Goal: Contribute content: Add original content to the website for others to see

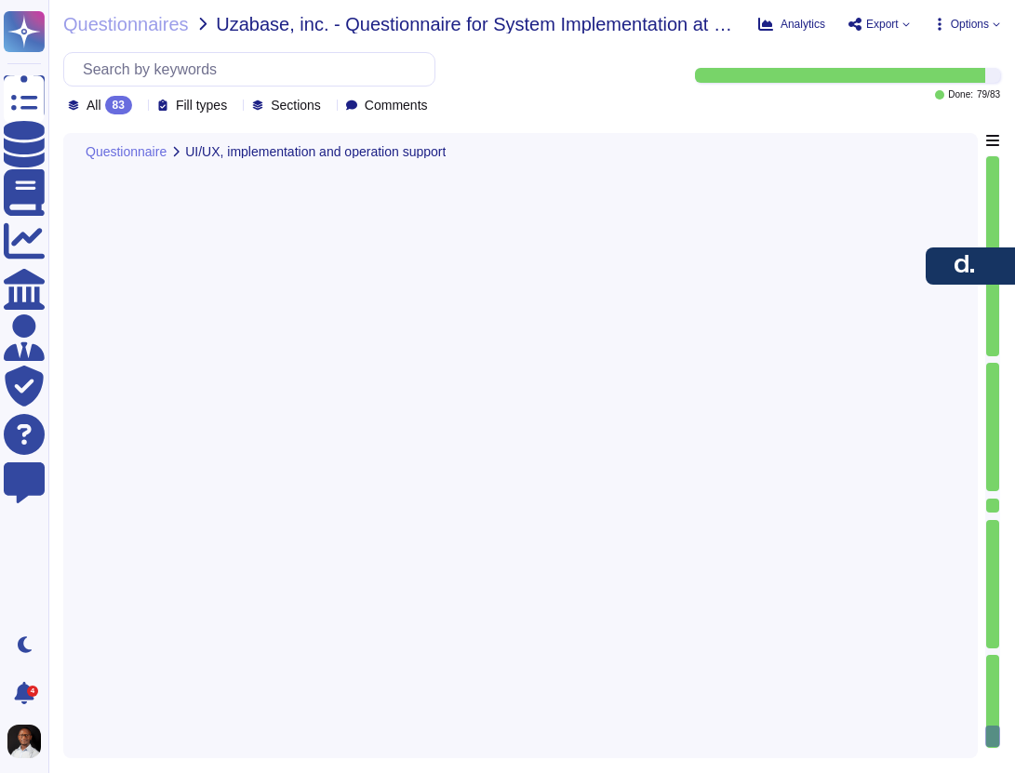
type textarea "Yes, [PERSON_NAME] facilitates migrating businesses and contractors to its plat…"
type textarea "Deel has a comprehensive support system designed to provide the best possible e…"
type textarea "Yes, Deel provides support for handling the exit process for entities once an e…"
type textarea "Yes, employees can submit expenses and receipts via the platform, which are aut…"
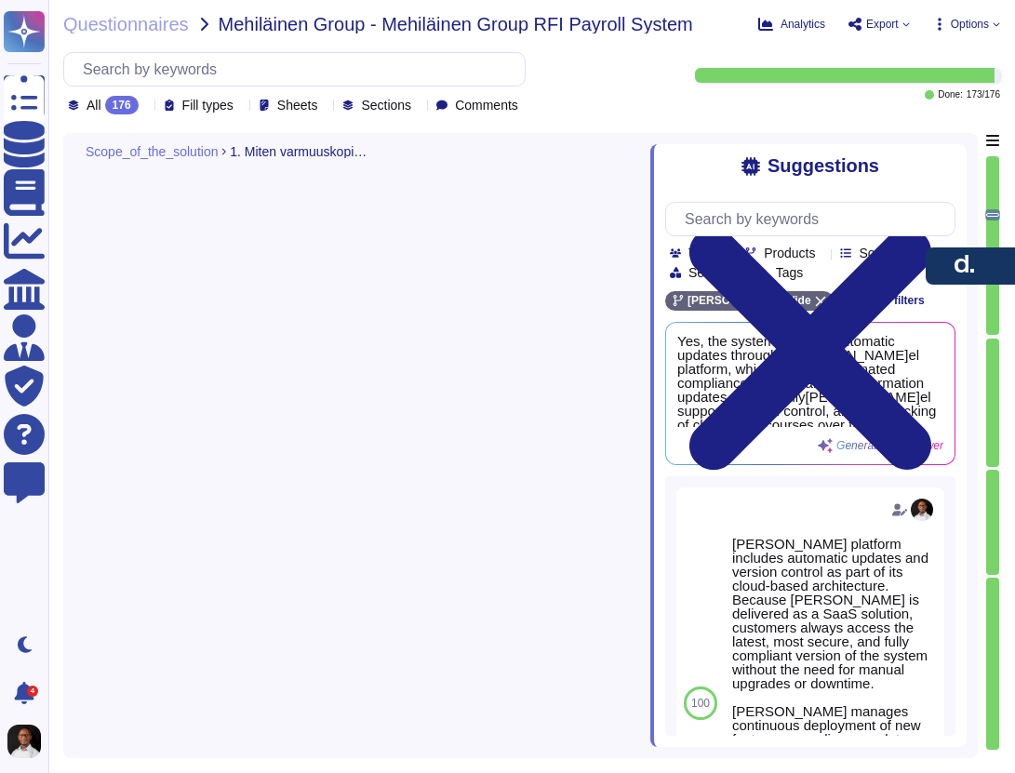
type textarea "Yes, [PERSON_NAME] provides out-of-the-box APIs for integration, including a RE…"
type textarea "[PERSON_NAME] platform includes automatic updates and version control as part o…"
type textarea "[PERSON_NAME] system is highly customizable, allowing clients to make various c…"
type textarea "[PERSON_NAME] is committed to effective employee data management through variou…"
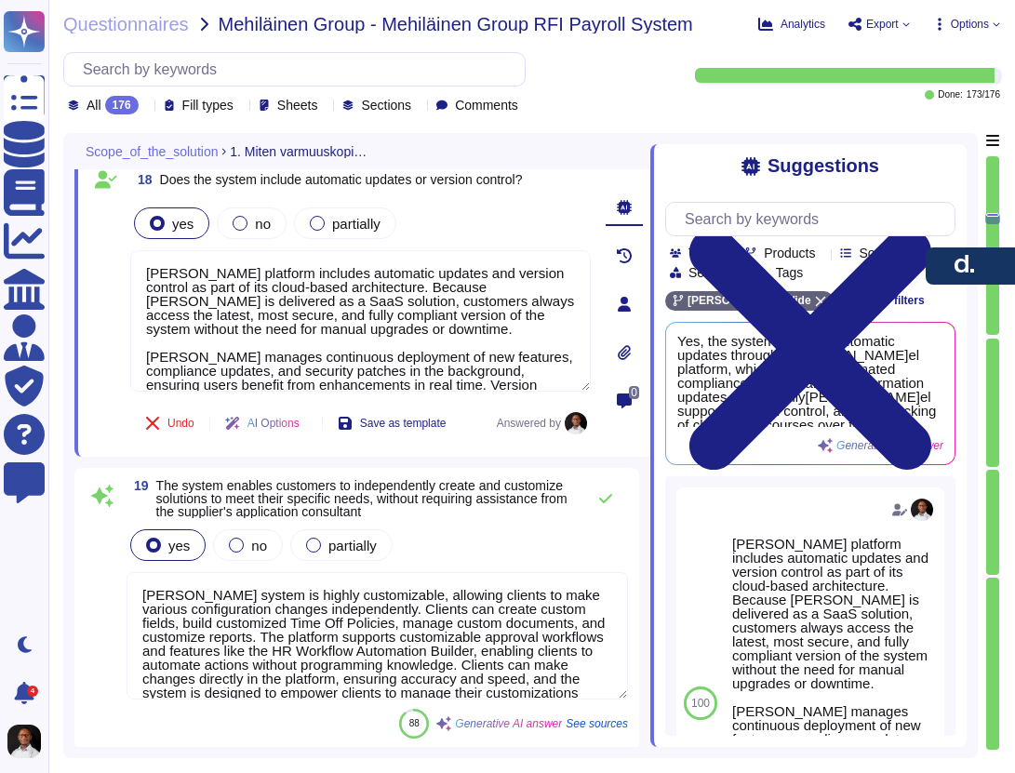
type textarea "[PERSON_NAME] maintains comprehensive employee profiles that include personal, …"
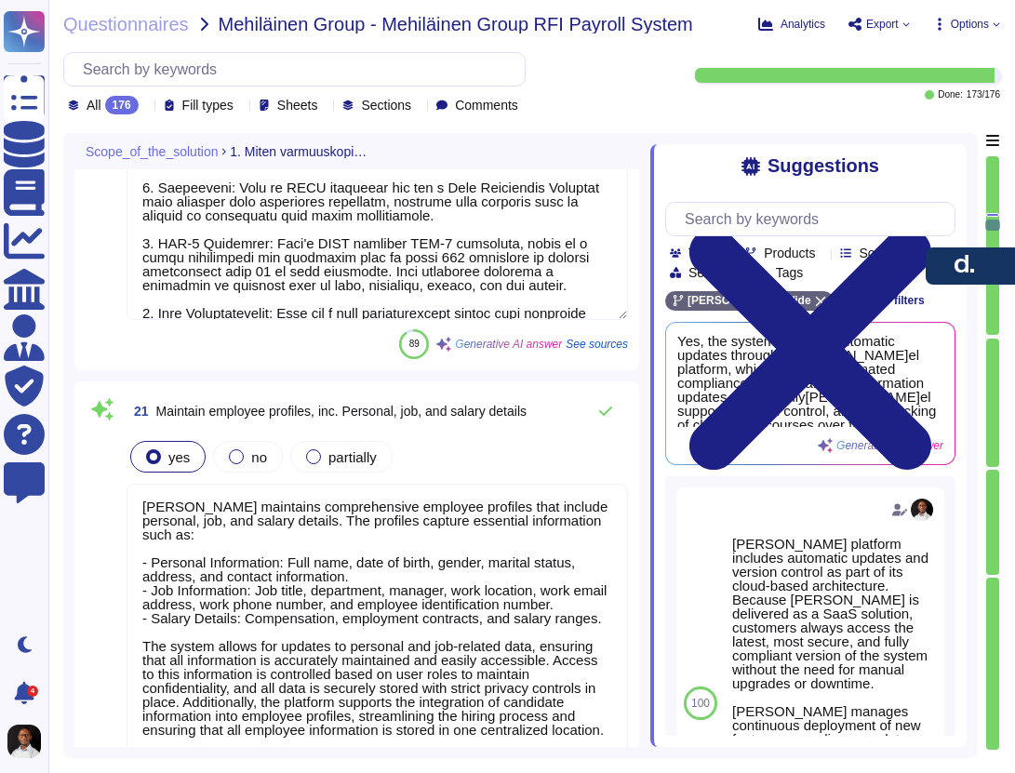
type textarea "[PERSON_NAME]HR system provides comprehensive tracking of employee contracts, b…"
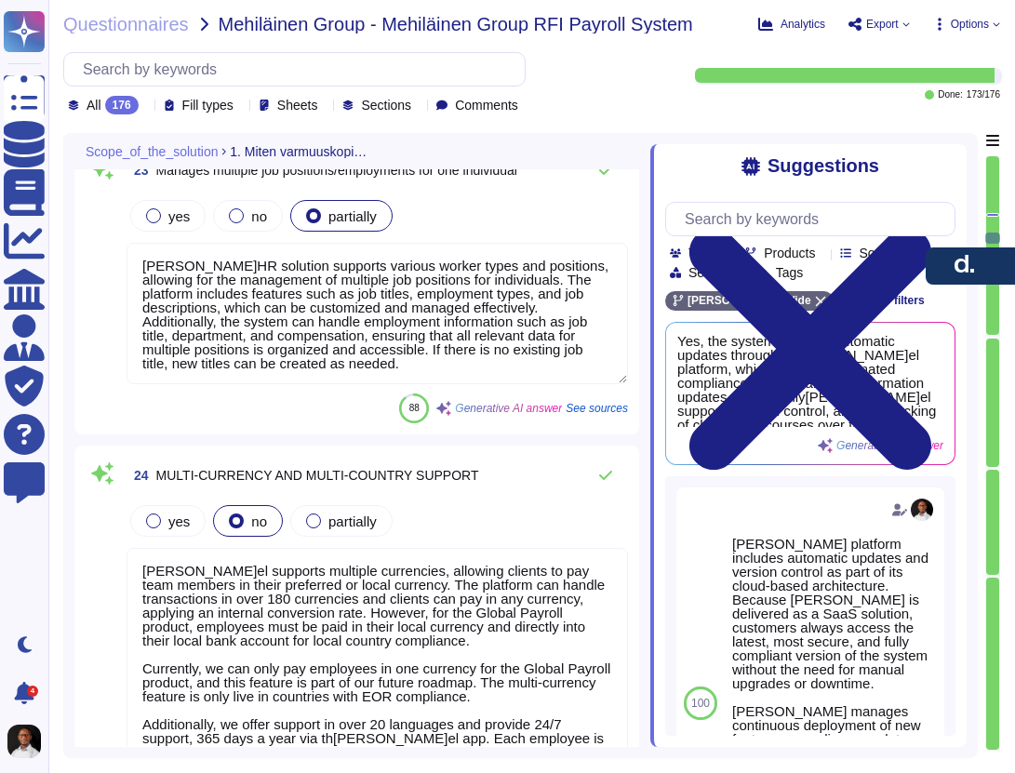
type textarea "[PERSON_NAME]HR solution supports various worker types and positions, allowing …"
type textarea "[PERSON_NAME]el supports multiple currencies, allowing clients to pay team memb…"
type textarea "[PERSON_NAME]el supports payroll processing in multiple currencies, allowing cl…"
type textarea "Lore ipsumdo sitametcon adip elitsed doeiusmodte in utlaboree doloremag aliquae…"
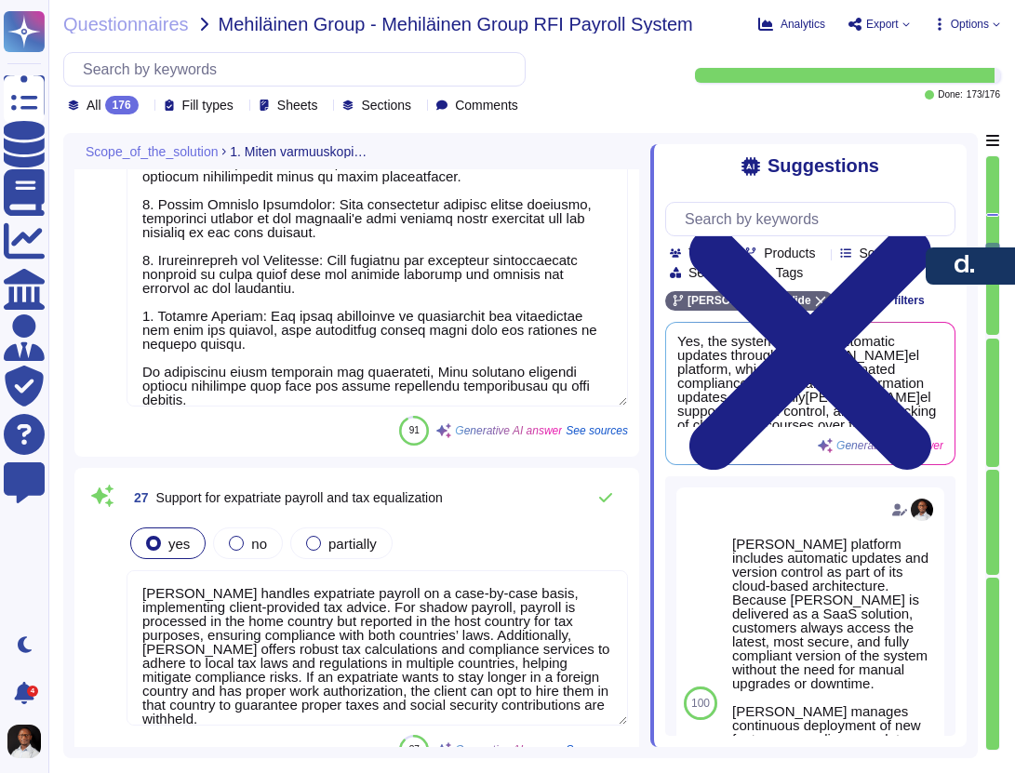
type textarea "[PERSON_NAME] handles expatriate payroll on a case-by-case basis, implementing …"
type textarea "[PERSON_NAME] system supports structured, multi-step payroll approval workflows…"
type textarea "[PERSON_NAME] can configure calculations accordingly, including automatic gross…"
type textarea "[PERSON_NAME] tracks multiple pay components, including base salary, bonuses, c…"
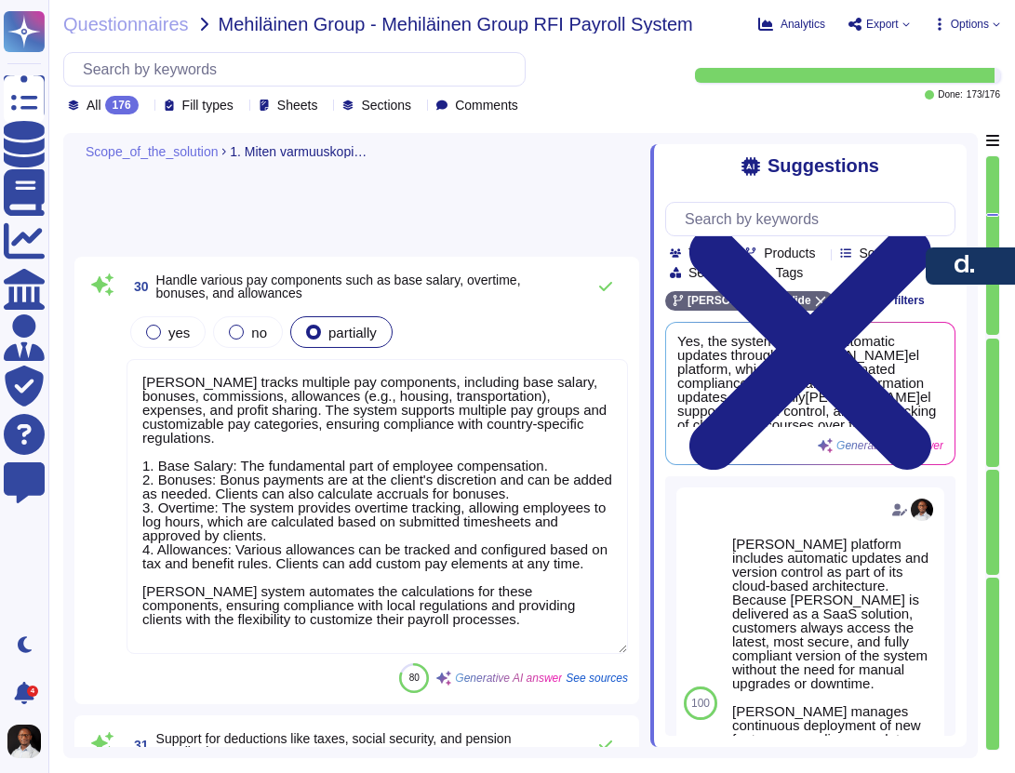
scroll to position [11839, 0]
type textarea "[PERSON_NAME]el automates statutory deductions for taxes, social security, pens…"
type textarea "[PERSON_NAME] provides configurable rules for calculating overtime pay based on…"
type textarea "[PERSON_NAME]el supports different overtime rates based on the time of day and …"
type textarea "[PERSON_NAME] platform is equipped to manage complex scheduling and pay scenari…"
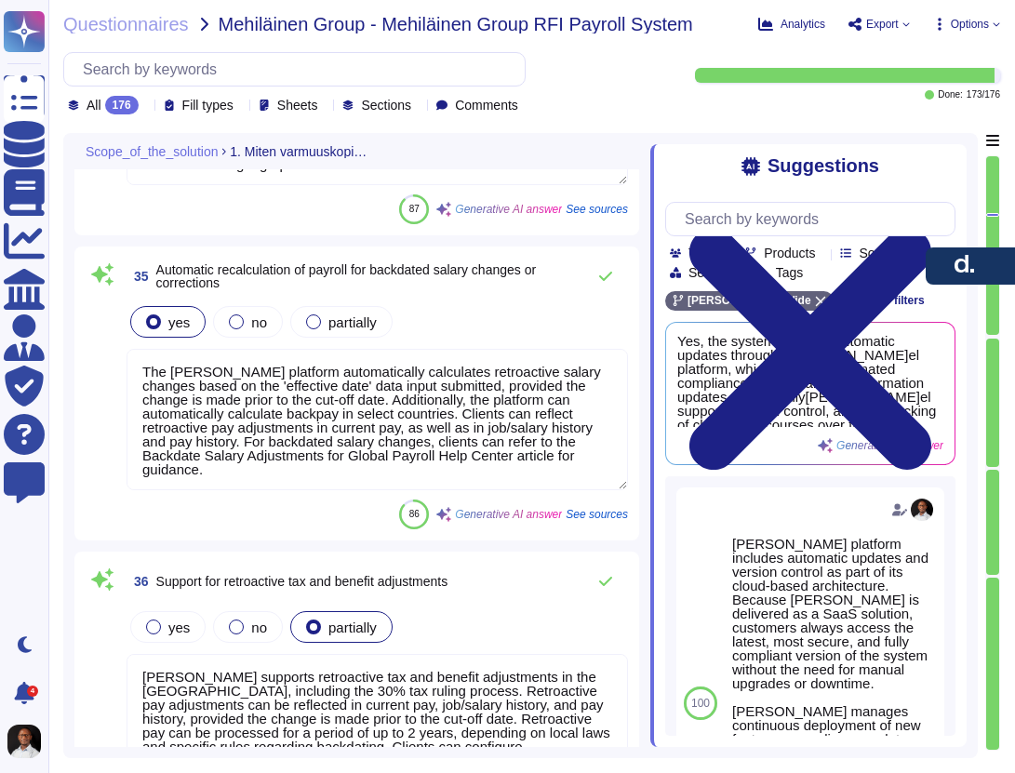
type textarea "The [PERSON_NAME] platform automatically calculates retroactive salary changes …"
type textarea "[PERSON_NAME] supports retroactive tax and benefit adjustments in the [GEOGRAPH…"
type textarea "To identify and correct payroll errors in previous periods, we utilize a system…"
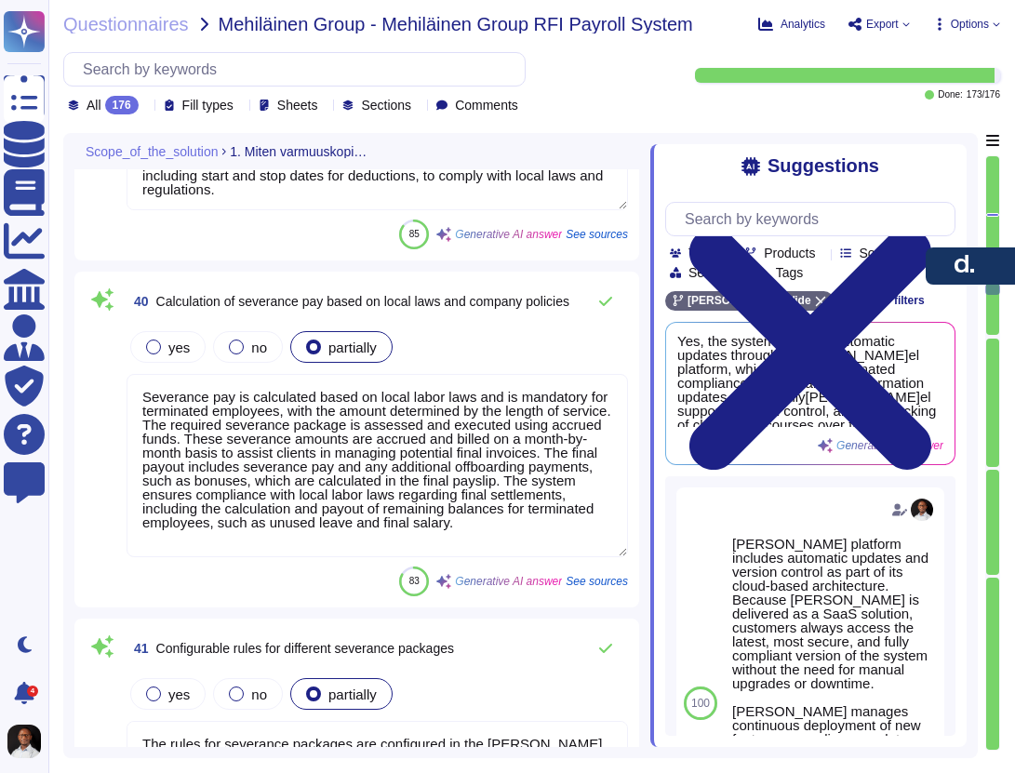
type textarea "[PERSON_NAME] platform automatically calculates final pay for terminated employ…"
type textarea "Our software accommodates customer-specific deductions, including those related…"
type textarea "Severance pay is calculated based on local labor laws and is mandatory for term…"
type textarea "The rules for severance packages are configured in the [PERSON_NAME] Engine and…"
type textarea "[PERSON_NAME]el automates the calculation of income tax, social security contri…"
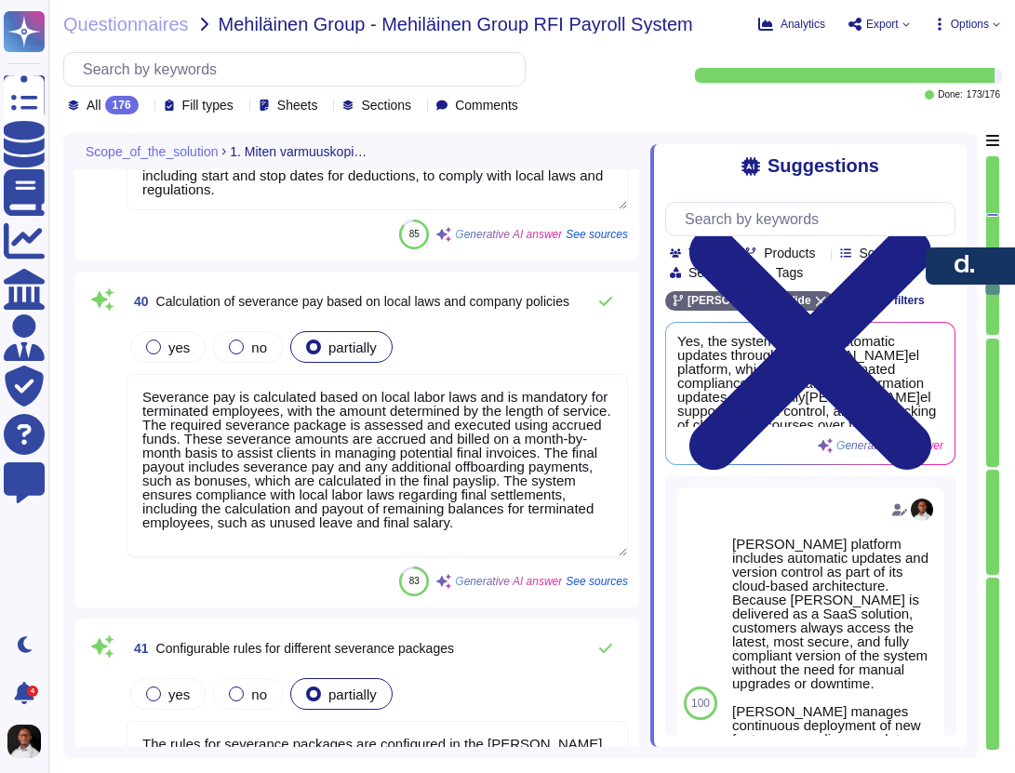
type textarea "[PERSON_NAME]el processes individual taxable benefits through a comprehensive p…"
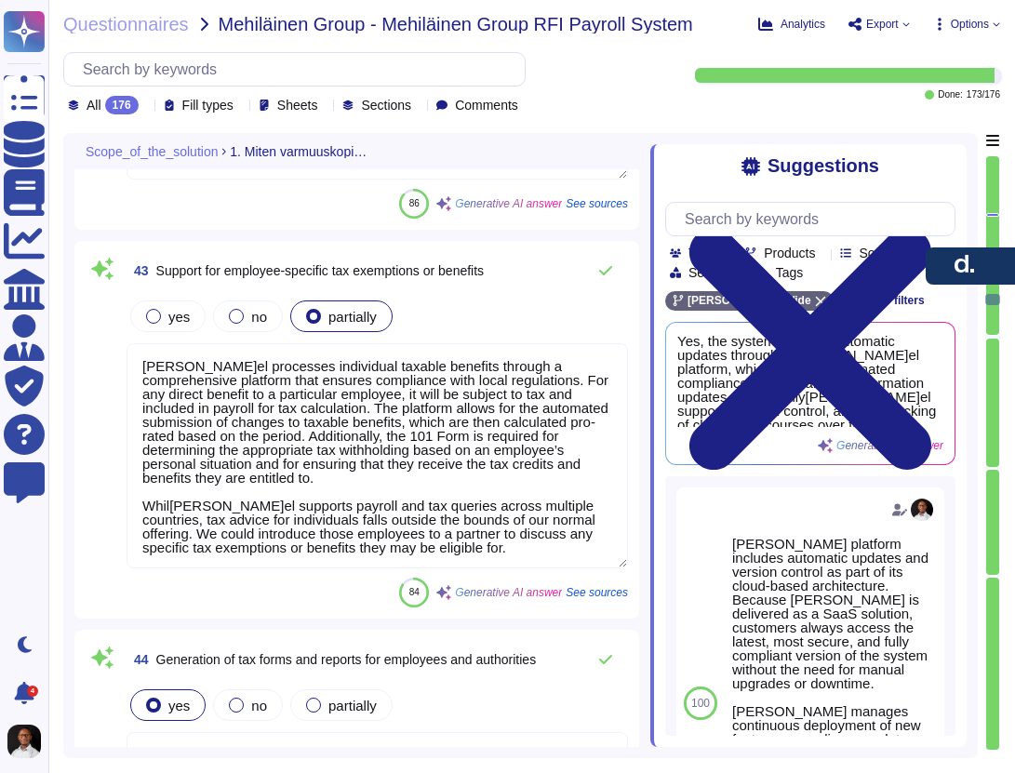
type textarea "[PERSON_NAME]el automates the generation of various tax forms and reports for e…"
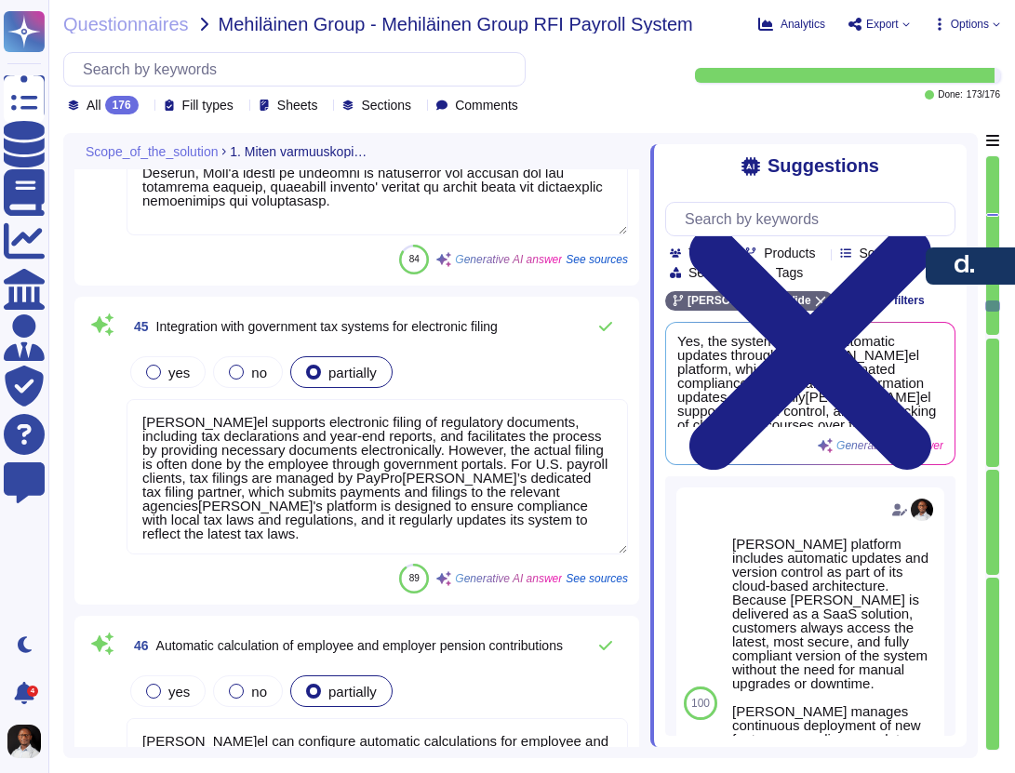
type textarea "[PERSON_NAME]el supports electronic filing of regulatory documents, including t…"
type textarea "[PERSON_NAME]el can configure automatic calculations for employee and employer …"
type textarea "[PERSON_NAME] supports multiple pension schemes and facilitates voluntary contr…"
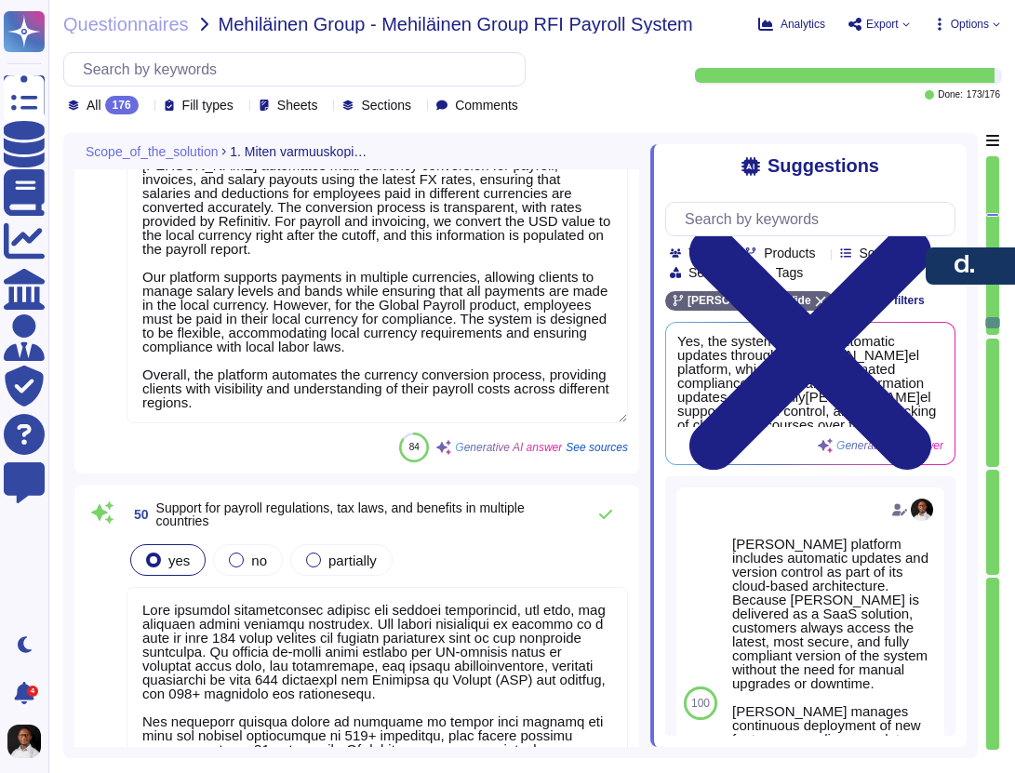
type textarea "[PERSON_NAME]el processes payroll based on the benefits acquired for each emplo…"
type textarea "[PERSON_NAME] automates multi-currency conversion for payroll, invoices, and sa…"
type textarea "[PERSON_NAME]el provides comprehensive support for payroll regulations, tax law…"
type textarea "[PERSON_NAME] offers customizable time-off policies, allowing clients to set le…"
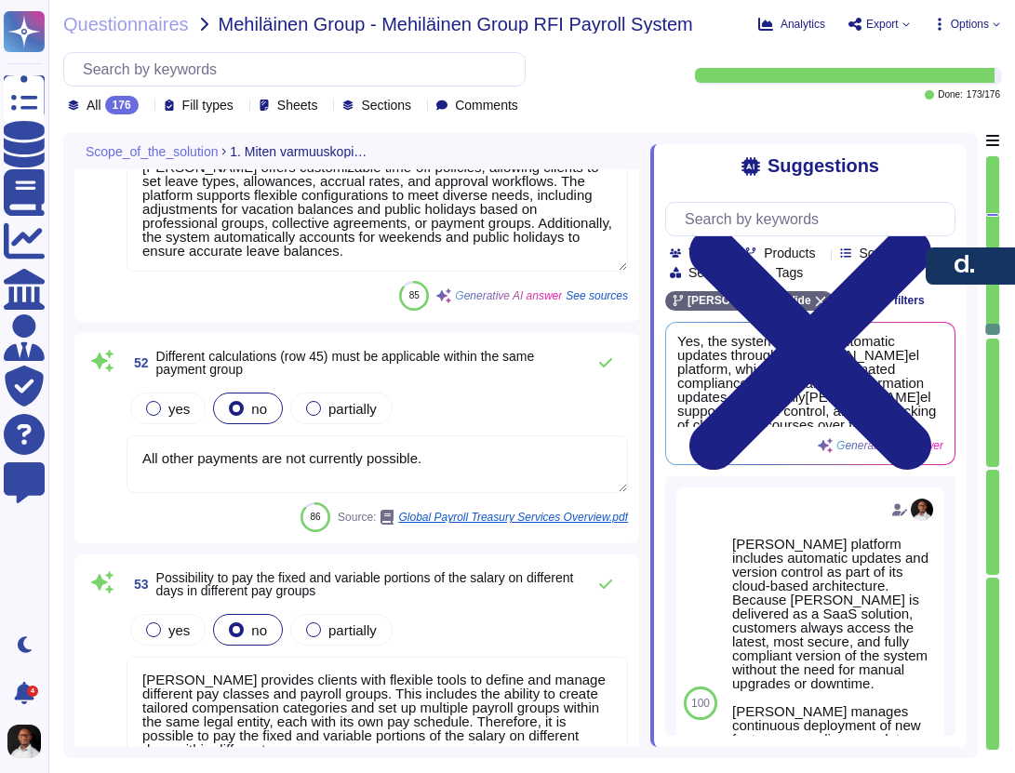
type textarea "All other payments are not currently possible."
type textarea "[PERSON_NAME] provides clients with flexible tools to define and manage differe…"
type textarea "[PERSON_NAME]el allows for the configuration of multiple types of leave and abs…"
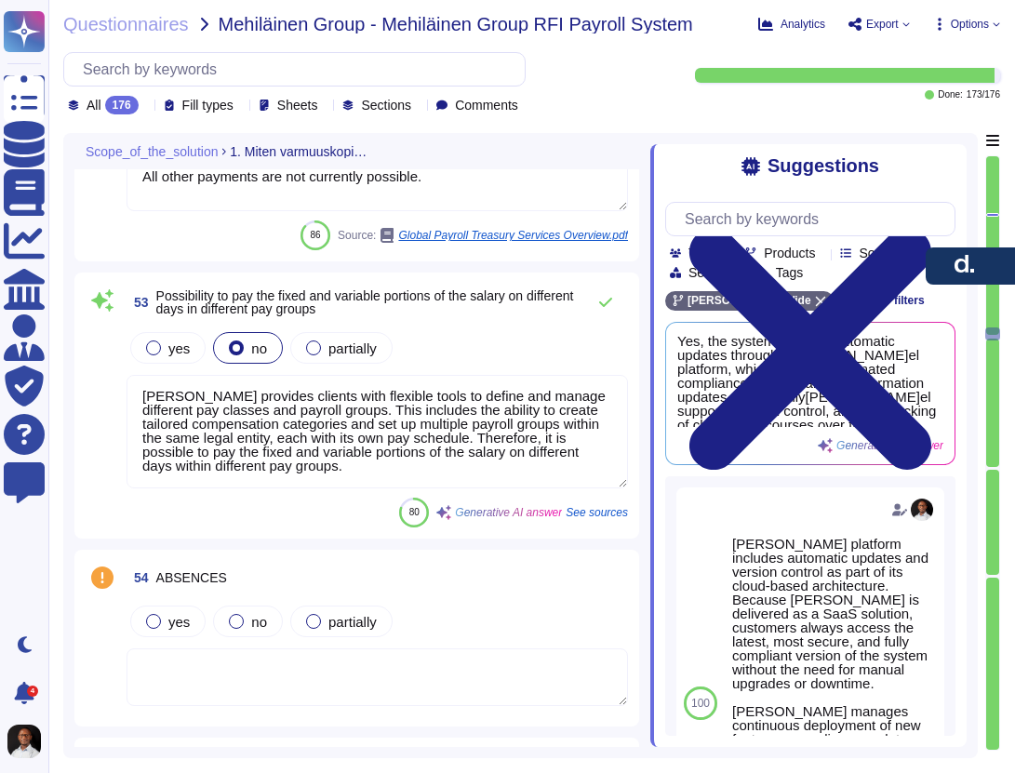
type textarea "Yes, th[PERSON_NAME]el platform supports holiday calendars. The platform provid…"
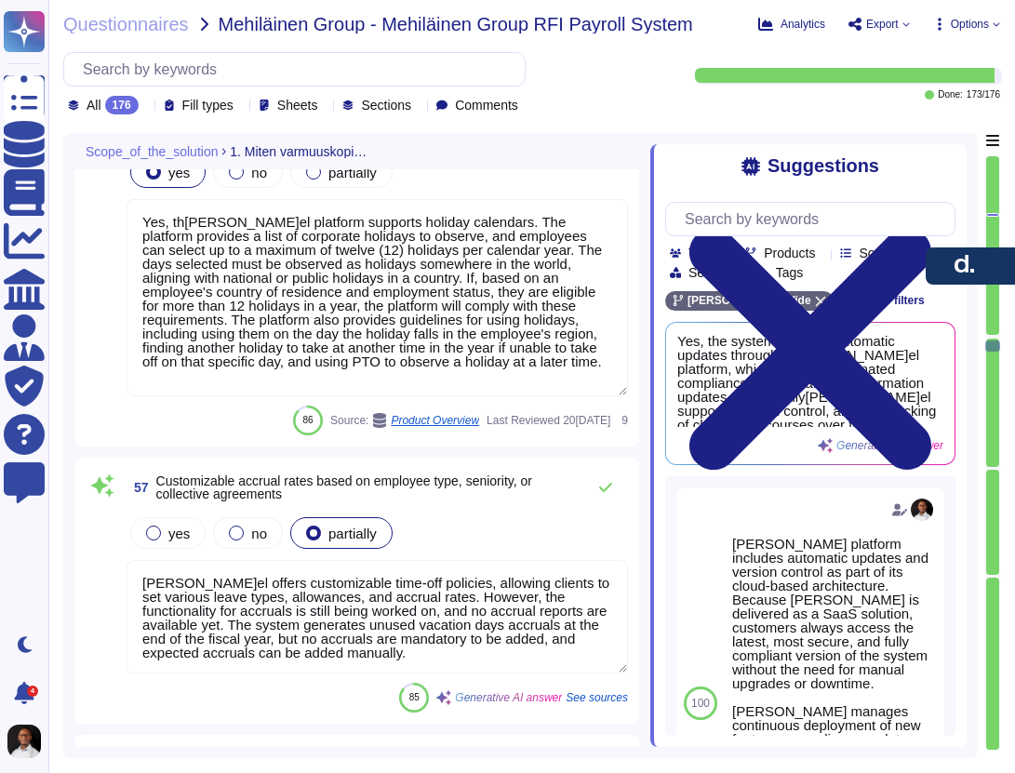
scroll to position [19347, 0]
type textarea "[PERSON_NAME]el offers customizable time-off policies, allowing clients to set …"
type textarea "The [PERSON_NAME] platform supports automatic calculation of unused holiday car…"
type textarea "The system allows for configurable rules regarding carryover limits and expirat…"
type textarea "Th[PERSON_NAME]el platform does not currently support tracking hours for [DEMOG…"
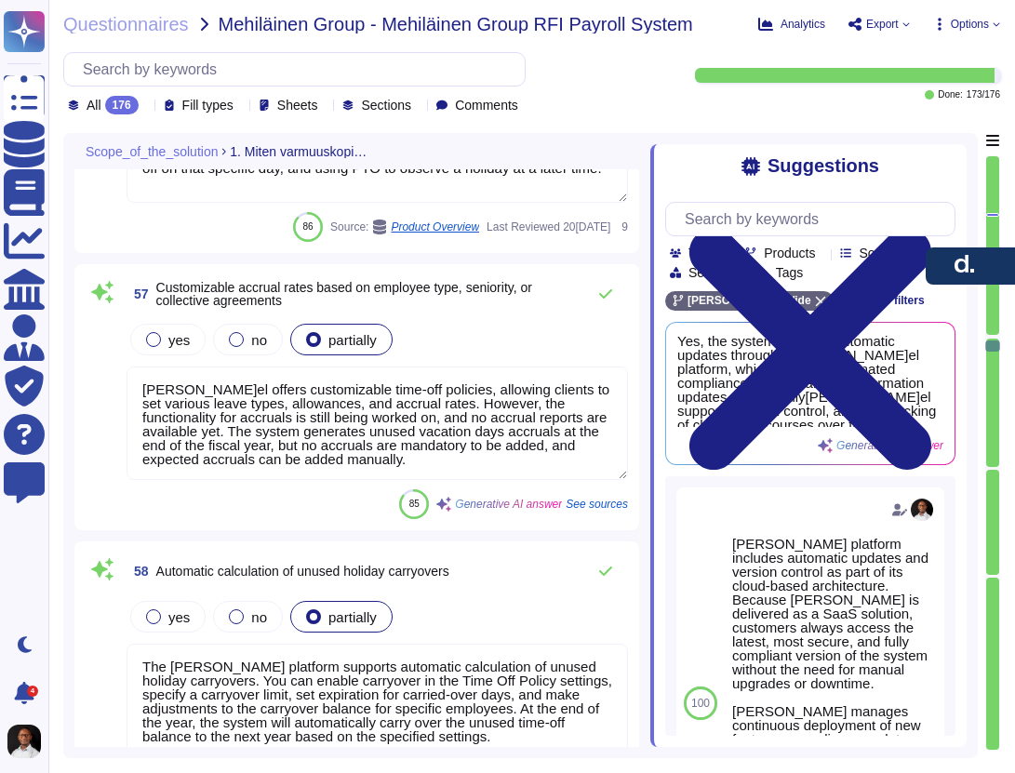
scroll to position [2, 0]
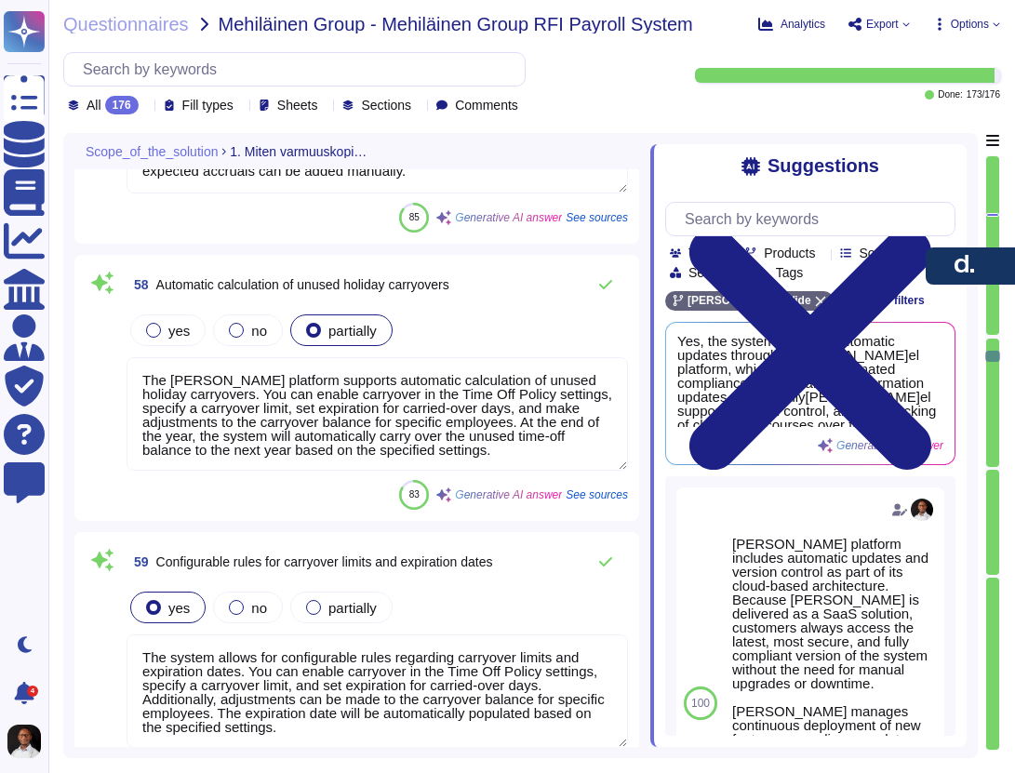
type textarea "[PERSON_NAME] supports a variety of leave types, including: 1. Annual Leave: Co…"
type textarea "[PERSON_NAME] provides real-time tracking of leave balances for each employee t…"
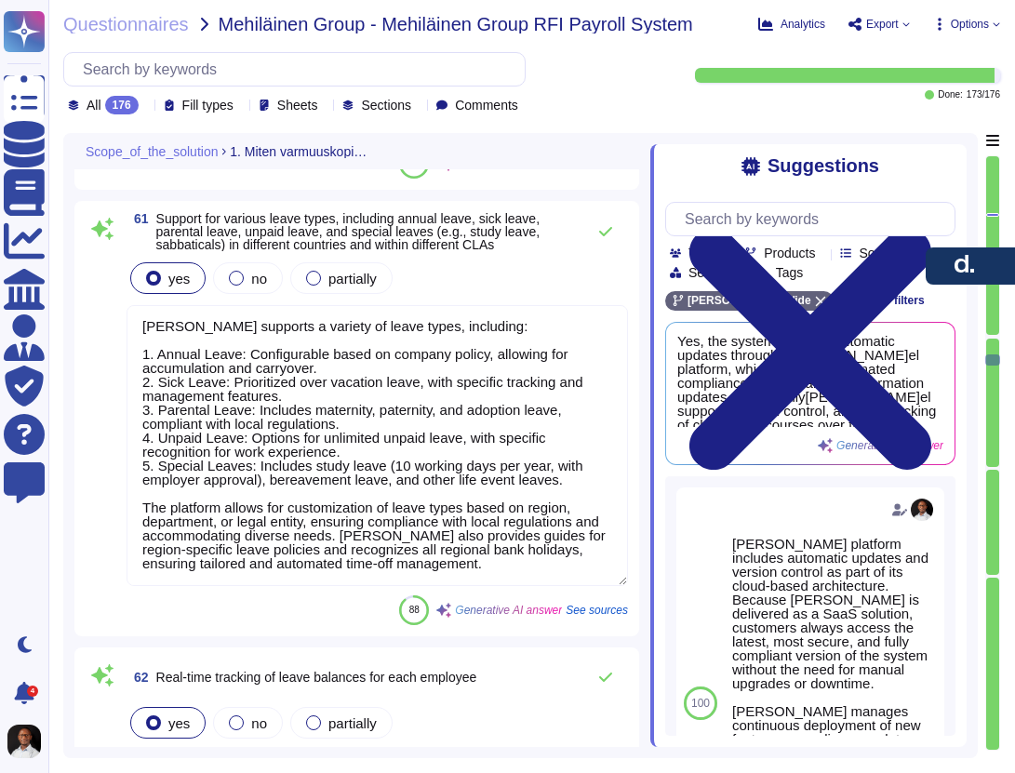
type textarea "The [PERSON_NAME] platform automatically adjusts remaining leave entitlements w…"
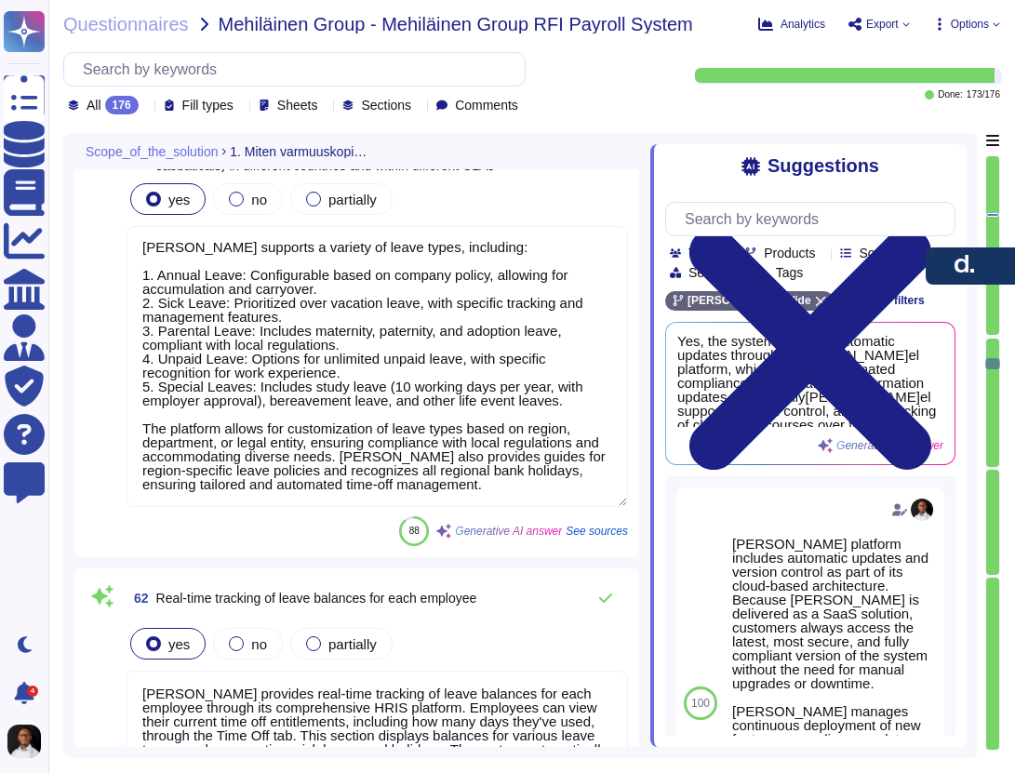
type textarea "The [PERSON_NAME] platform handles public holiday pay calculations differently …"
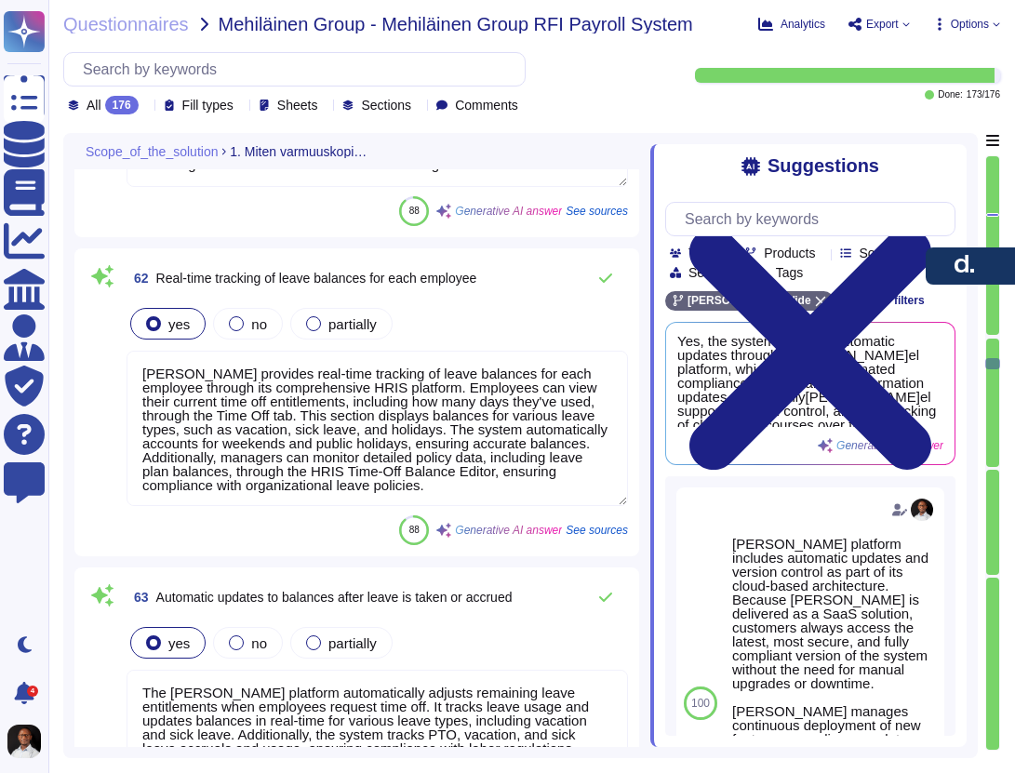
type textarea "[PERSON_NAME] Compensation Management supports various compensation planning fe…"
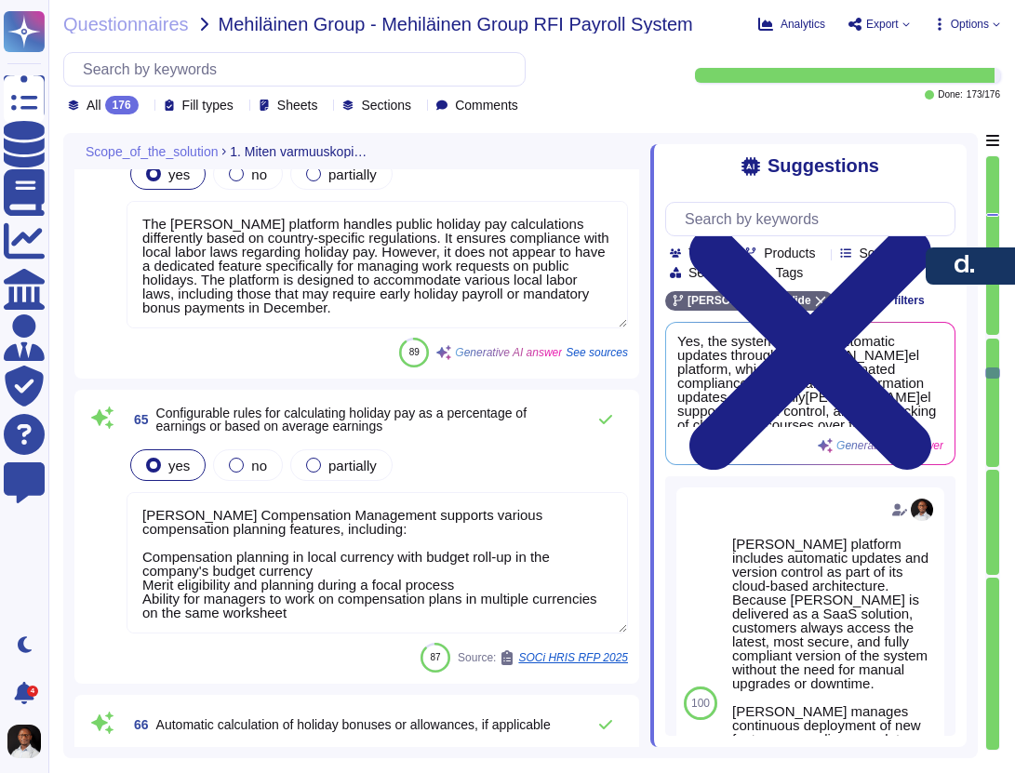
type textarea "The [PERSON_NAME] platform has the capability to automatically calculate holida…"
type textarea "In [GEOGRAPHIC_DATA], payment options for Global Payroll are not flexible."
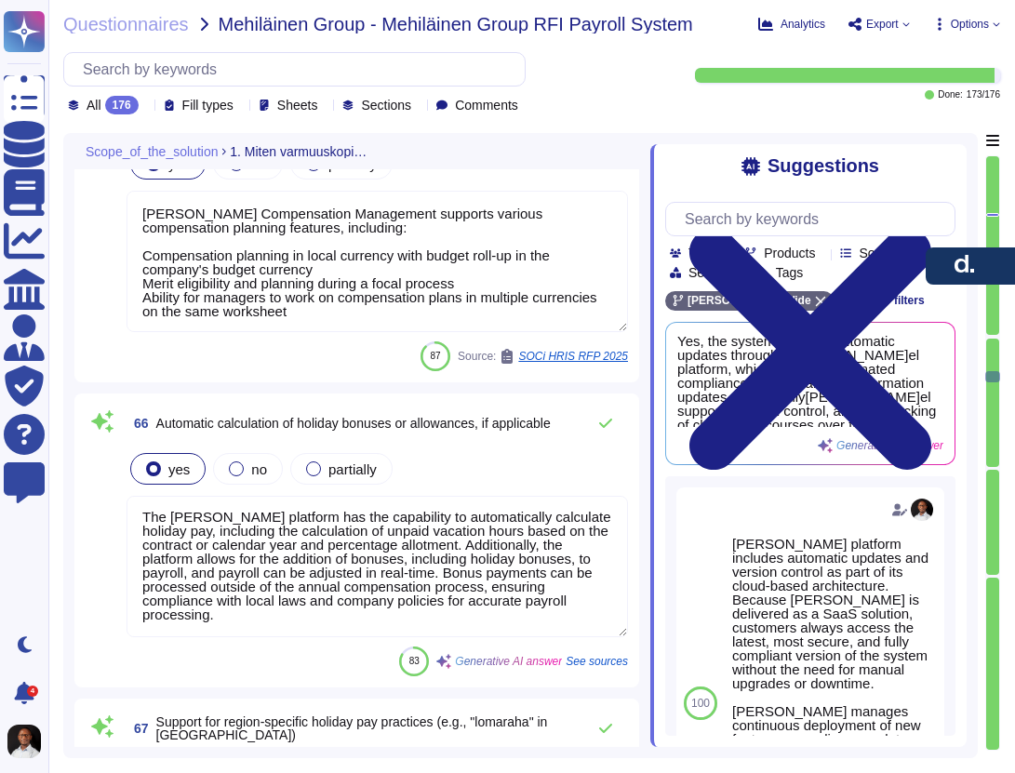
type textarea "The system handles the calculation, tracking, and payout of remaining balances …"
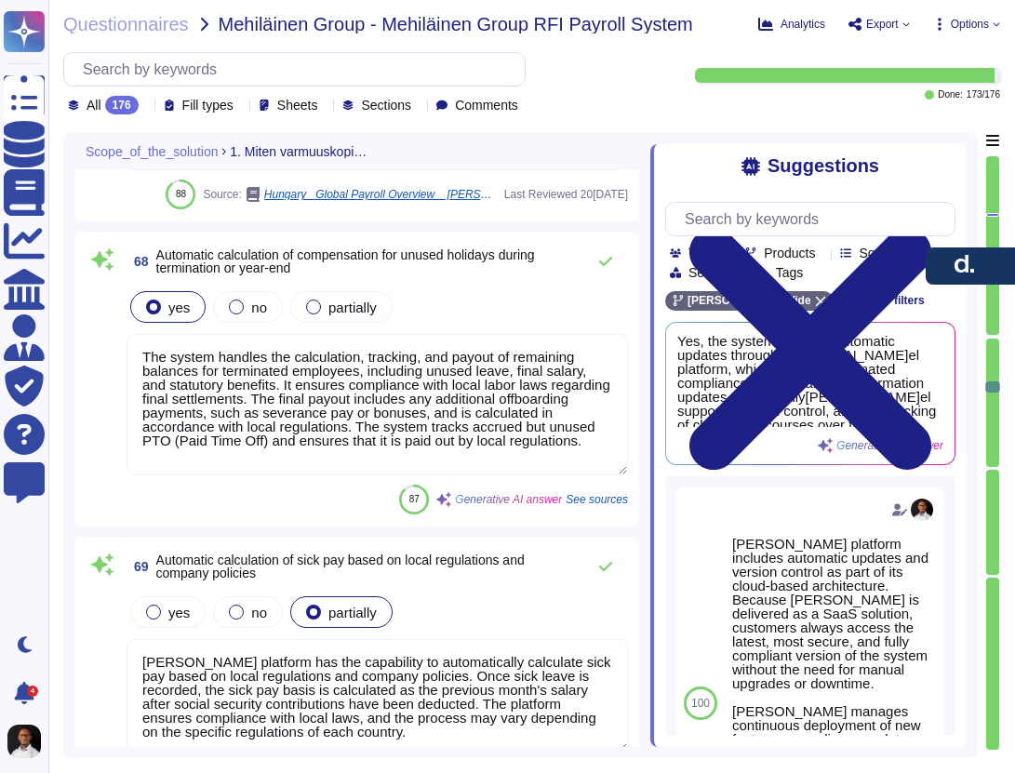
type textarea "[PERSON_NAME] platform has the capability to automatically calculate sick pay b…"
type textarea "[PERSON_NAME] solution provides specific guidelines regarding sick leave entitl…"
type textarea "Employees are required to upload a doctor's note (doznaka) issued by a health s…"
type textarea "The system automatically prioritizes sick leave over vacation leave when a sick…"
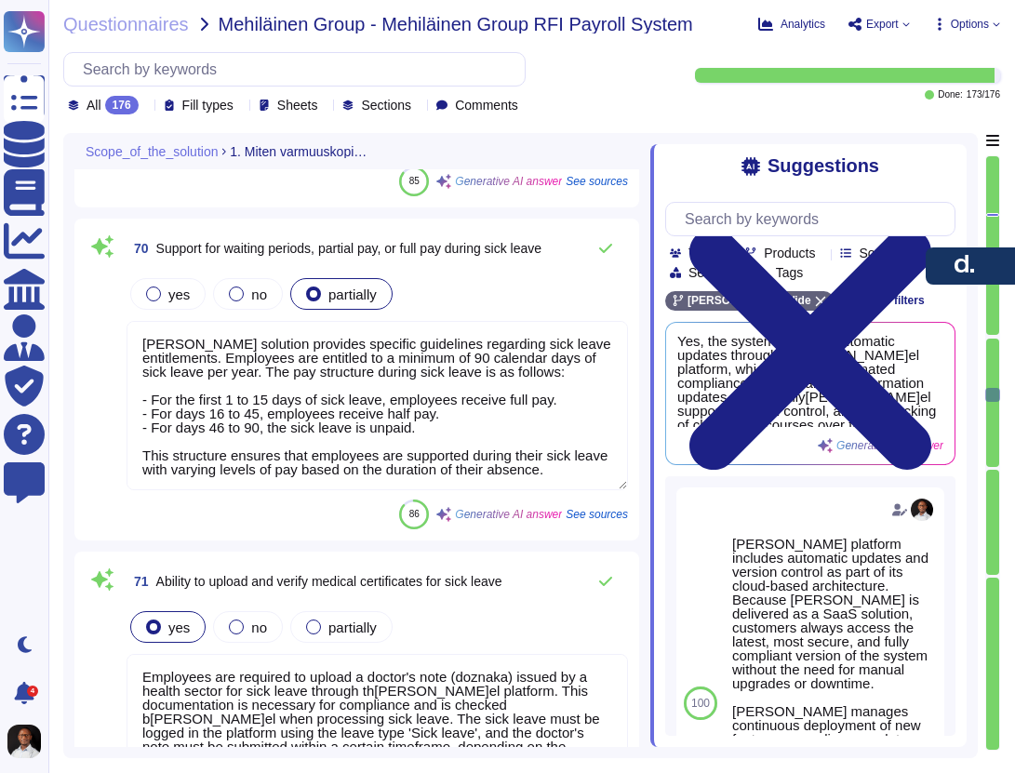
type textarea "The information of leave will refer to information from the [PERSON_NAME] platf…"
type textarea "[PERSON_NAME] has a comprehensive system in place for real-time tracking of all…"
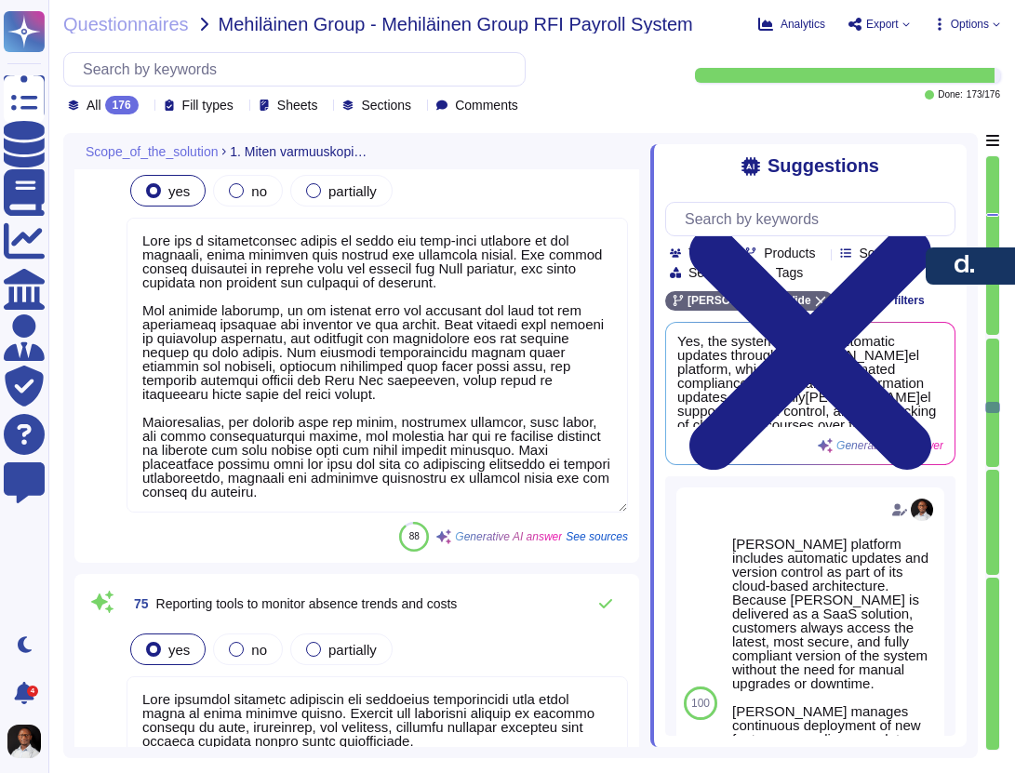
type textarea "[PERSON_NAME]el provides advanced reporting and analytics capabilities that all…"
type textarea "Parental leave pay is calculated based on local laws and company policies[PERSO…"
type textarea "[PERSON_NAME] offers customizable leave policies that include parental leave, w…"
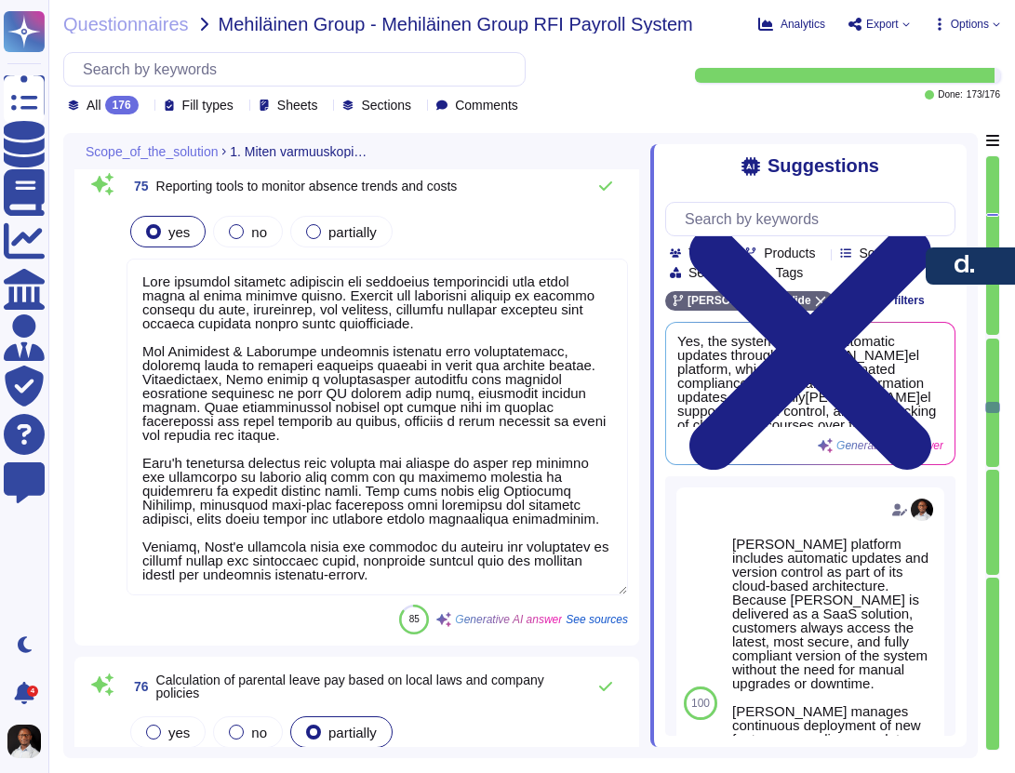
scroll to position [24953, 0]
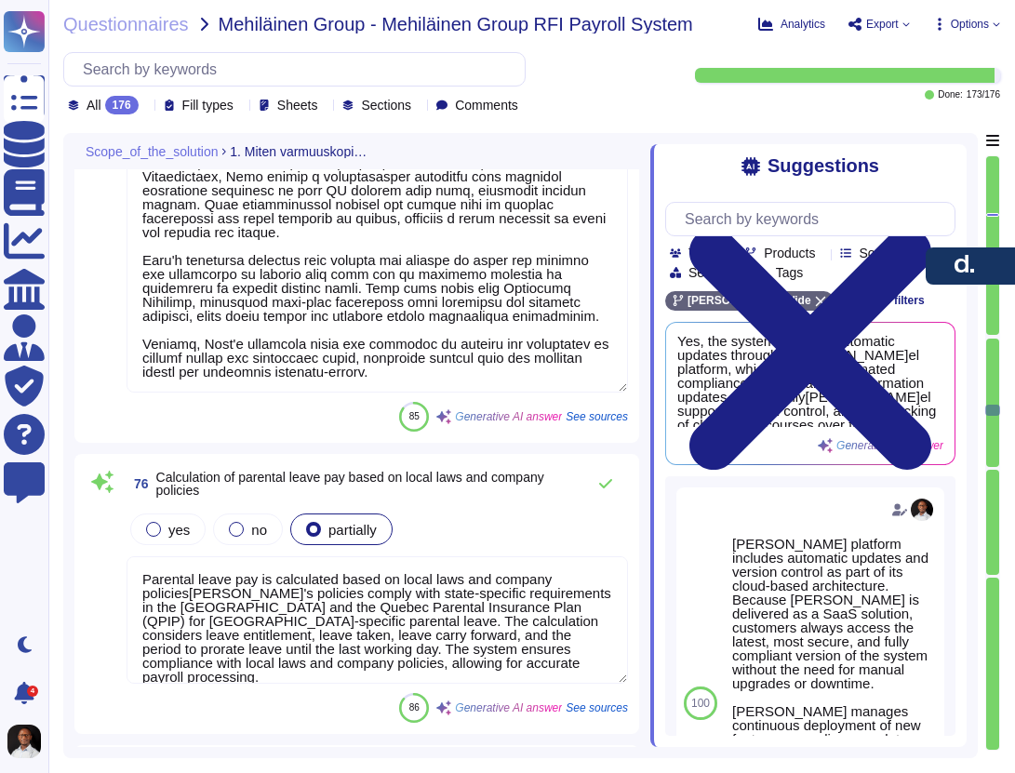
type textarea "[PERSON_NAME] offers flexible configurations to support varied leave pay treatm…"
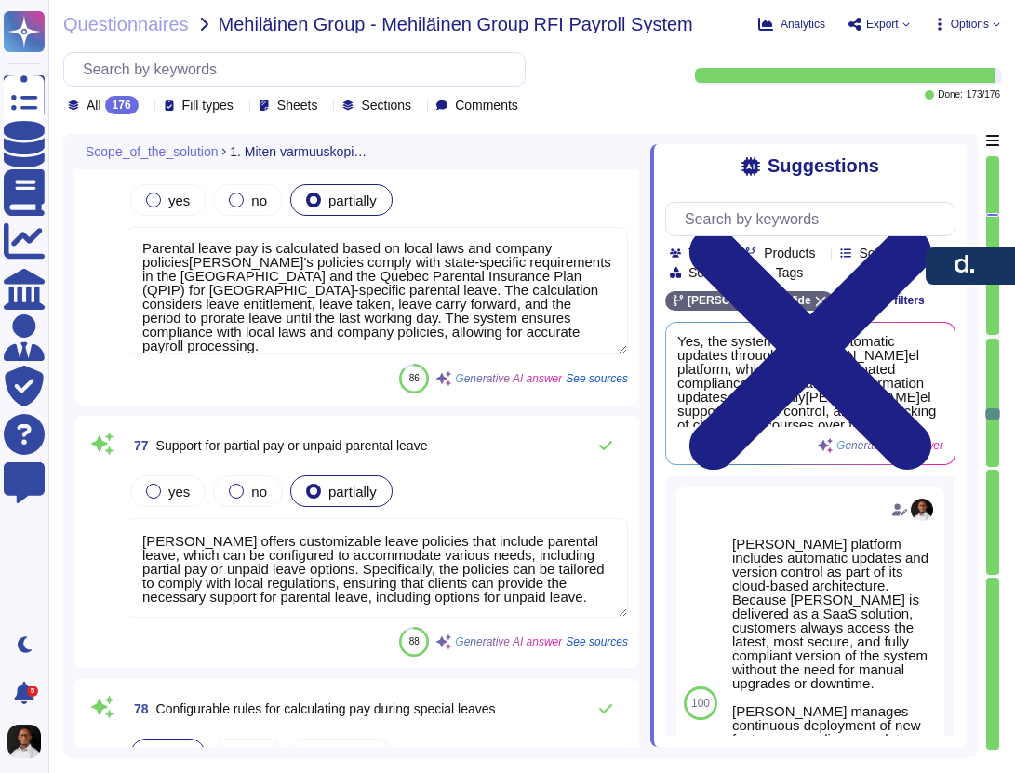
type textarea "The system automatically adjusts payroll calculations for employees who take un…"
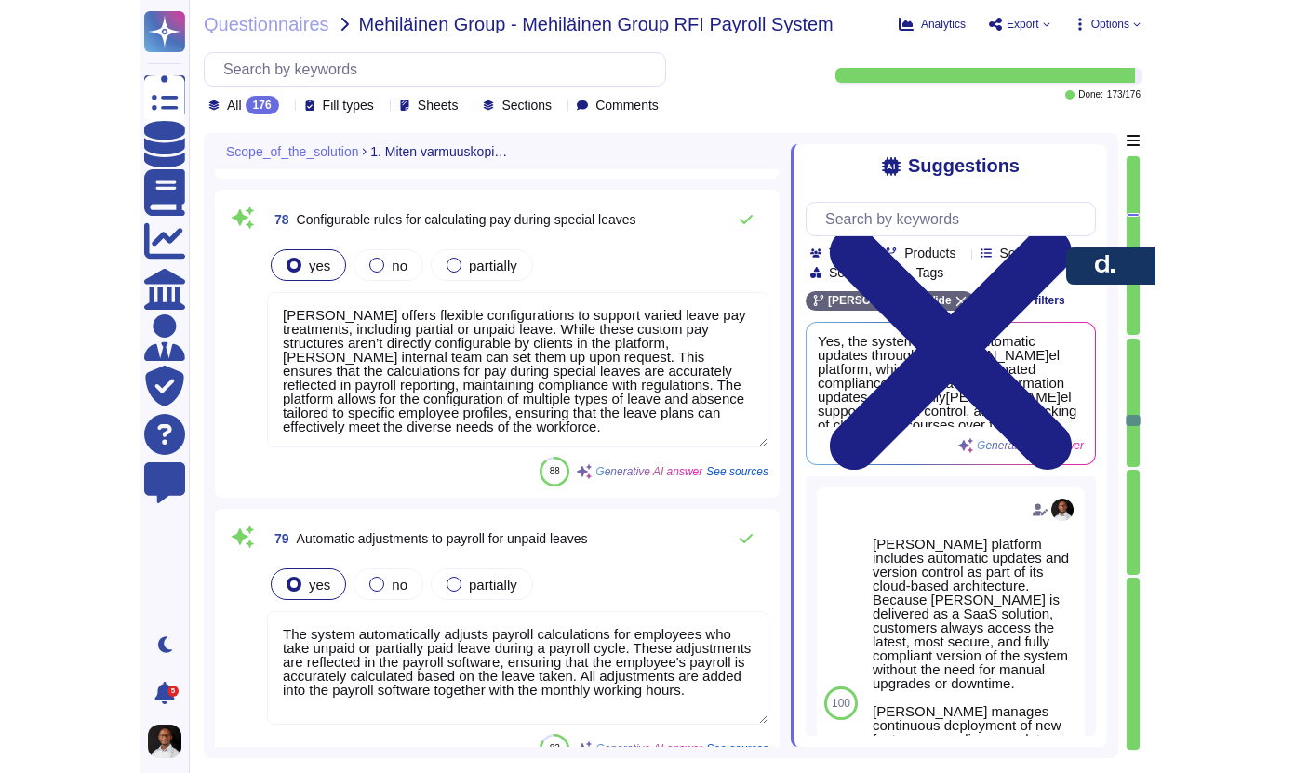
scroll to position [25851, 0]
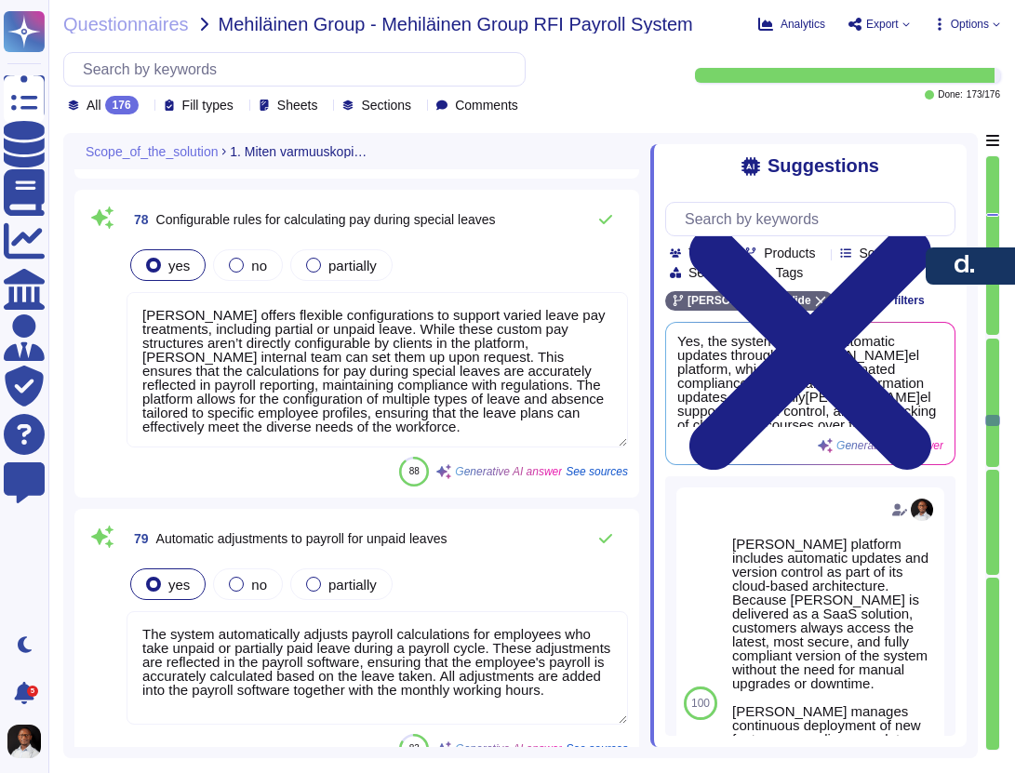
type textarea "There are many different possibilities for this in [GEOGRAPHIC_DATA]. Companies…"
type textarea "- PRM generates Off Cycl[PERSON_NAME]el G2N on EOR Cycle View. - PRM can genera…"
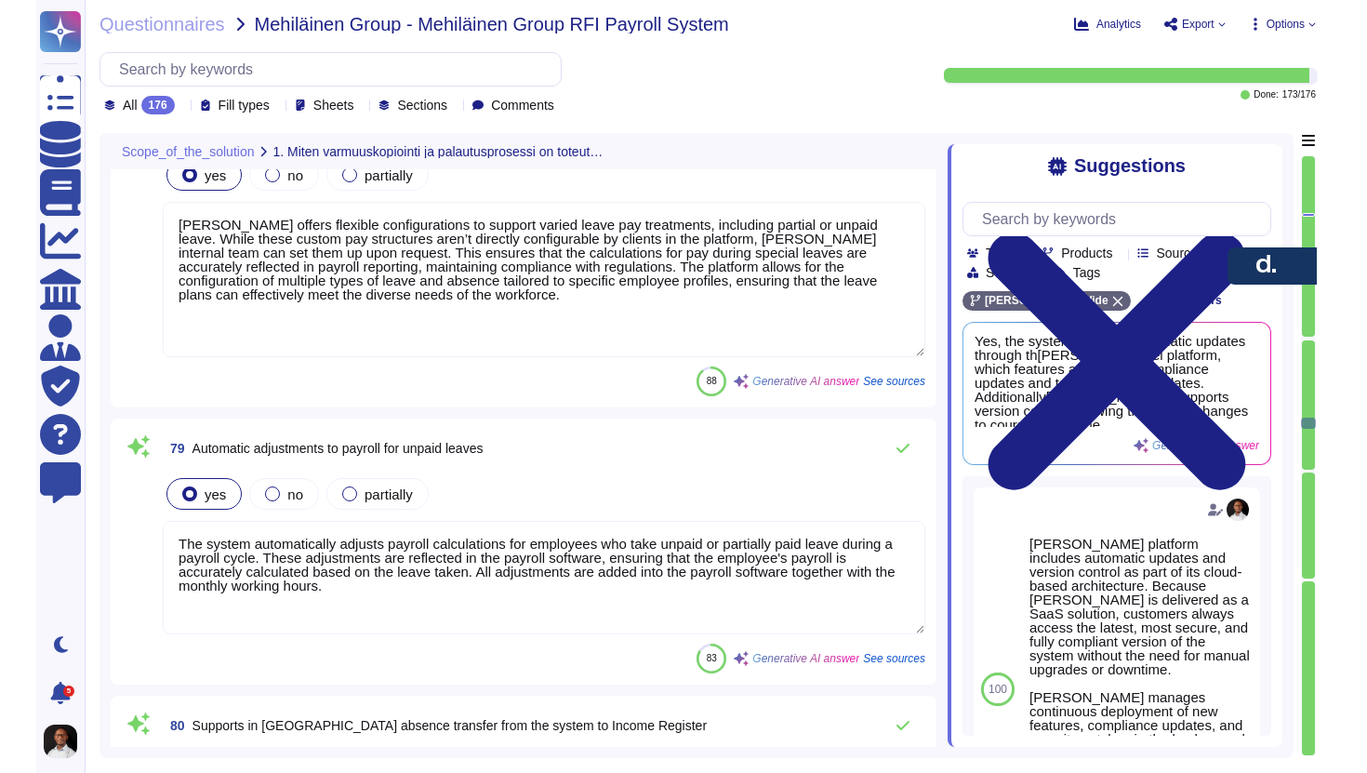
scroll to position [0, 0]
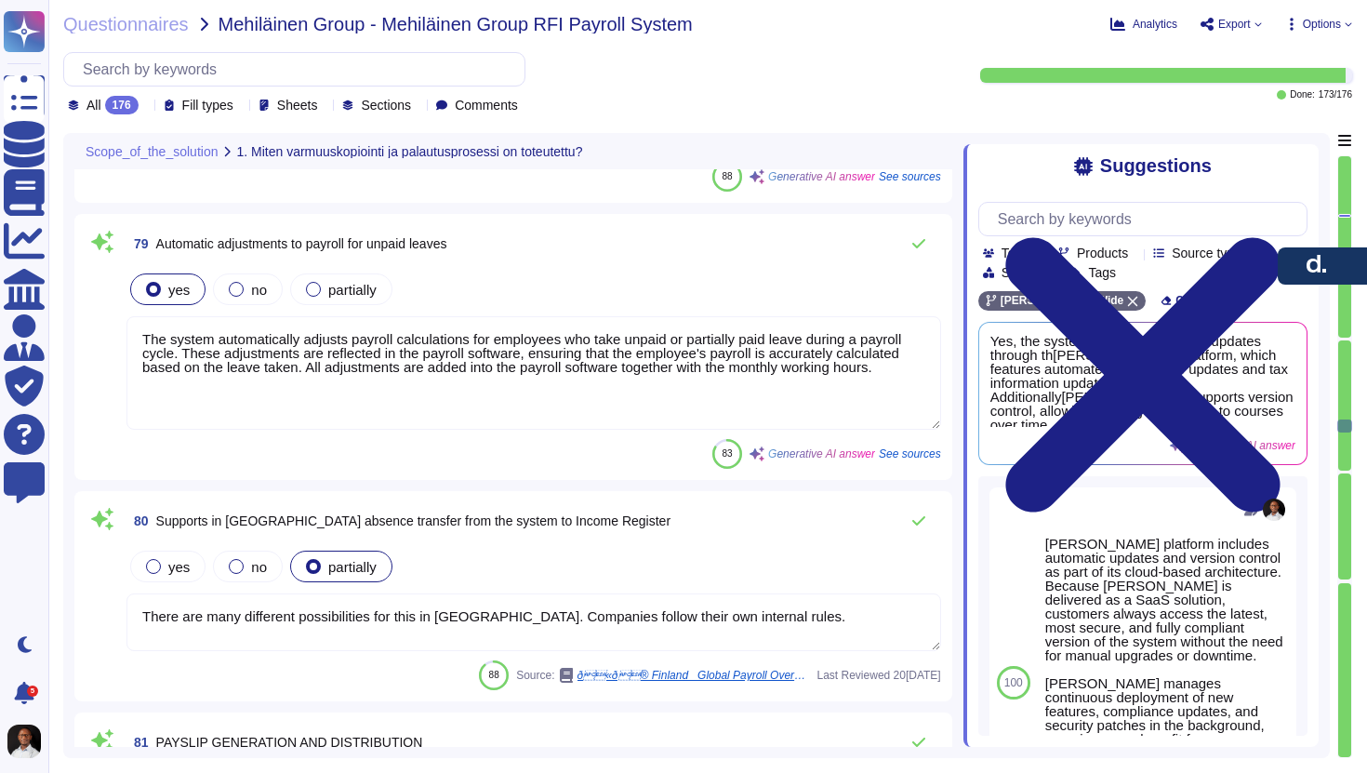
type textarea "To generate detailed and accurate payslips, follow these steps: 1. Access Payro…"
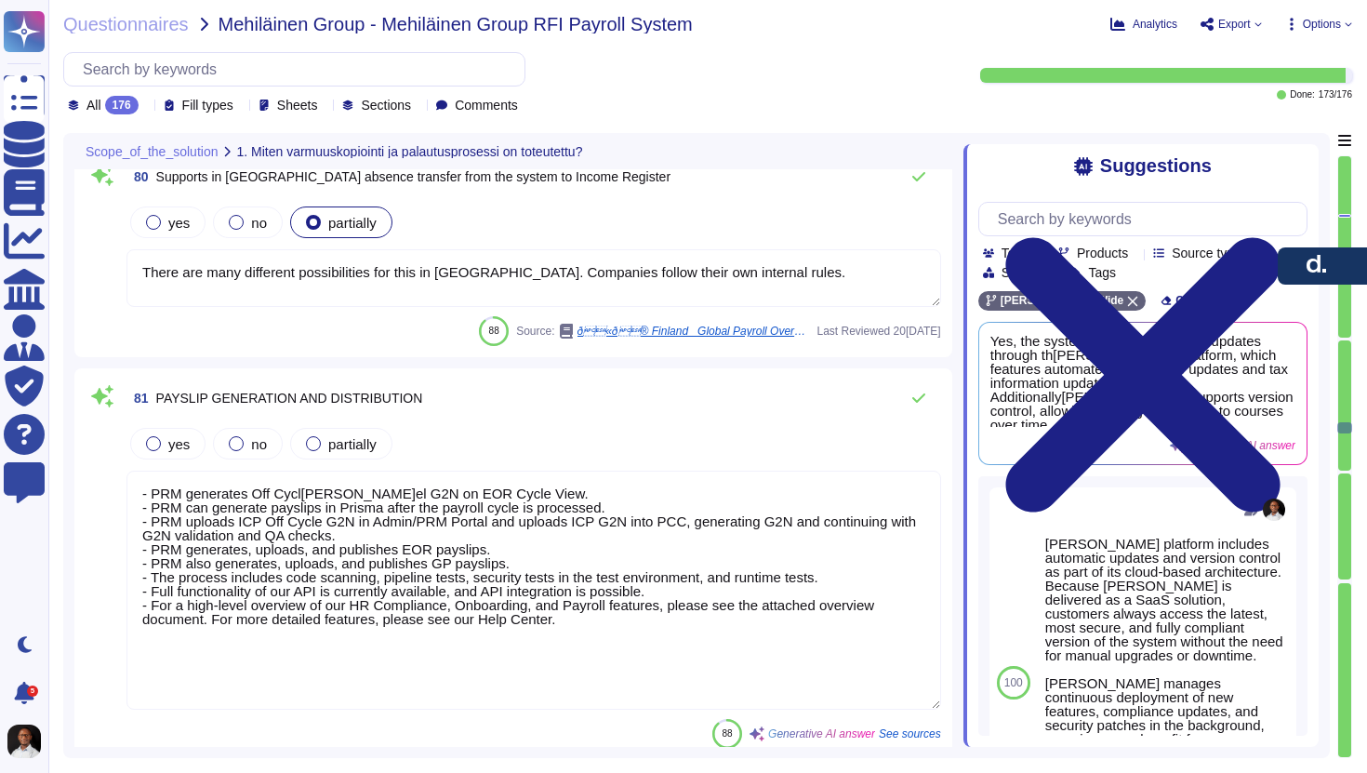
type textarea "Clients can customize payslips in some countries, such as [GEOGRAPHIC_DATA], an…"
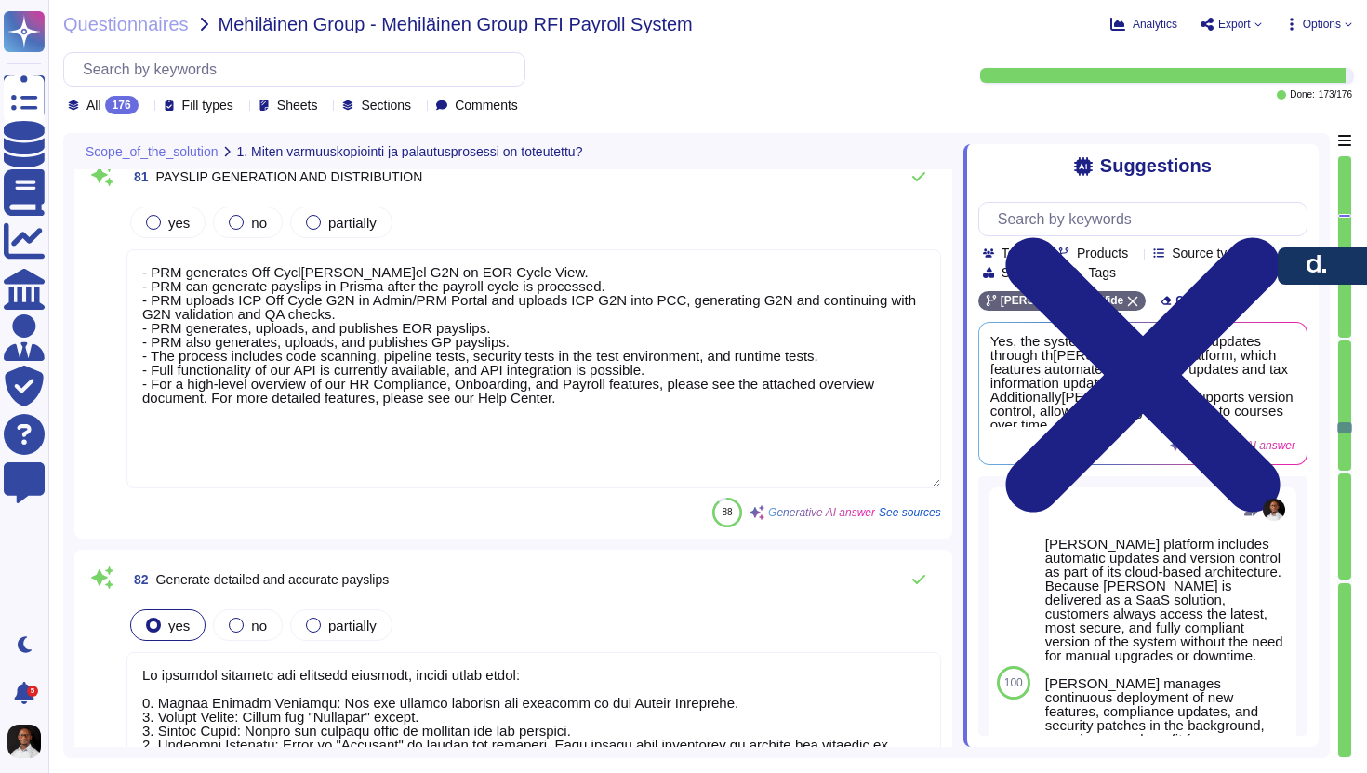
scroll to position [26851, 0]
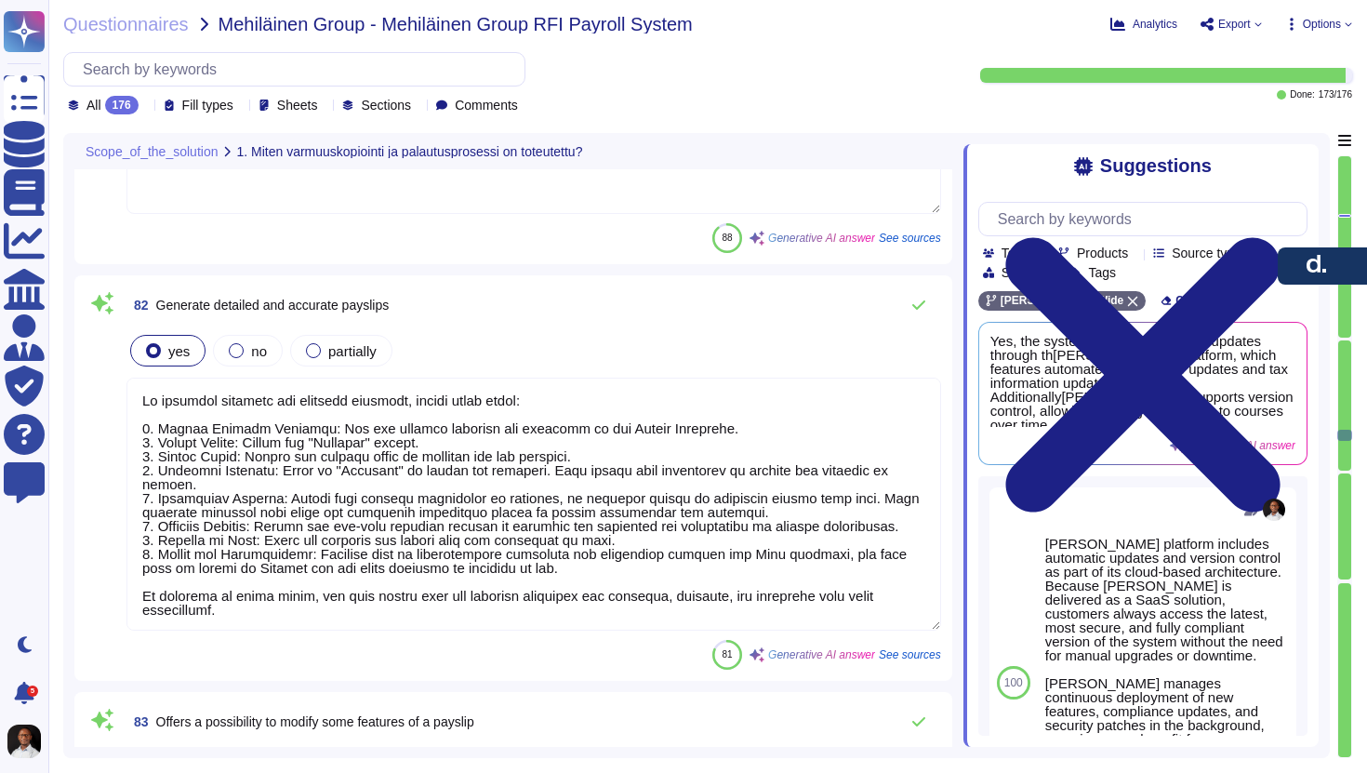
type textarea "[PERSON_NAME]el supports the integration of payslips to Workday. The outbound s…"
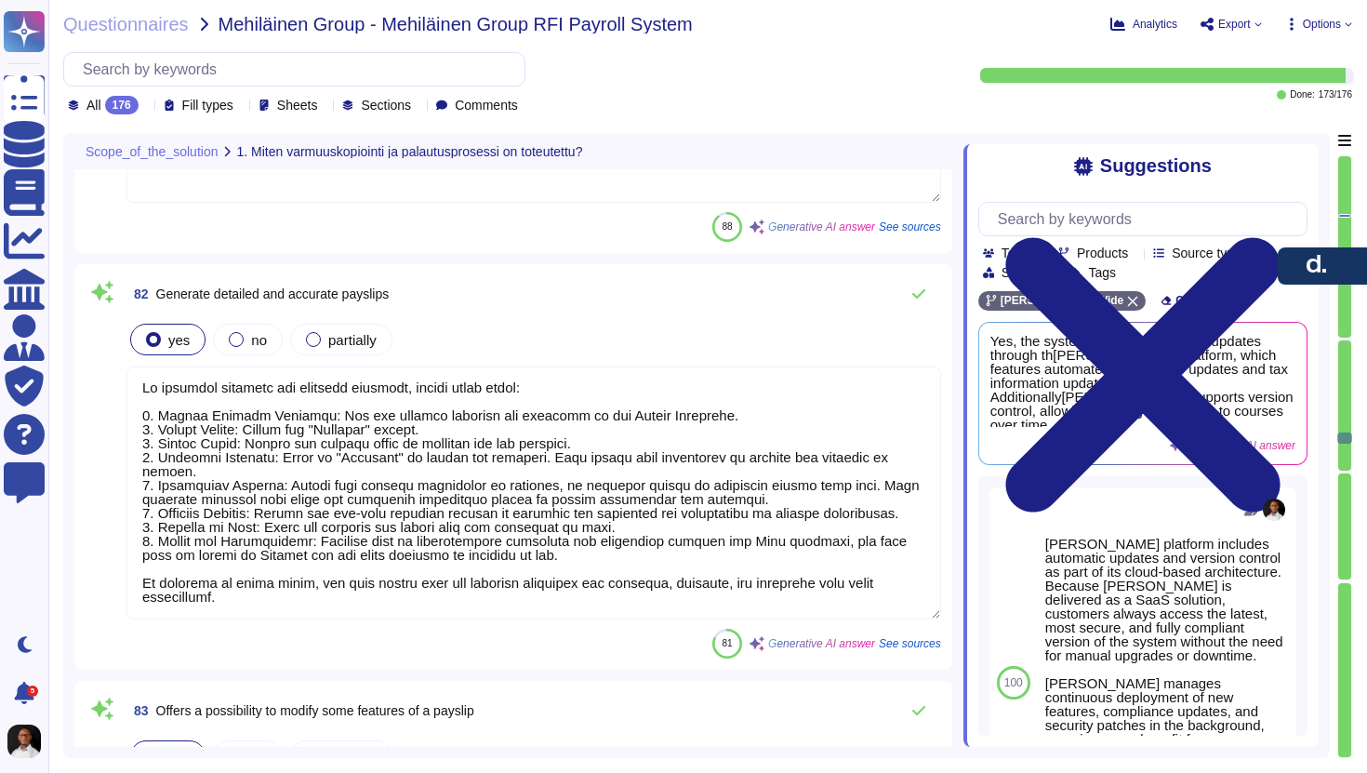
type textarea "[PERSON_NAME]el offers self-service access for employees to view and download t…"
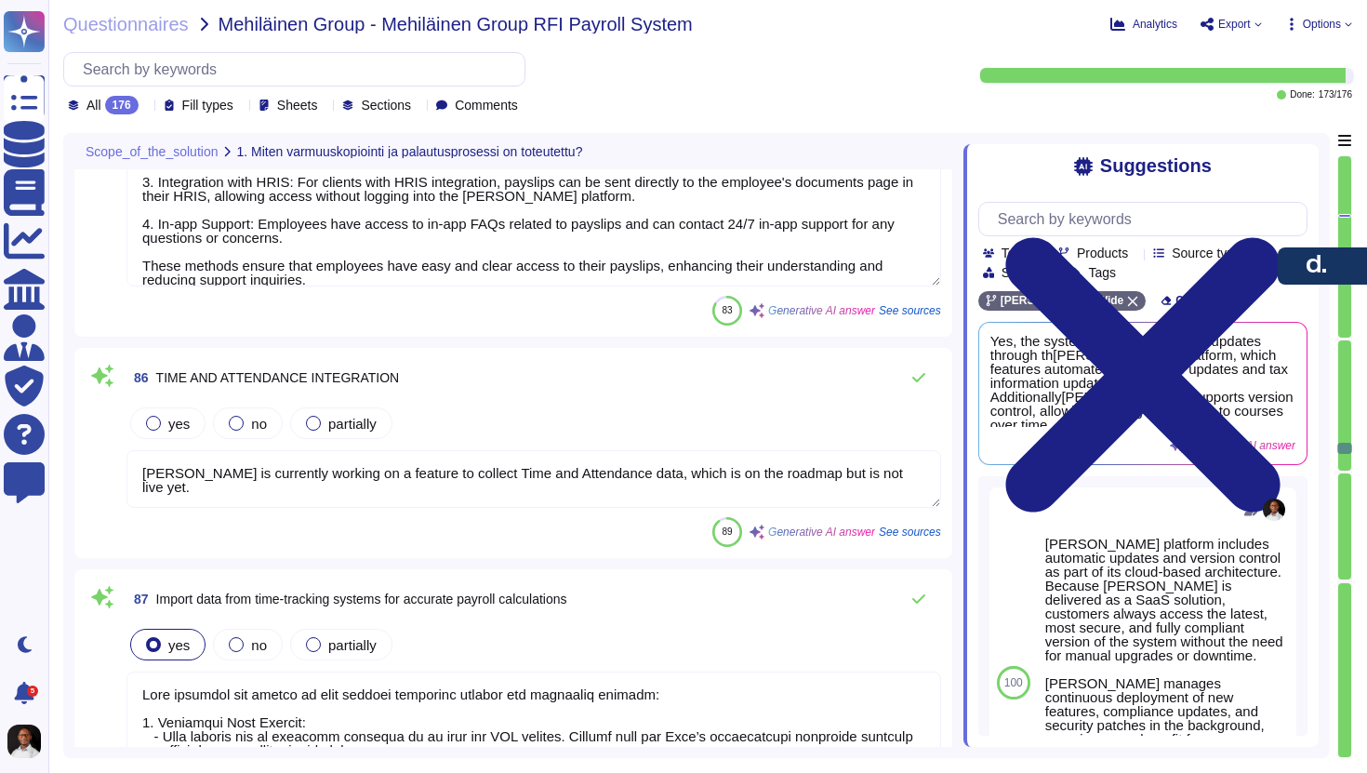
type textarea "[PERSON_NAME] is currently working on a feature to collect Time and Attendance …"
type textarea "Lore ipsumdol sit ametco ad elit seddoei temporinc utlabor etd magnaaliq enimad…"
type textarea "[PERSON_NAME] platform supports shift differentials, including for on-call hour…"
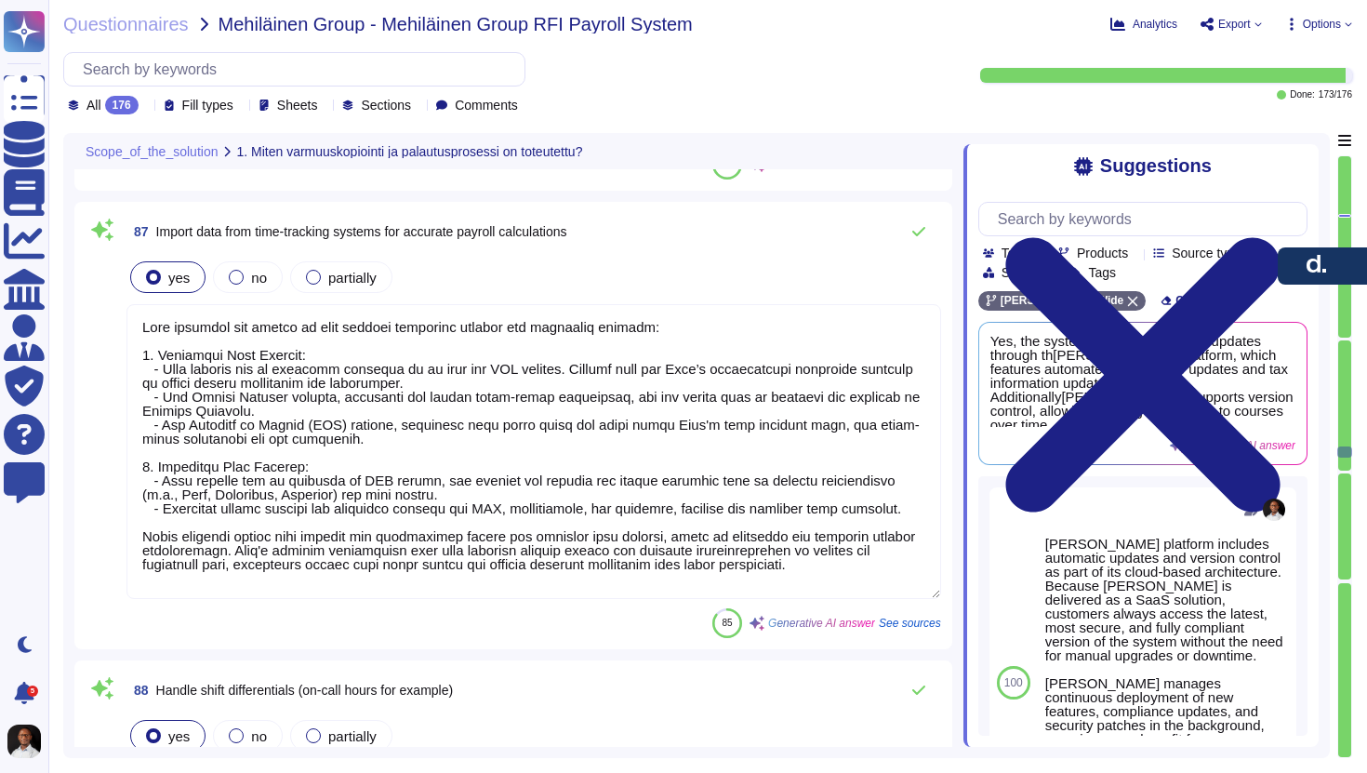
type textarea "[PERSON_NAME] offers services related to payroll tax lodgement and reporting vi…"
type textarea "[PERSON_NAME] platform automates tax calculations and filings as part of its co…"
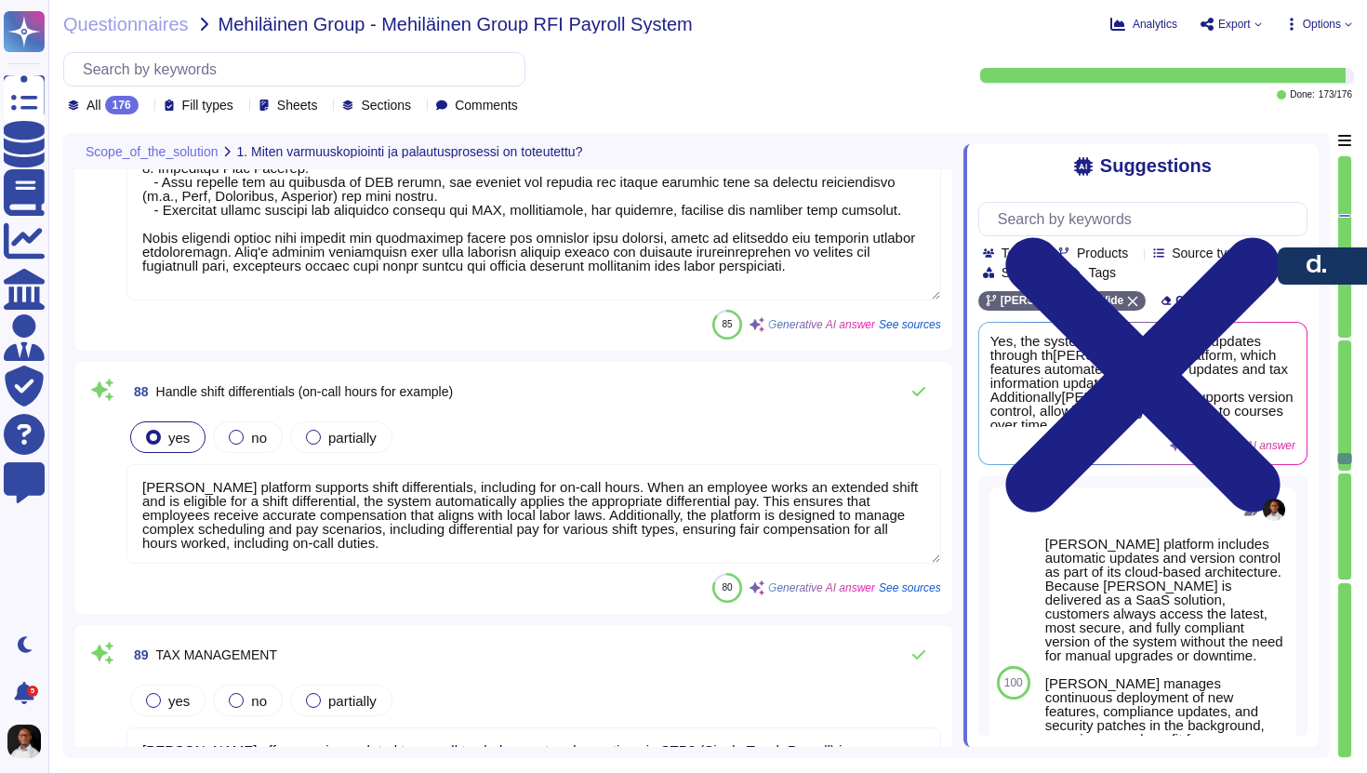
type textarea "Th[PERSON_NAME]el platform automates the generation of various tax forms, inclu…"
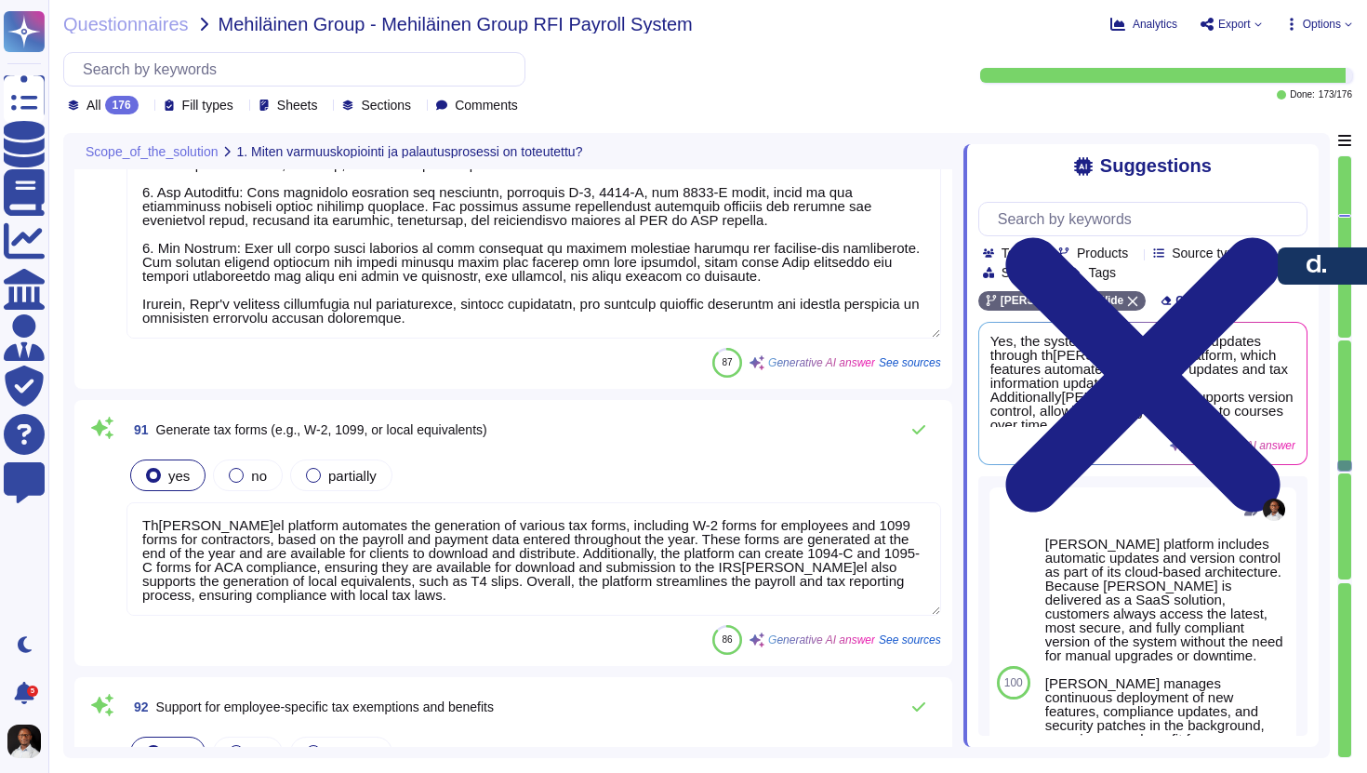
type textarea "Lore ipsumdol s ametconsectet adipisci elit seddoei temporinci utla etdol magna…"
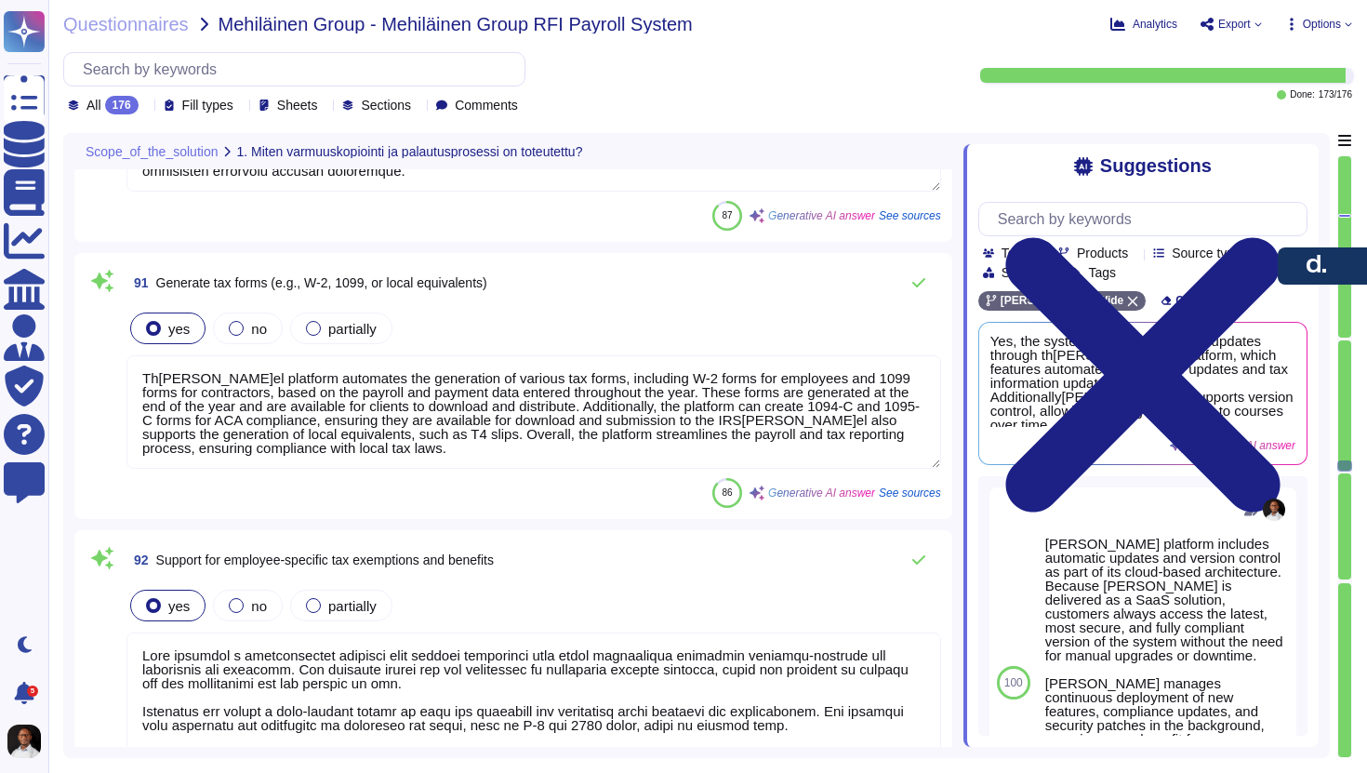
type textarea "[PERSON_NAME]el manages employee benefits through its global payroll system, en…"
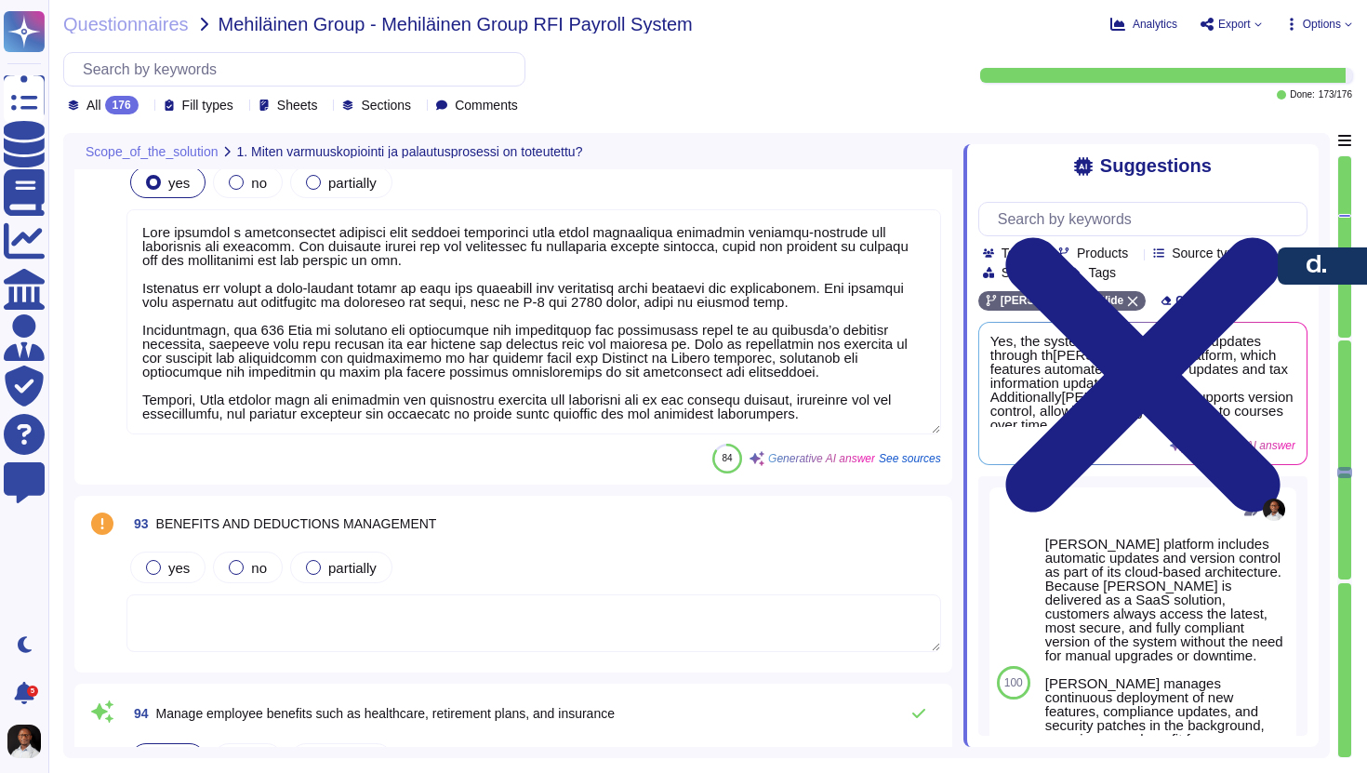
type textarea "[PERSON_NAME] can accommodate both voluntary and mandatory deductions as per lo…"
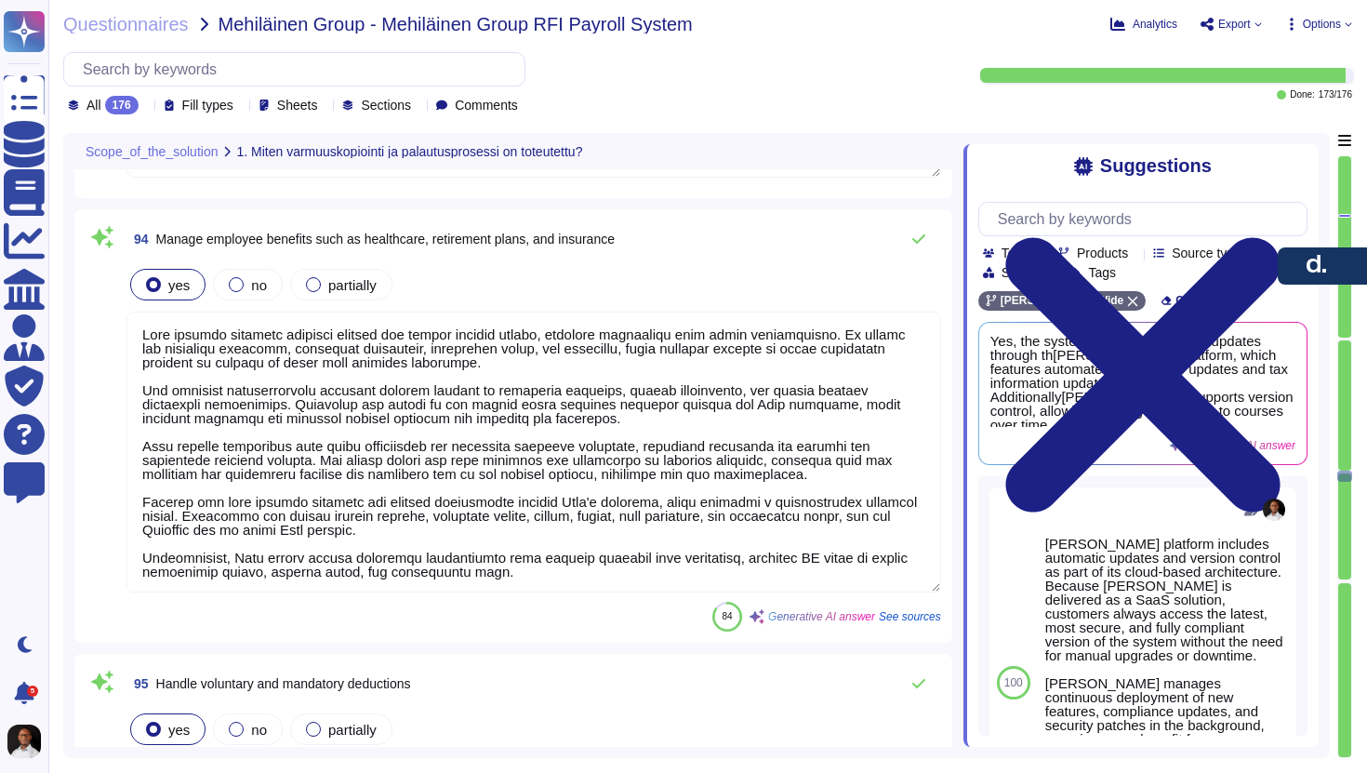
scroll to position [30595, 0]
type textarea "As a private company, we do not share specific information regarding payroll ye…"
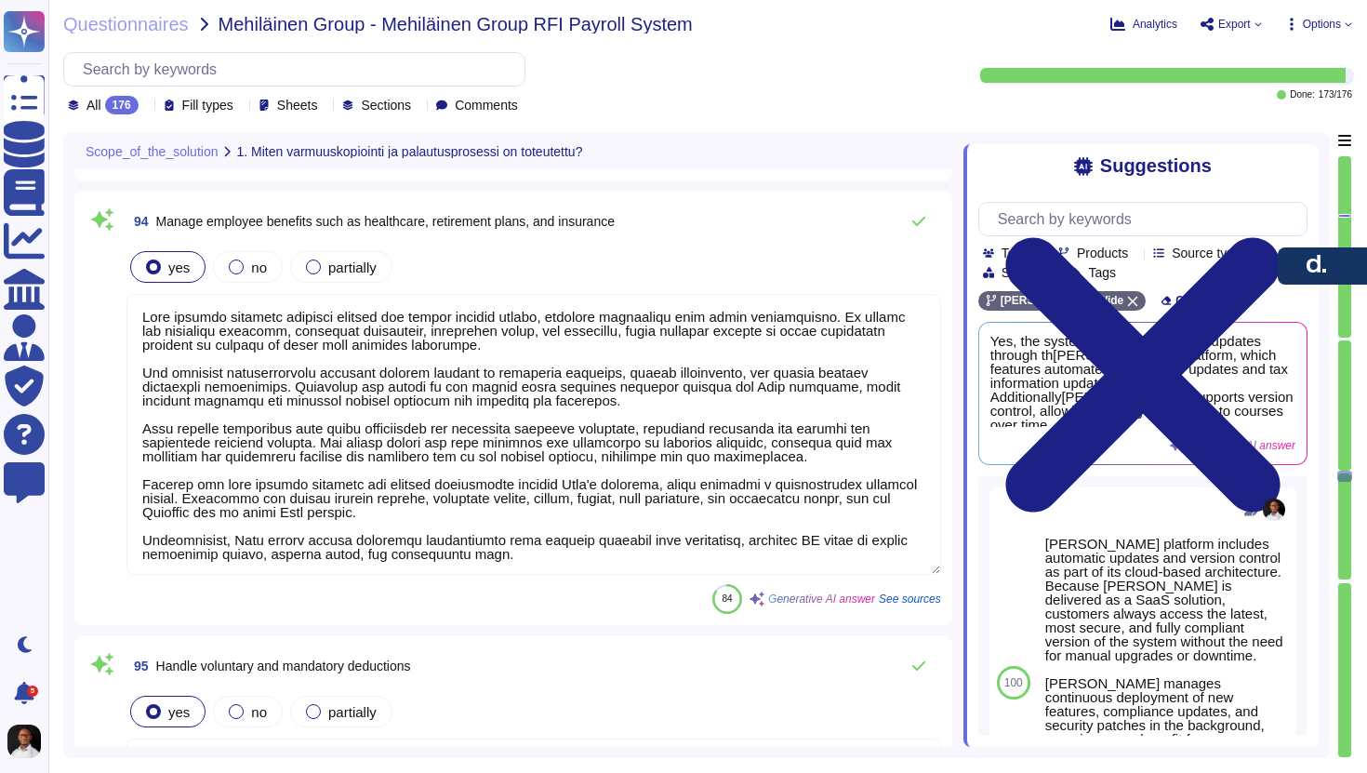
scroll to position [2, 0]
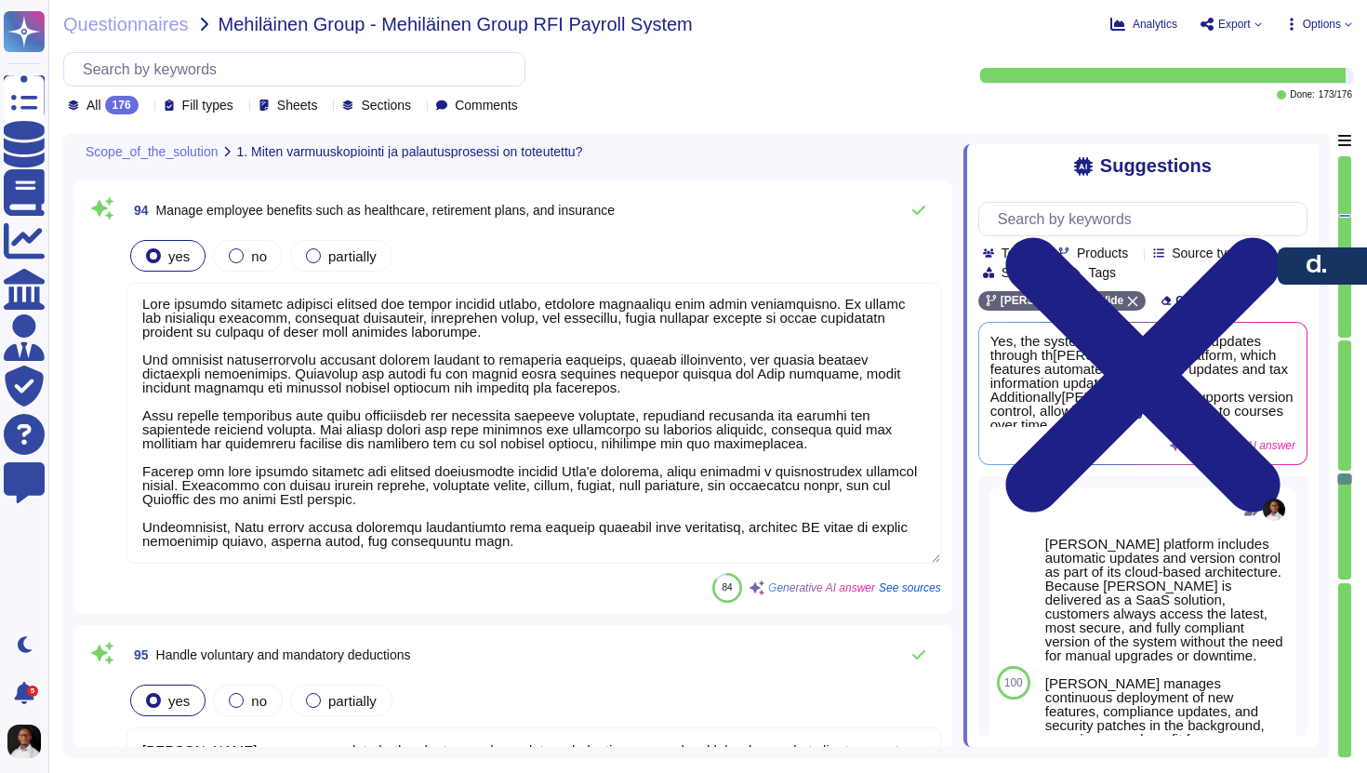
type textarea "[PERSON_NAME]el manages year-end tax reporting and adjustments through a system…"
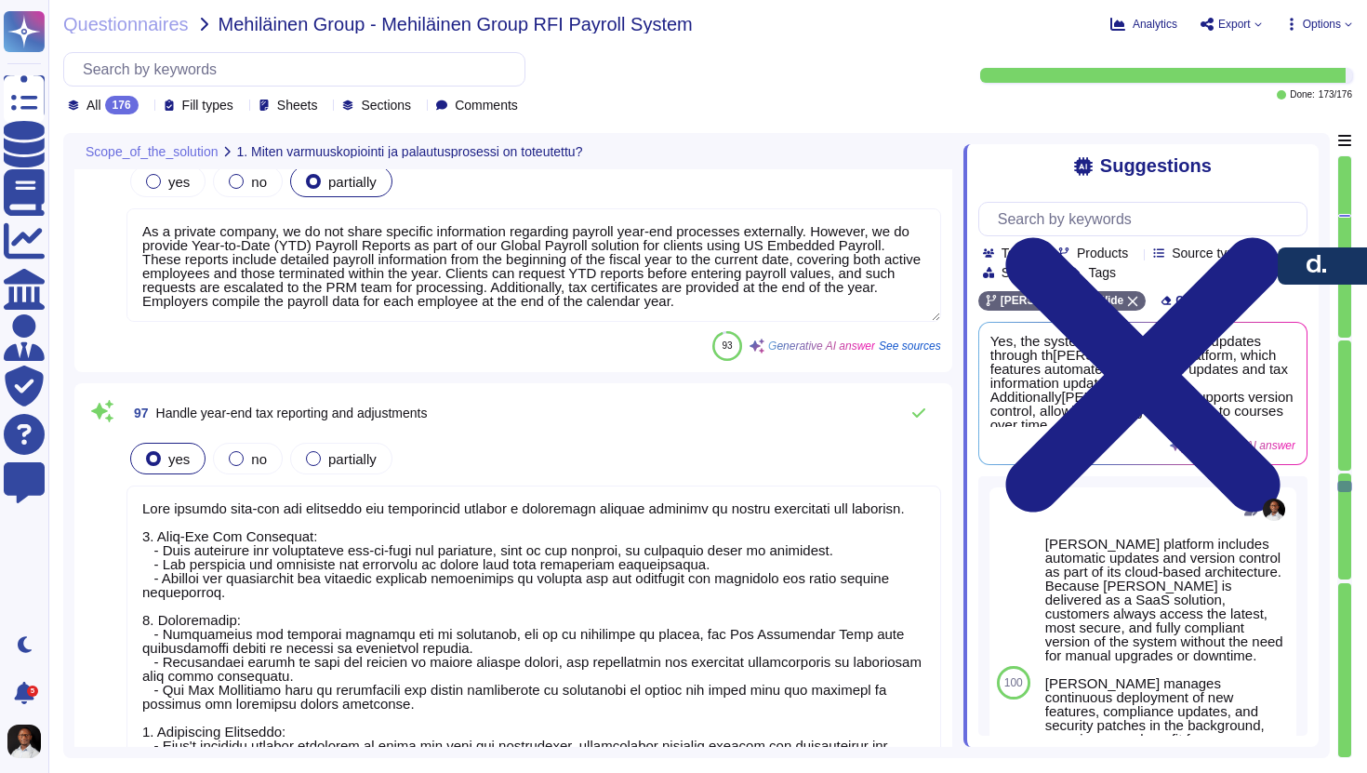
type textarea "To generate annual payroll summaries, you can utilize the [PERSON_NAME] platfor…"
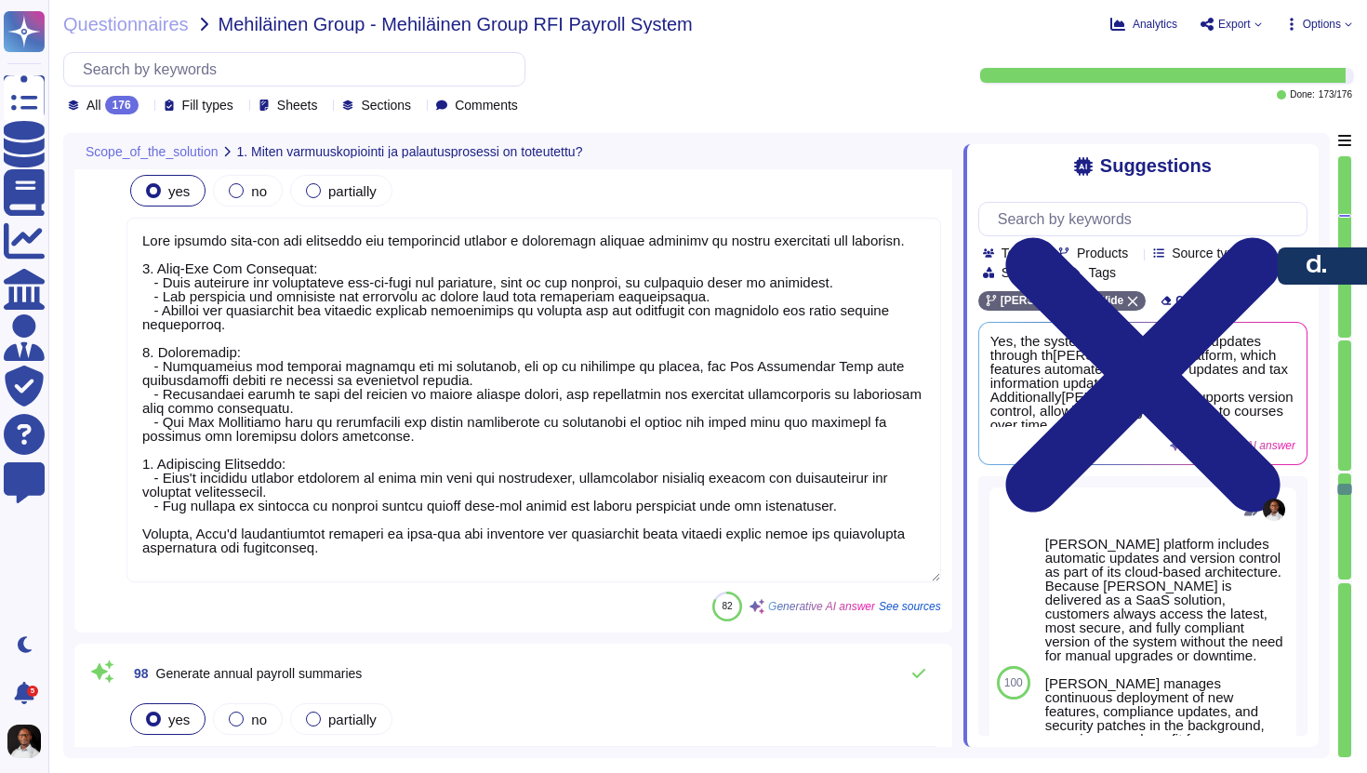
type textarea "The feature is currently in development, and integrations with other solutions …"
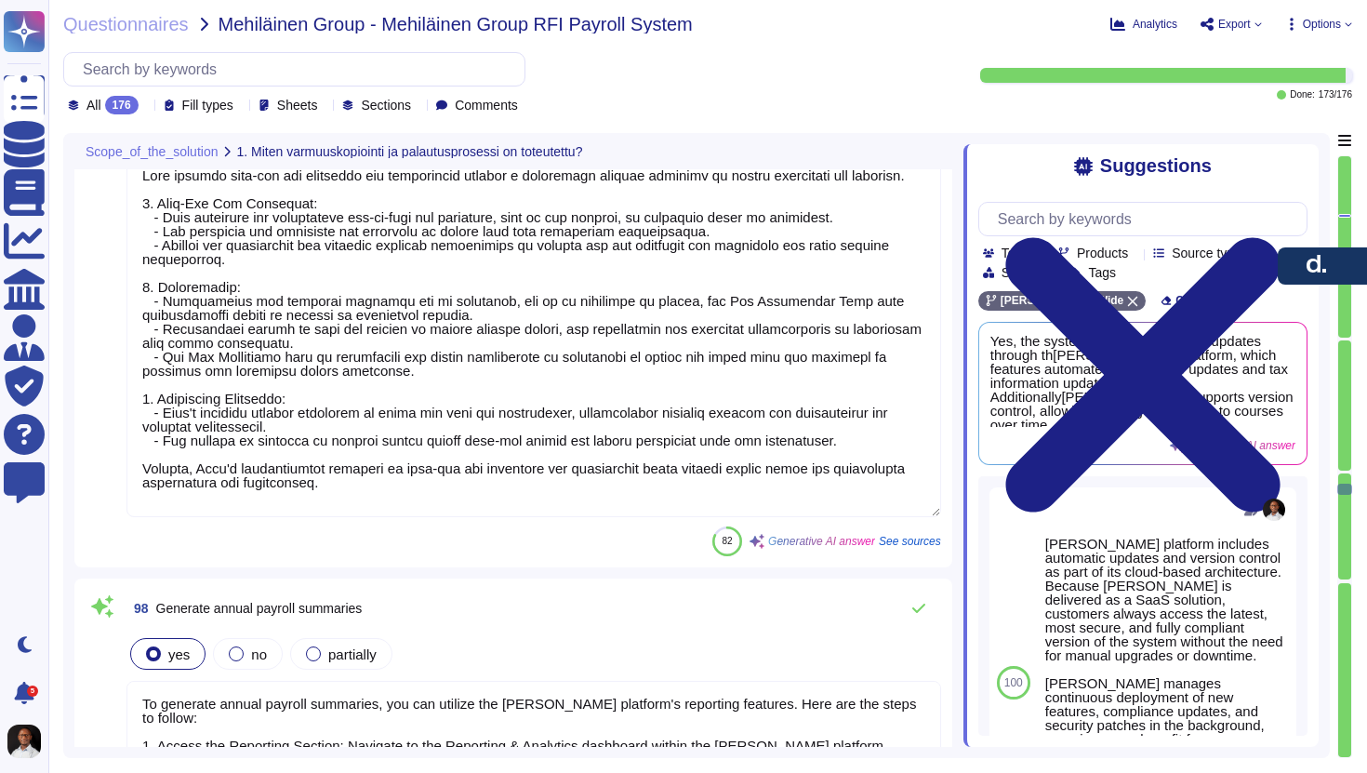
type textarea "[PERSON_NAME] offers seamless integration with various HR systems, including Wo…"
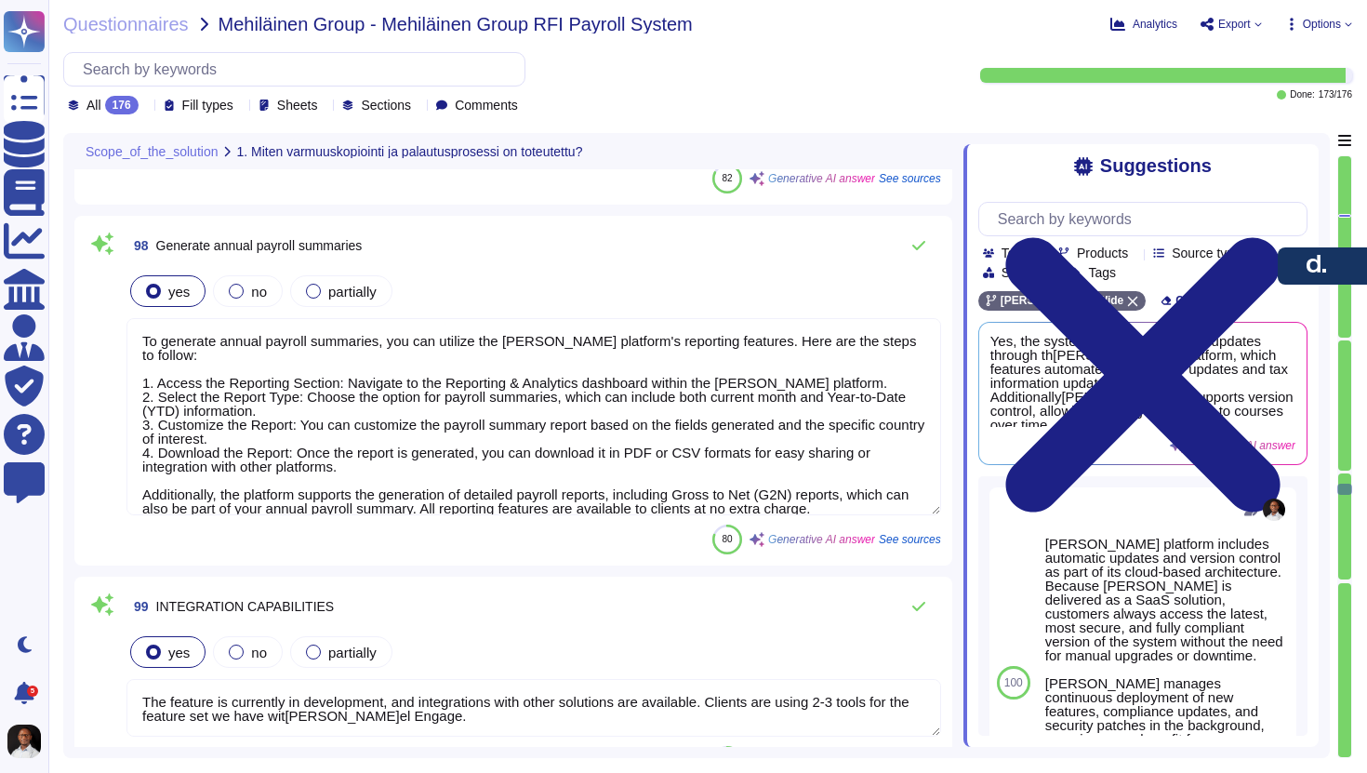
type textarea "[PERSON_NAME] supports several integration methods, including: 1. API: [PERSON_…"
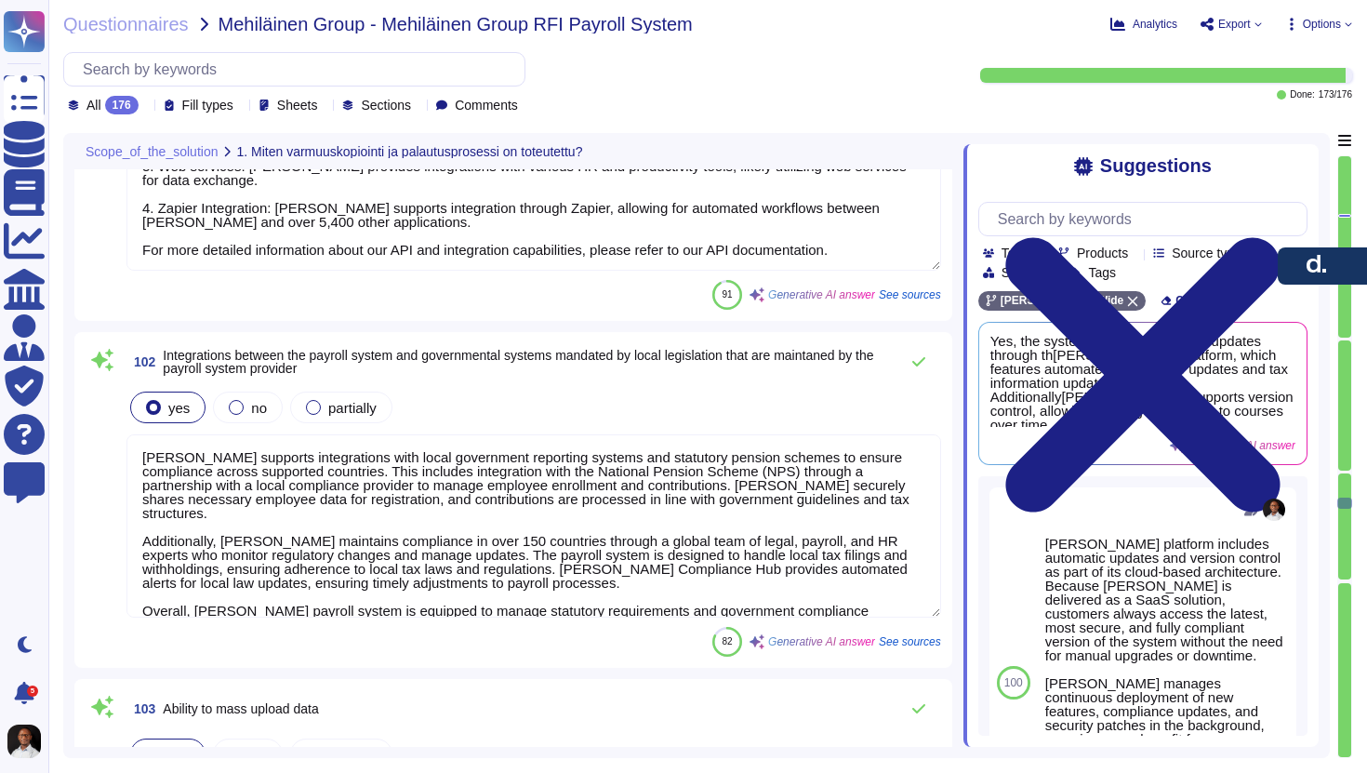
type textarea "[PERSON_NAME] supports integrations with local government reporting systems and…"
type textarea "Clients have the ability to mass upload data via CSV format. This feature suppo…"
type textarea "Terms and conditions will apply."
type textarea "To configure payroll rules to match company policies, you can follow these step…"
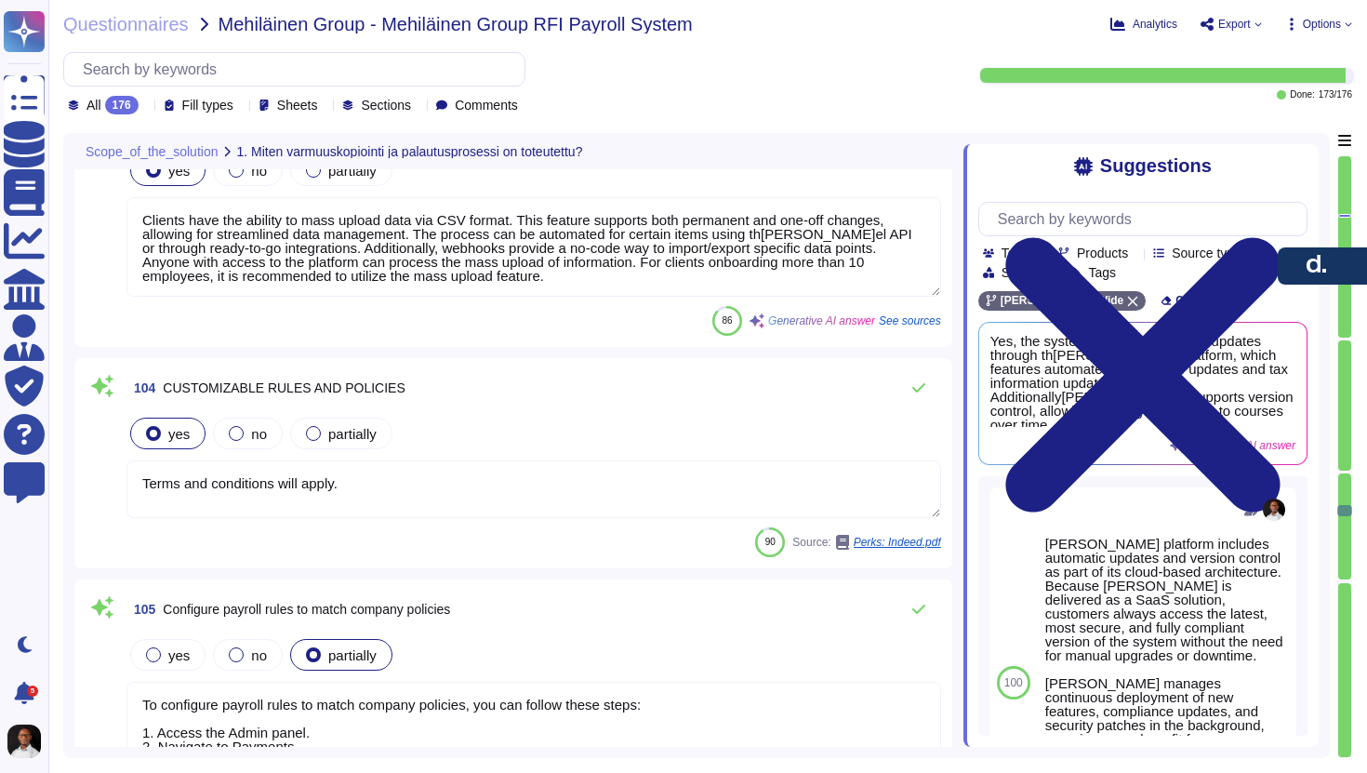
type textarea "[PERSON_NAME] system allows for unlimited custom fields for salary types and co…"
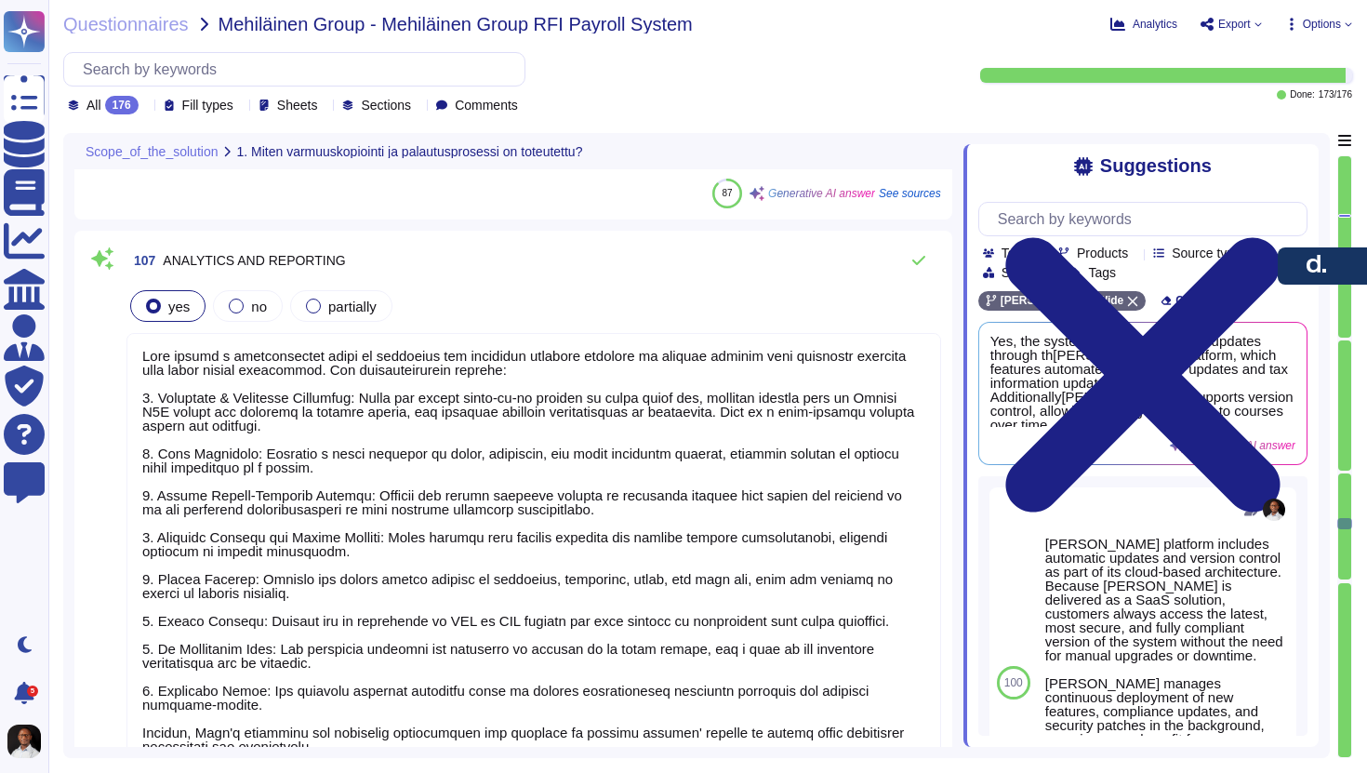
type textarea "[PERSON_NAME] offers a comprehensive suite of analytics and reporting features …"
type textarea "The system has a built-in reporting tool[PERSON_NAME]el offers a comprehensive …"
type textarea "[PERSON_NAME] offers a comprehensive payroll reporting solution that includes a…"
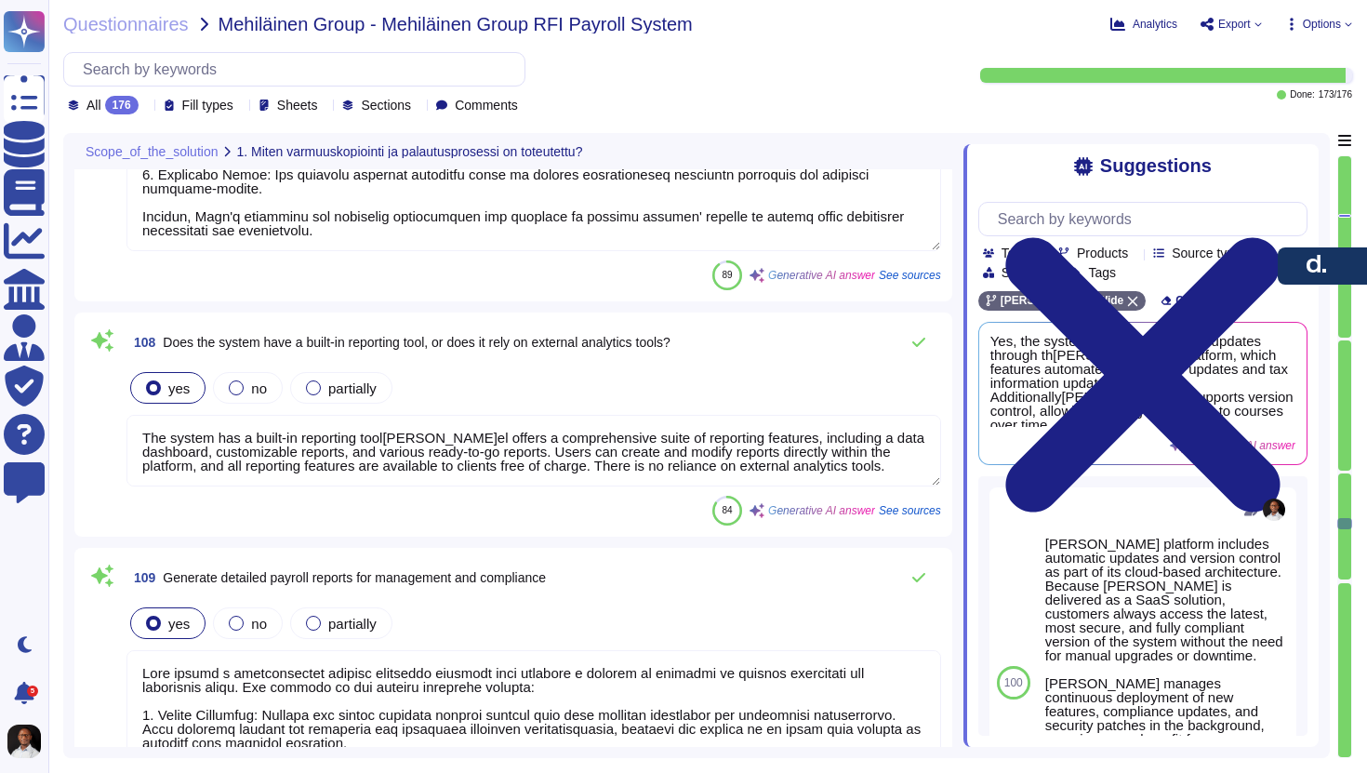
scroll to position [0, 0]
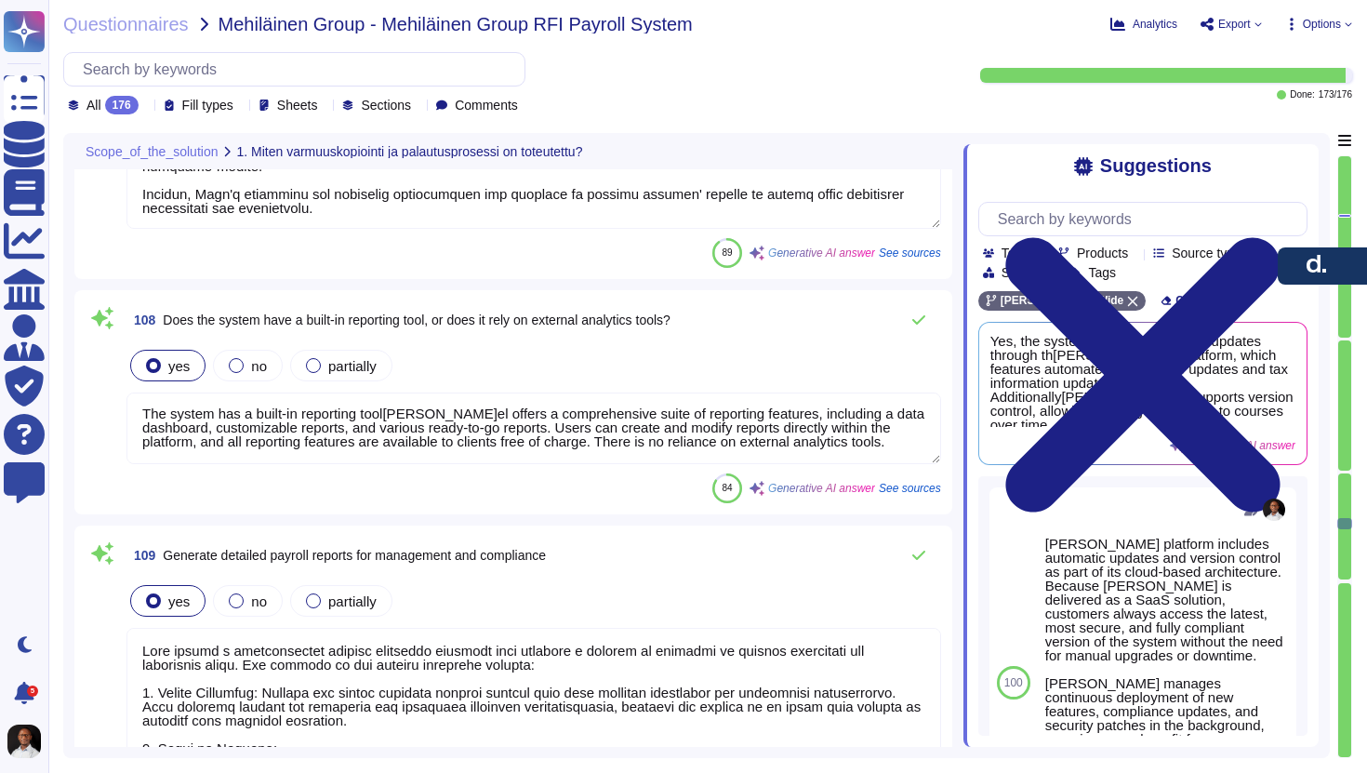
type textarea "[PERSON_NAME] provides comprehensive insights into payroll trends, overtime cos…"
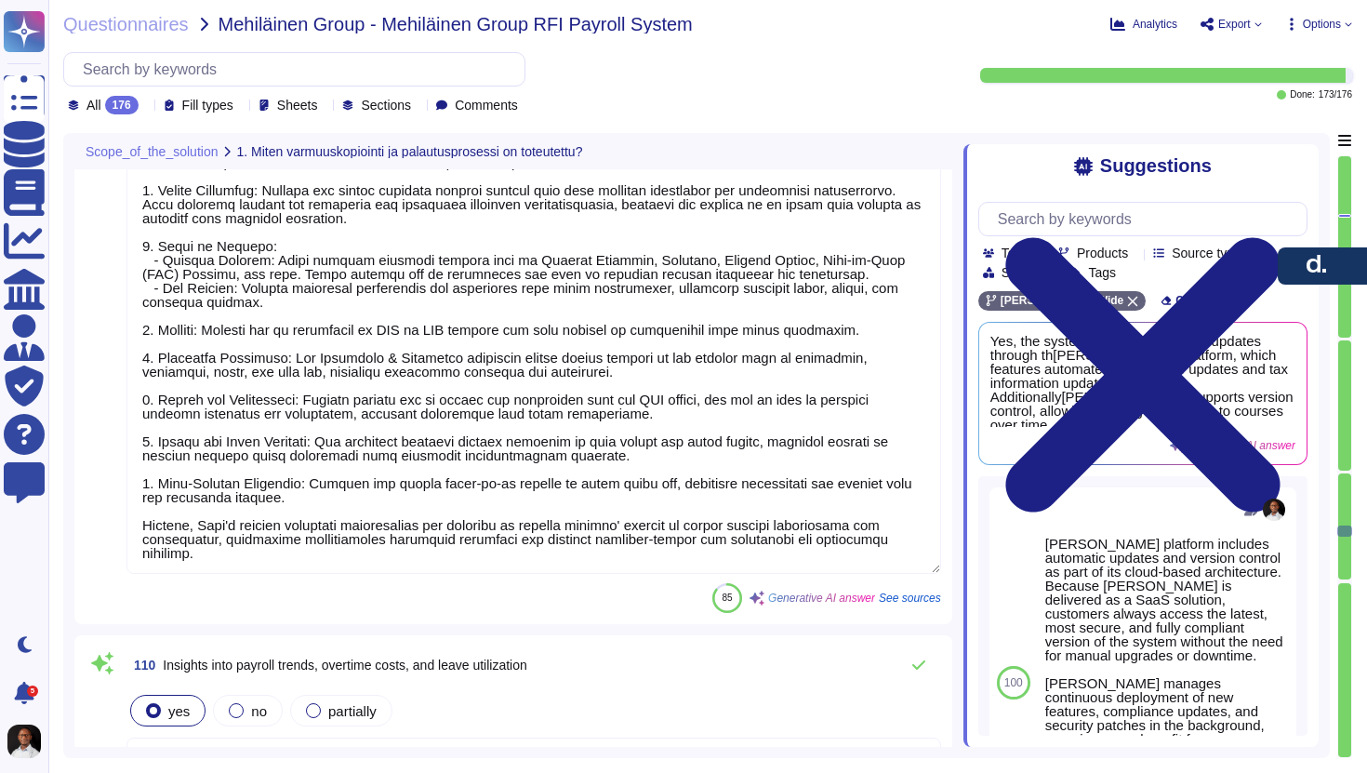
type textarea "[PERSON_NAME] offers a variety of ready-to-go reporting solutions that enhance …"
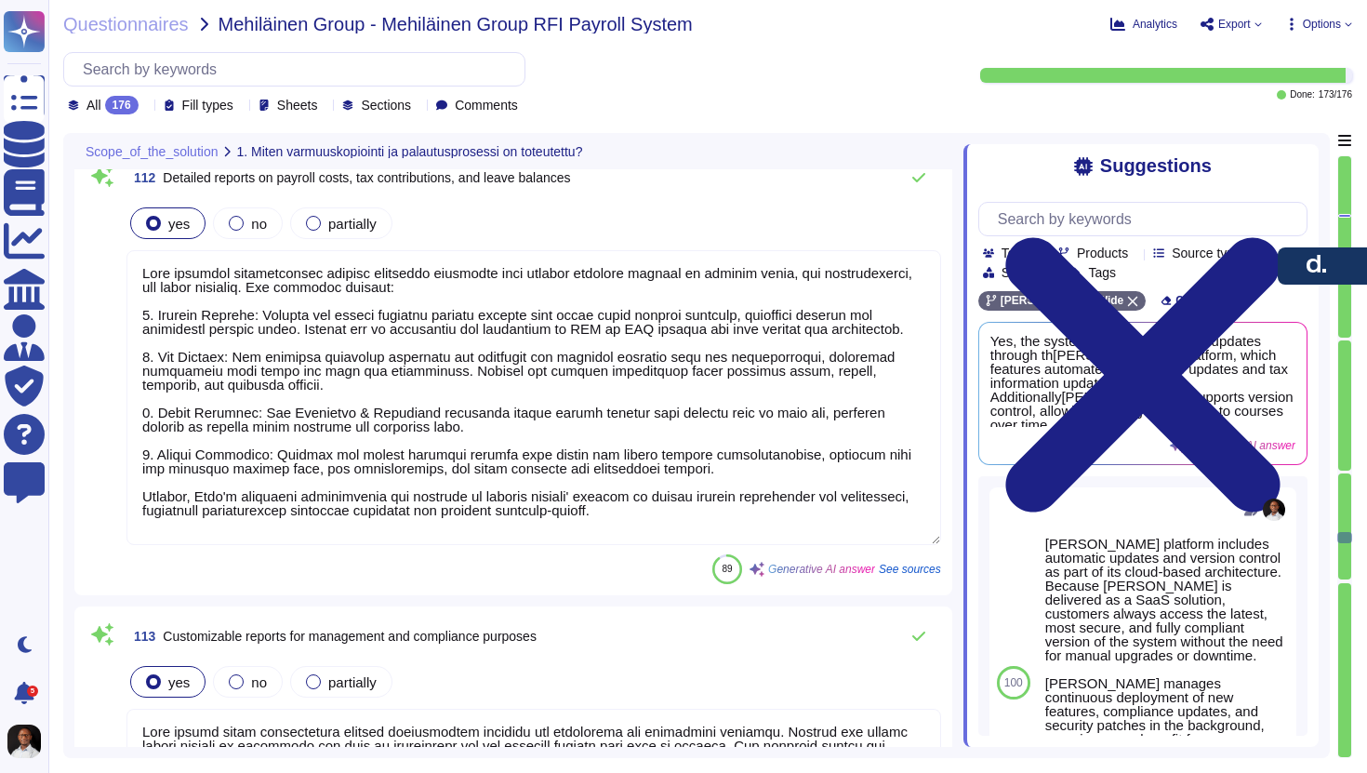
type textarea "[PERSON_NAME] provides comprehensive payroll reporting solutions that include d…"
type textarea "[PERSON_NAME]el offers fully customizable reports specifically designed for man…"
type textarea "[PERSON_NAME]el complies with the relevant laws in this respect (like the [US_S…"
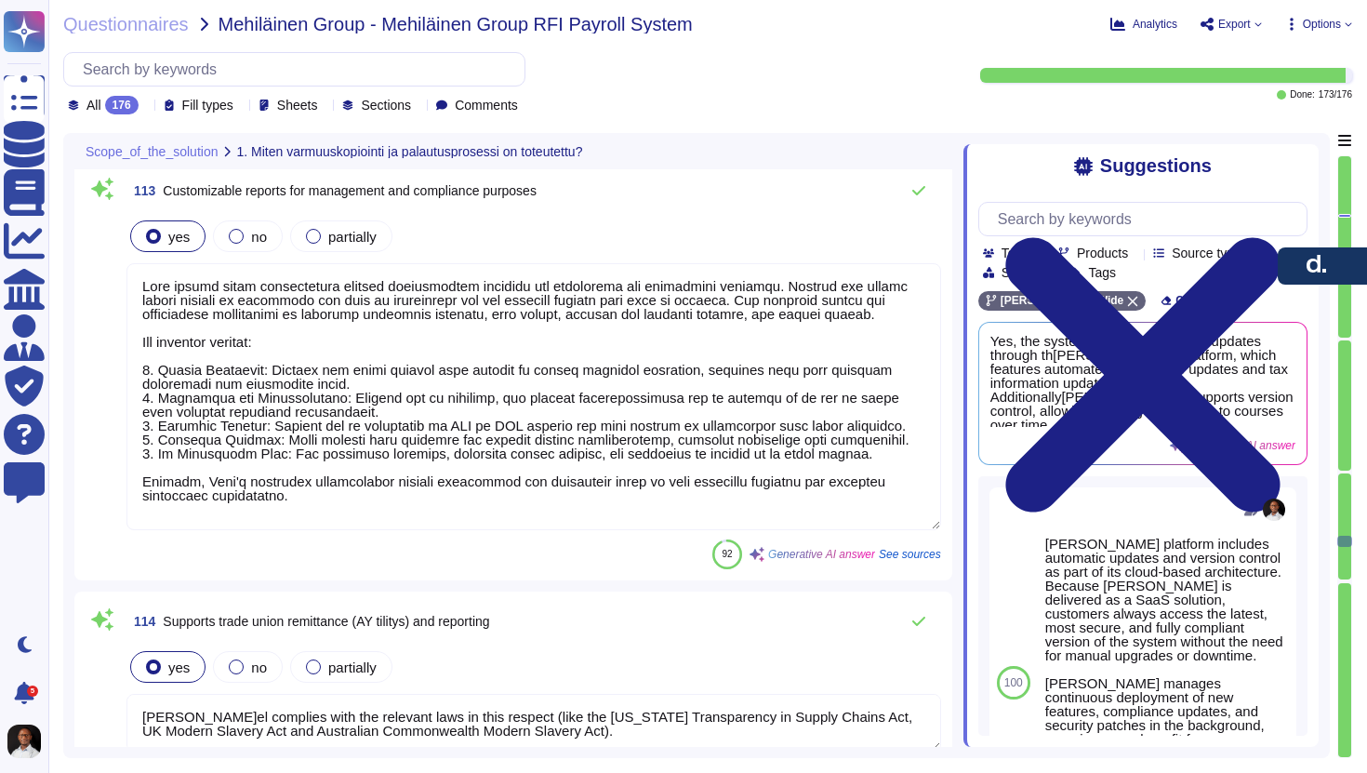
type textarea "[PERSON_NAME] solution provides year-end reporting directly to in-country autho…"
type textarea "[PERSON_NAME]'s infrastructure is configured to enable auto-scaling capabilitie…"
type textarea "[PERSON_NAME]'s infrastructure is highly scalable, designed to support growth, …"
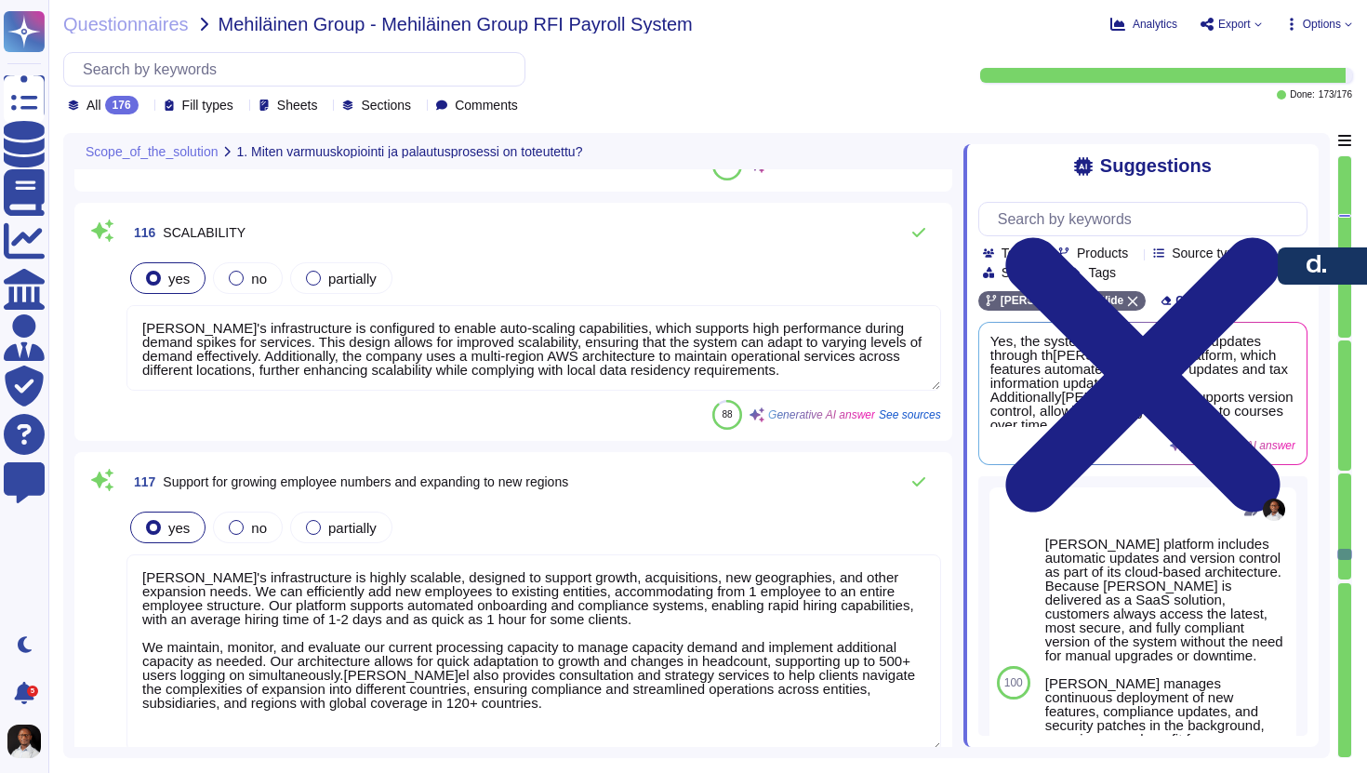
type textarea "[PERSON_NAME] offers a highly flexible organizational structure setup that allo…"
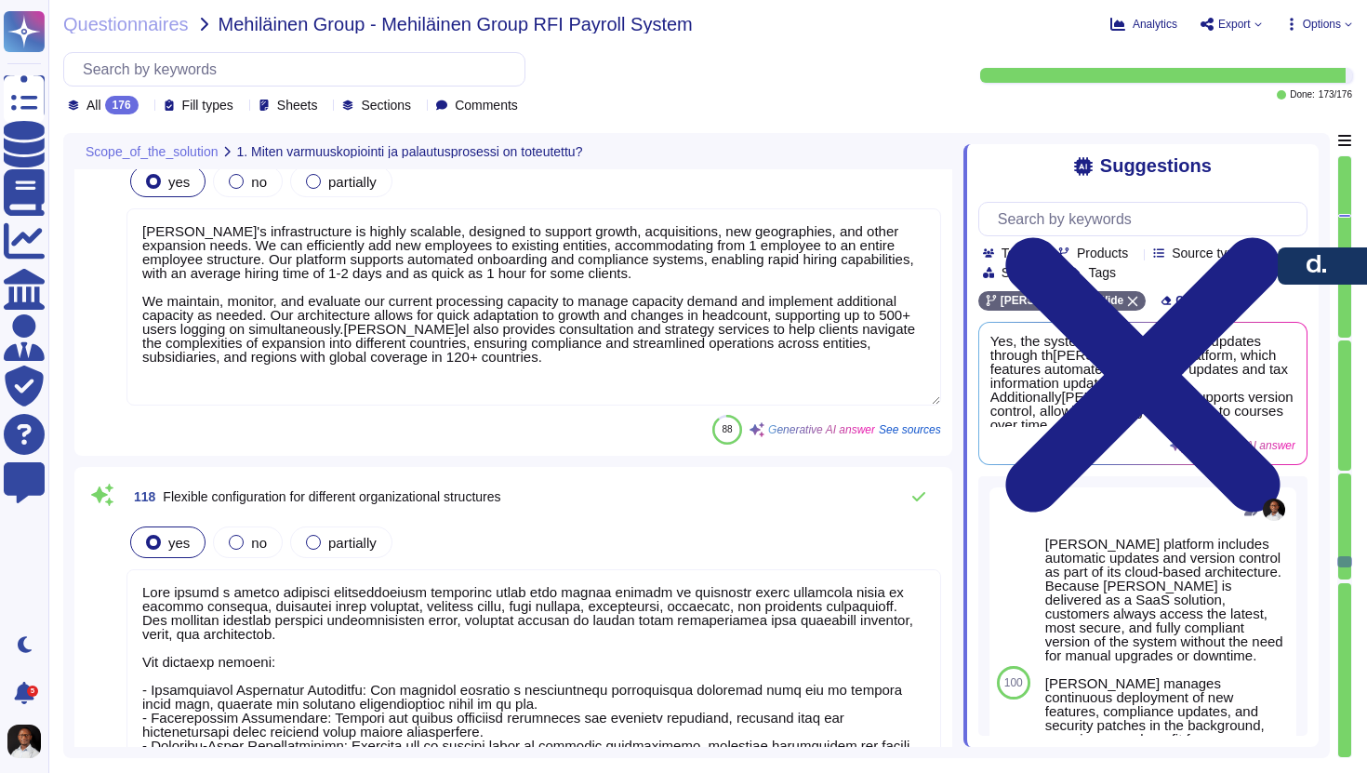
type textarea "[PERSON_NAME] platform is designed with high levels of automation integrated in…"
type textarea "[PERSON_NAME]'s platform automates several payroll processes, including payroll…"
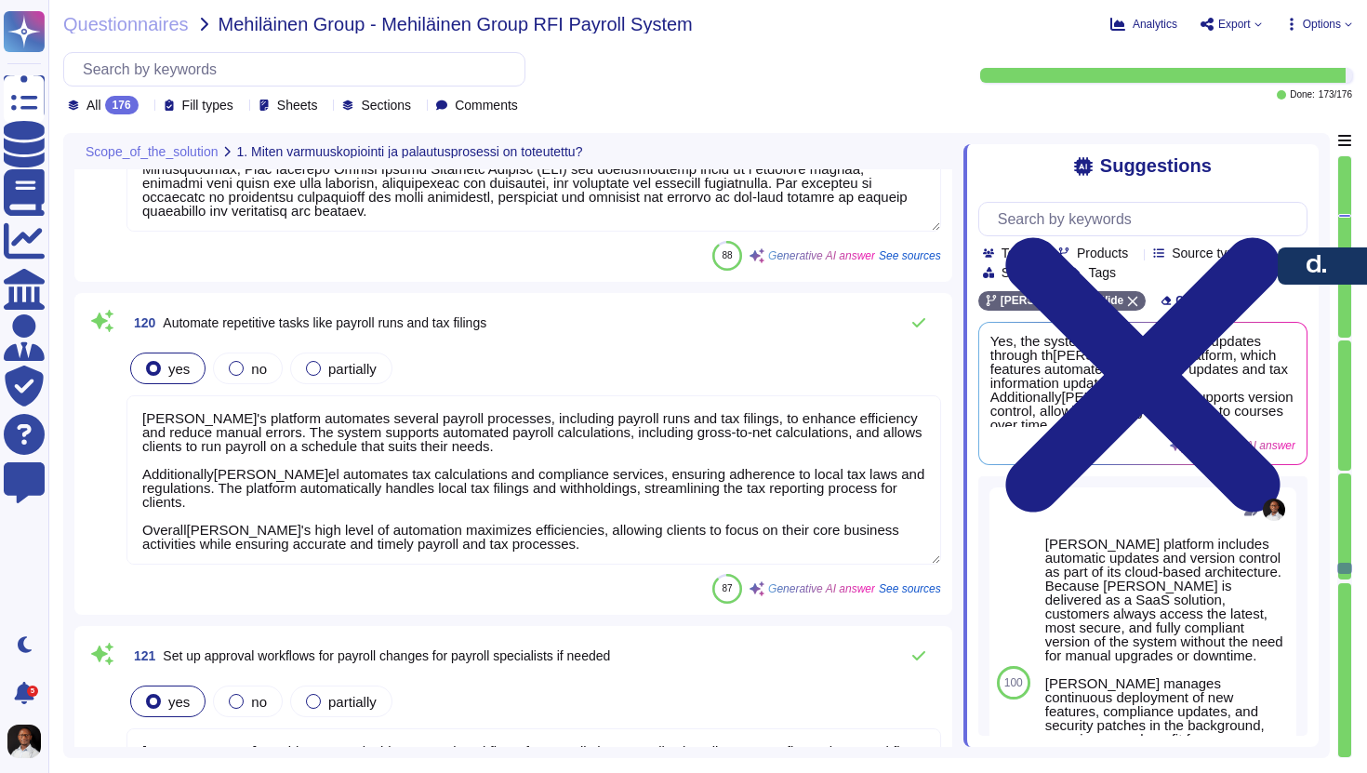
type textarea "[PERSON_NAME] provides customizable approval workflows for payroll changes, all…"
type textarea "[PERSON_NAME] takes data security and privacy very seriously, implementing a co…"
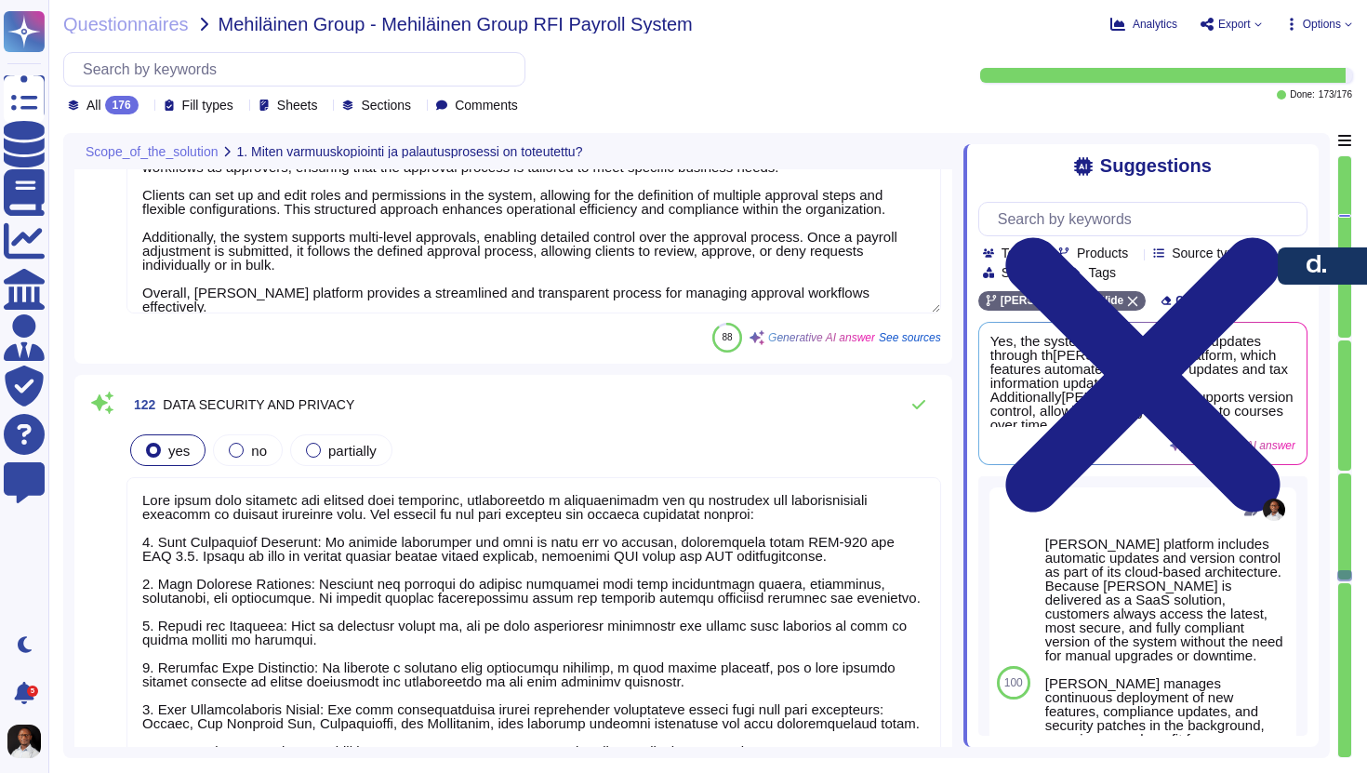
type textarea "[PERSON_NAME]el ensures compliance with GDPR and other data protection regulati…"
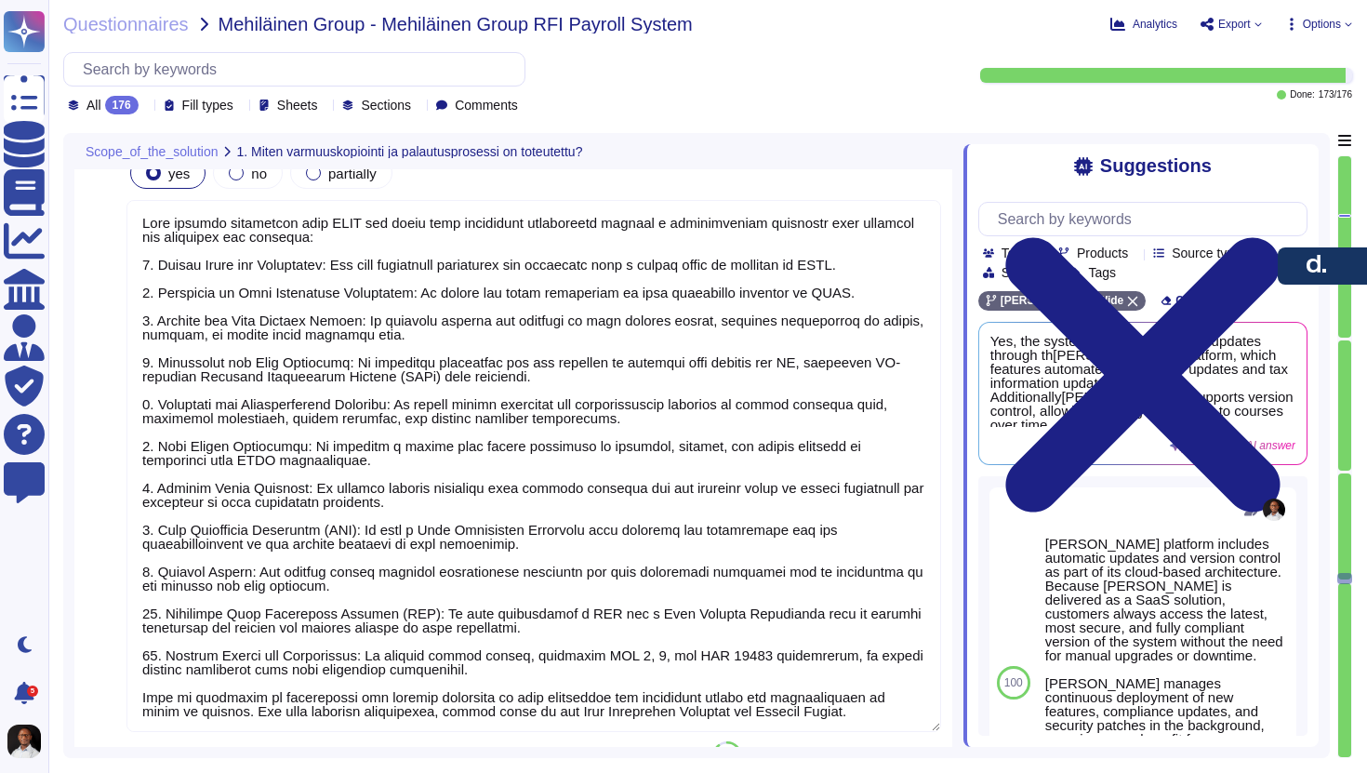
type textarea "[PERSON_NAME] employs a robust role-based access control (RBAC) system to manag…"
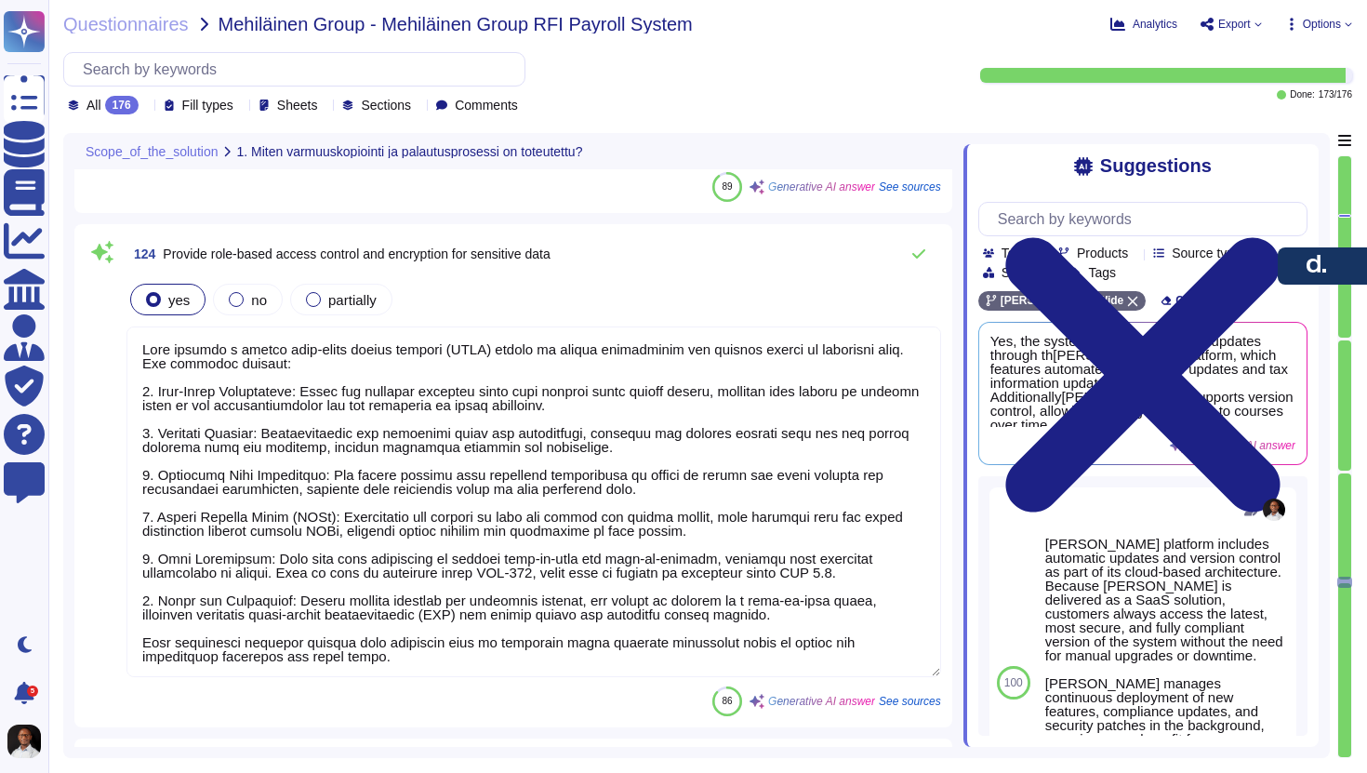
type textarea "[PERSON_NAME]el ensures compliance with local labor laws, tax regulations, and …"
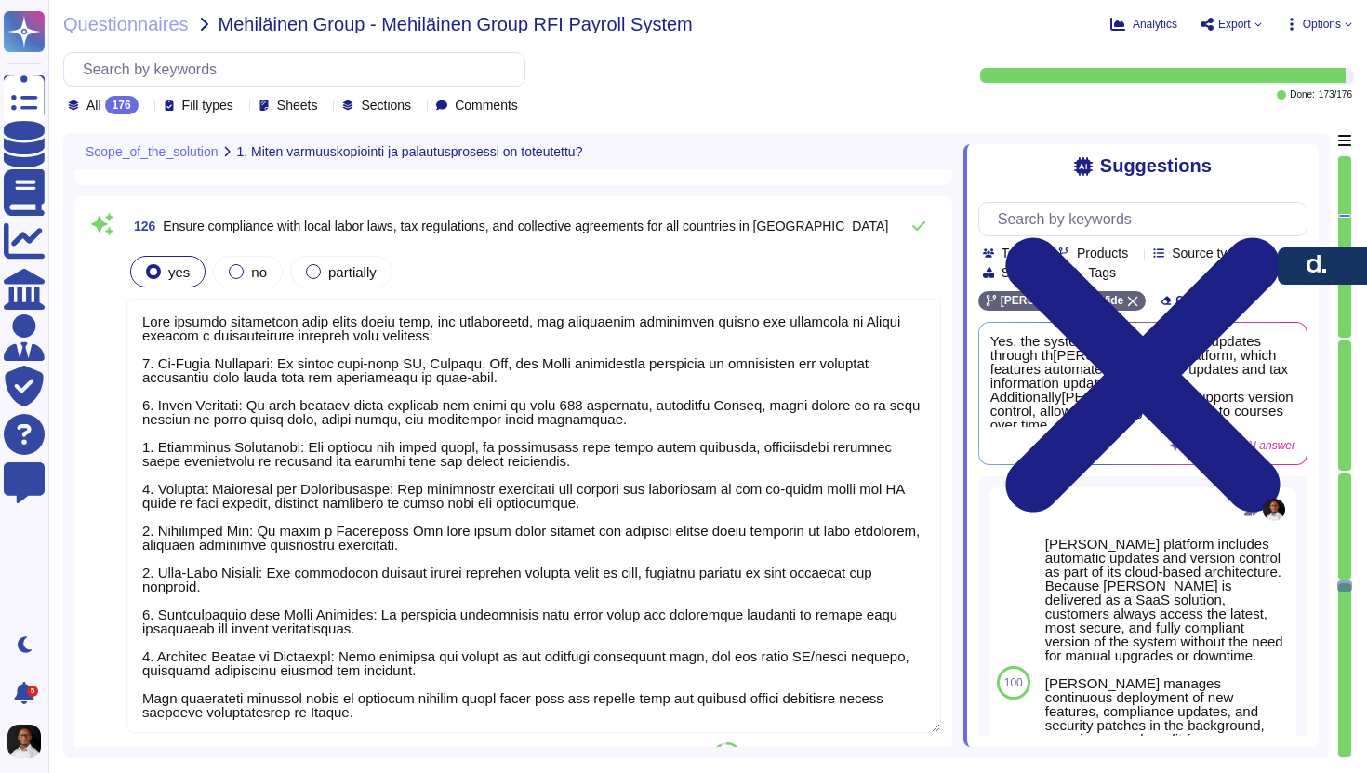
type textarea "[PERSON_NAME]el provides automatic updates for changes in tax rates and labor l…"
type textarea "To generate compliance reports for audits usin[PERSON_NAME]'s platform, please …"
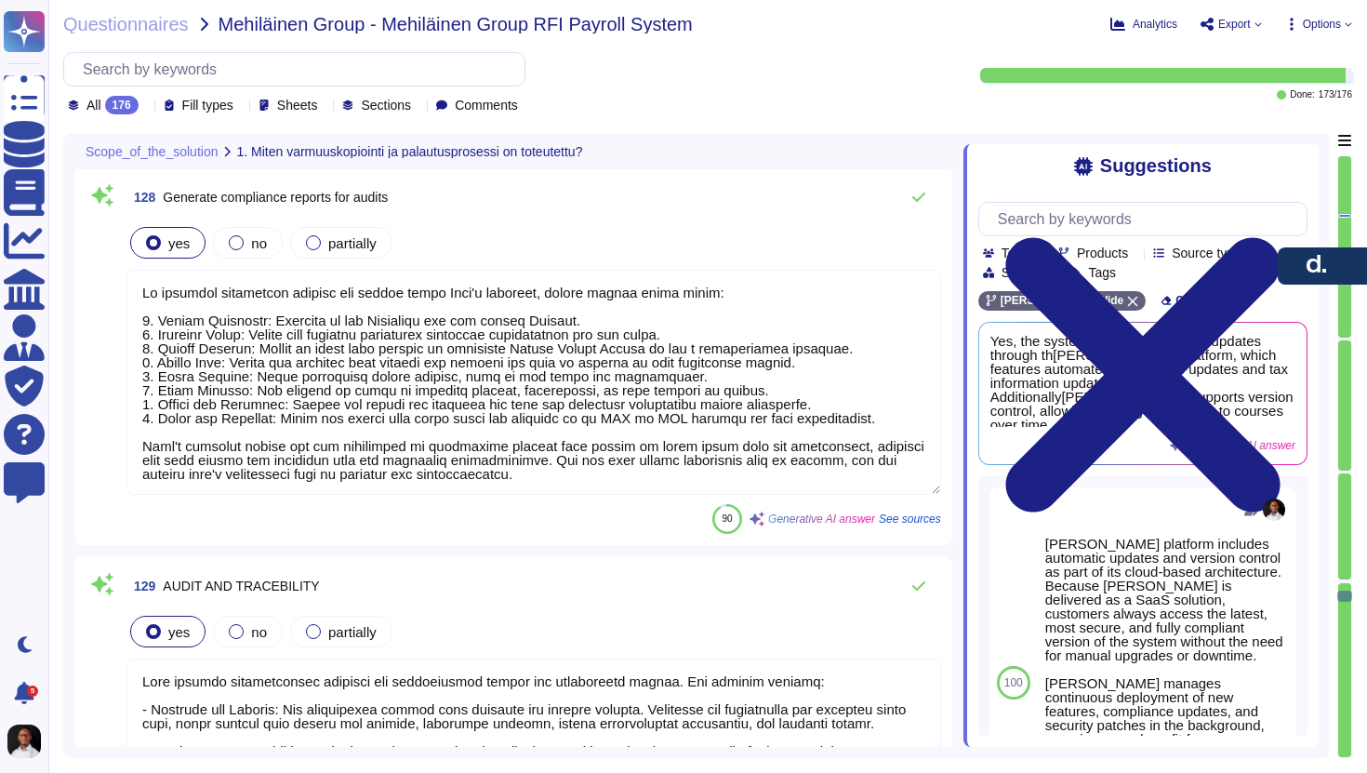
type textarea "Lore ipsumdo sitametconsec adipisci eli seddoeiusmod tempor inc utlaboreetd mag…"
type textarea "[PERSON_NAME] provides a comprehensive audit trail for payroll changes and appr…"
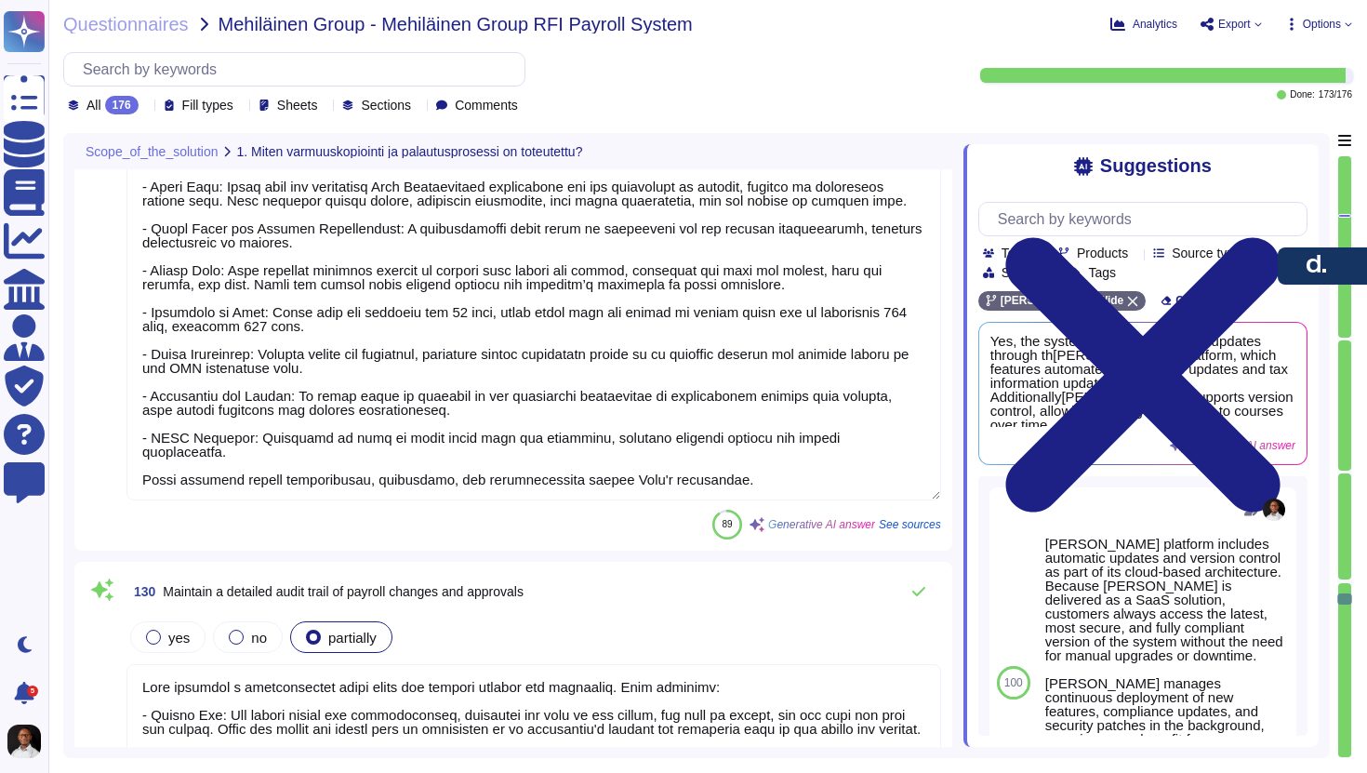
type textarea "- [PERSON_NAME] has an established internal audit function that evaluates manag…"
type textarea "Lore ipsumd s ametconsectet adipisci elitsed doe temporin utlab etdolore ma ali…"
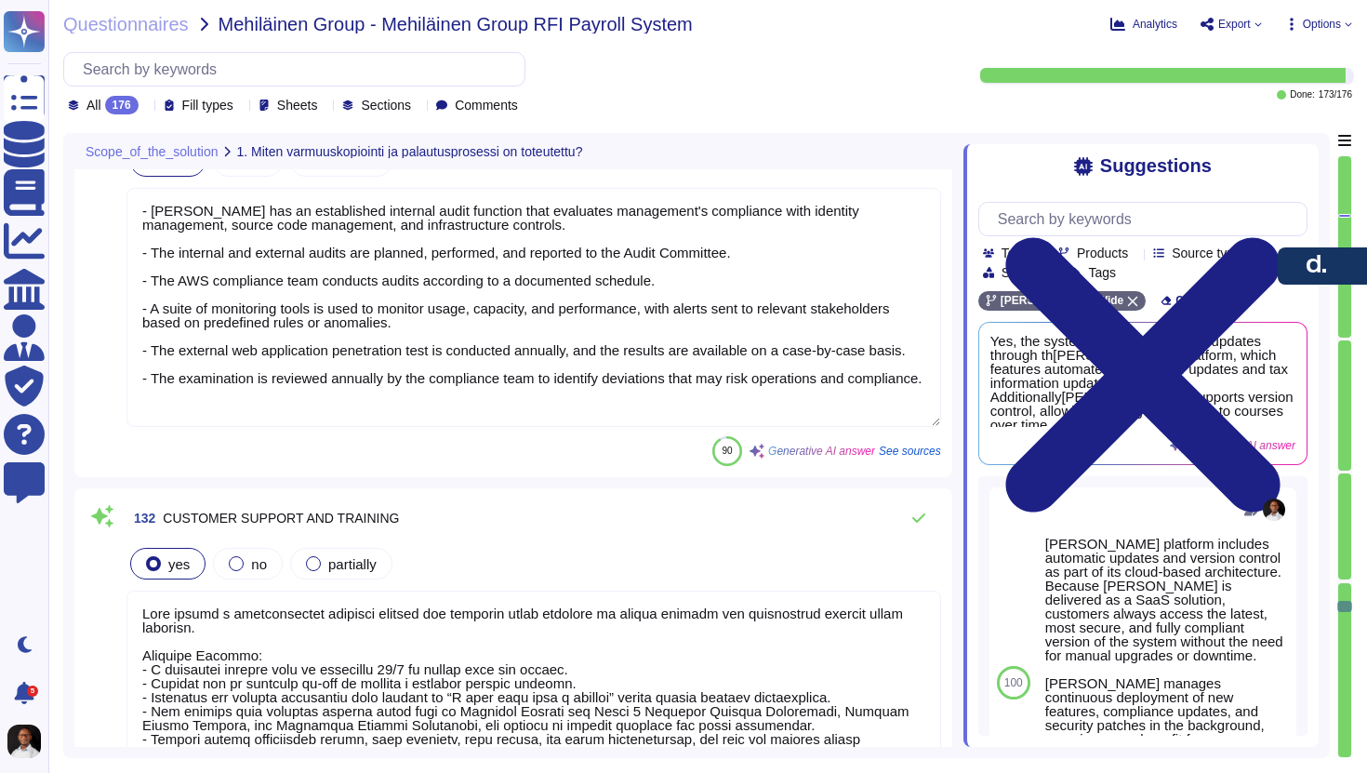
type textarea "Customers have access to 24/7 customer support through the [PERSON_NAME] app. S…"
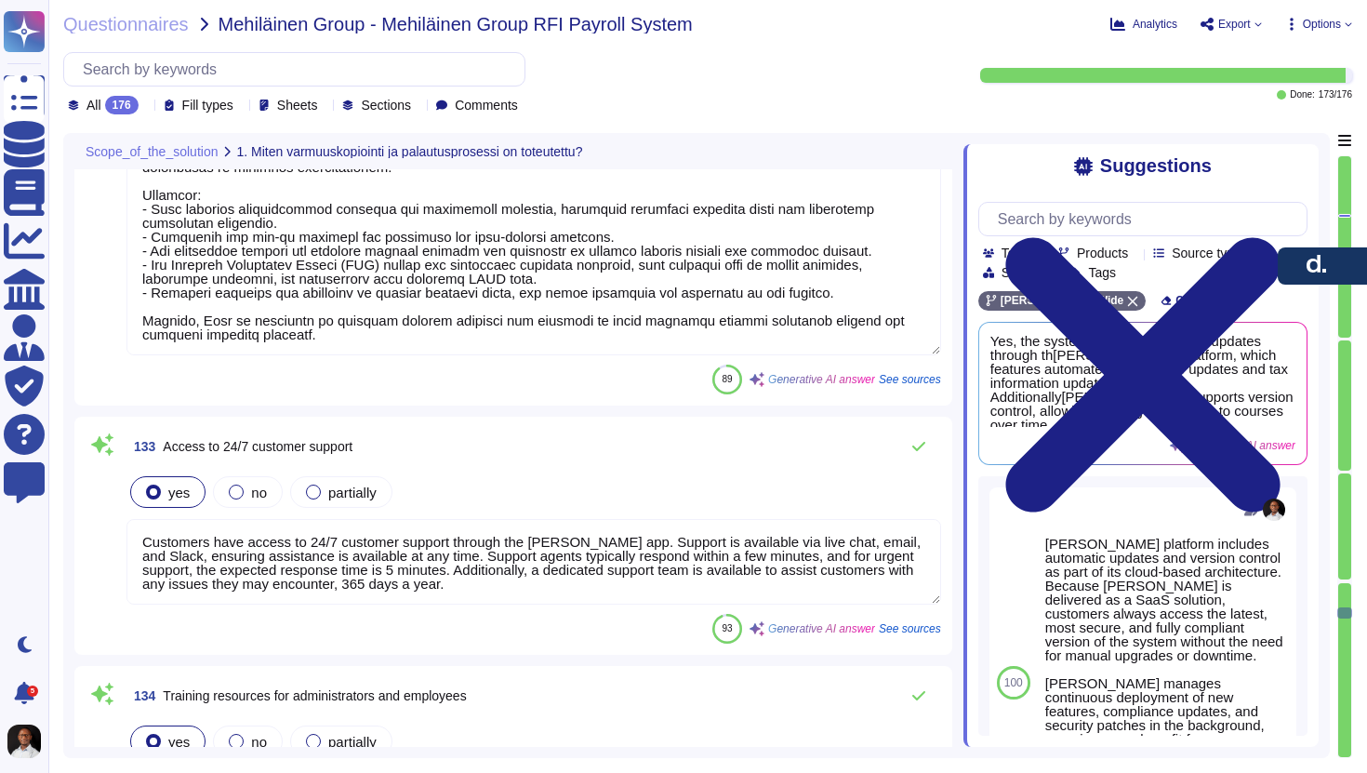
type textarea "[PERSON_NAME] provides comprehensive training resources for both administrators…"
type textarea "[PERSON_NAME]el has established comprehensive disaster recovery and backup mech…"
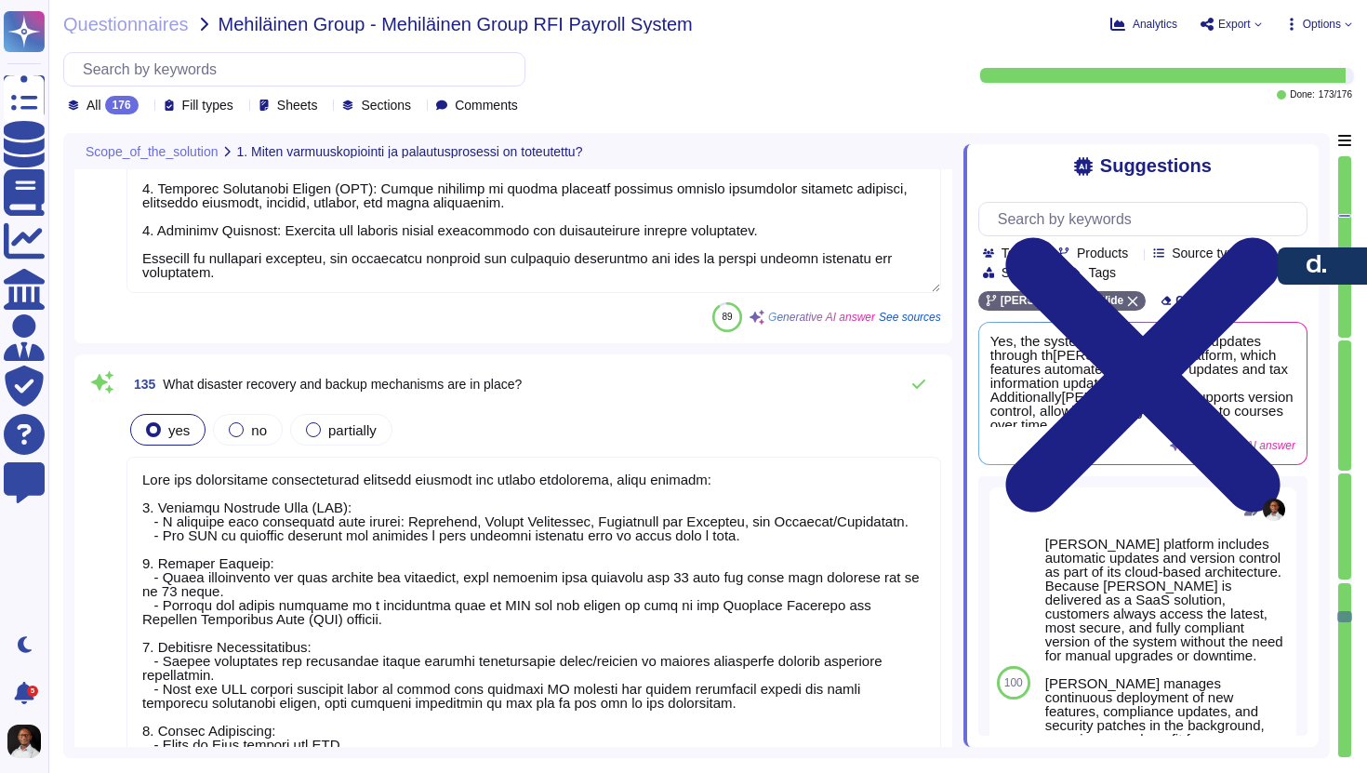
type textarea "Buy system modules individually [PERSON_NAME] services includes integrated back…"
type textarea "Yes, the platform can handle effective dated changes well. Users can amend date…"
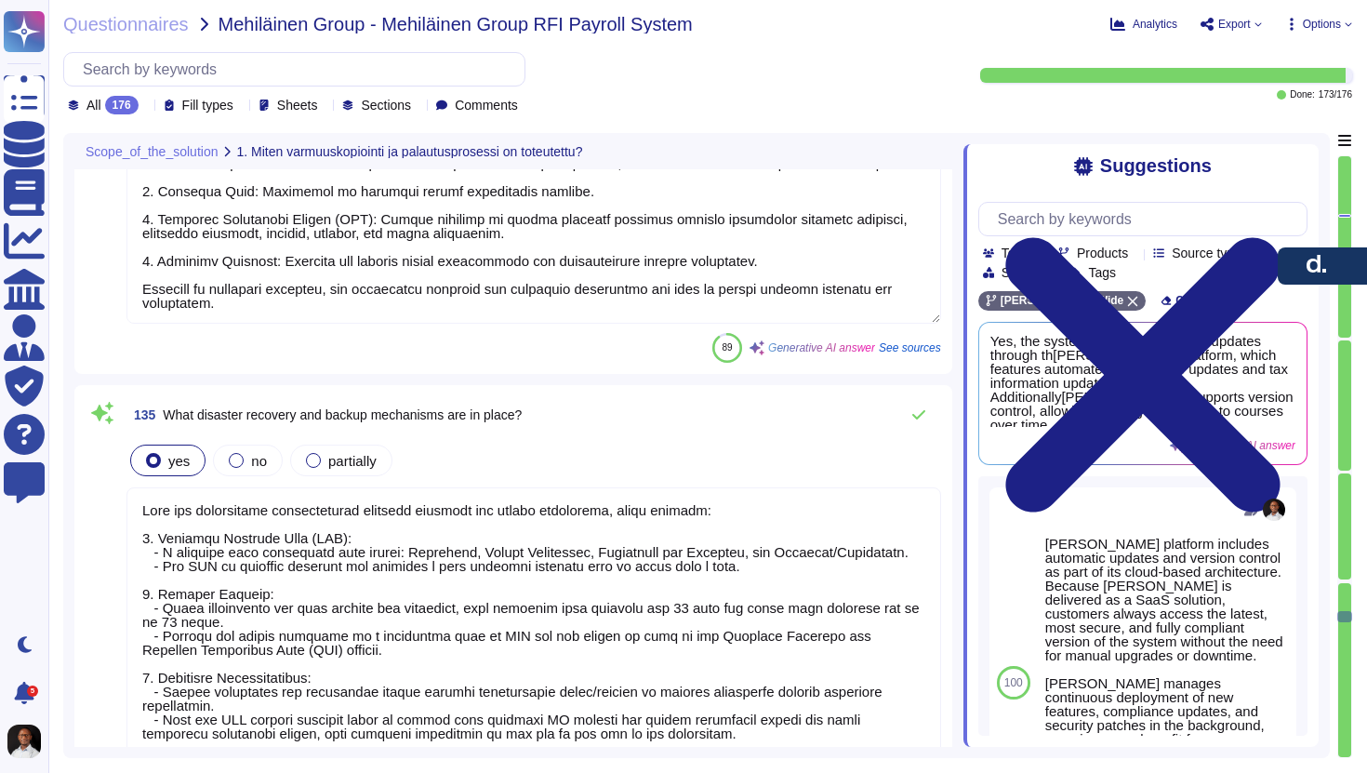
type textarea "Customers have access to 24/7 customer support through the [PERSON_NAME] app. S…"
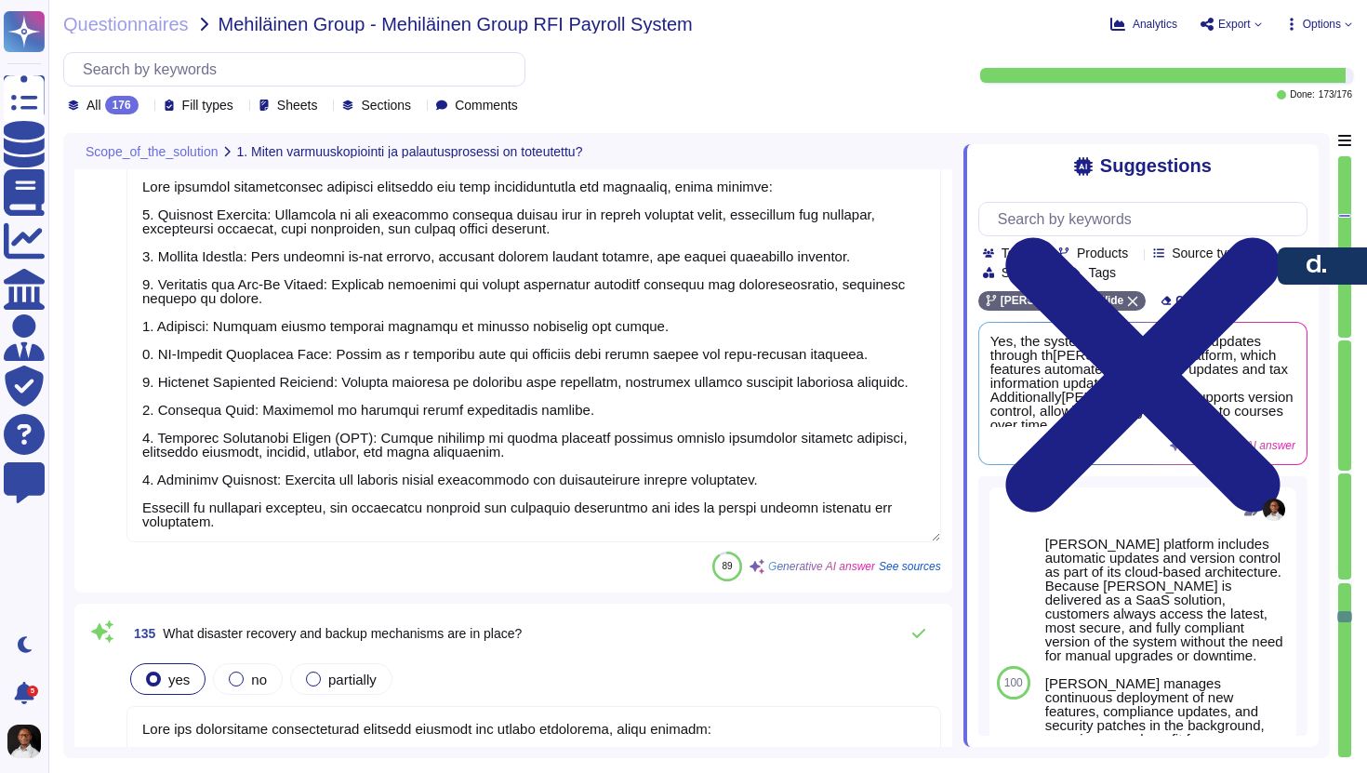
type textarea "Lore ipsumd s ametconsectet adipisci elitsed doe temporin utlab etdolore ma ali…"
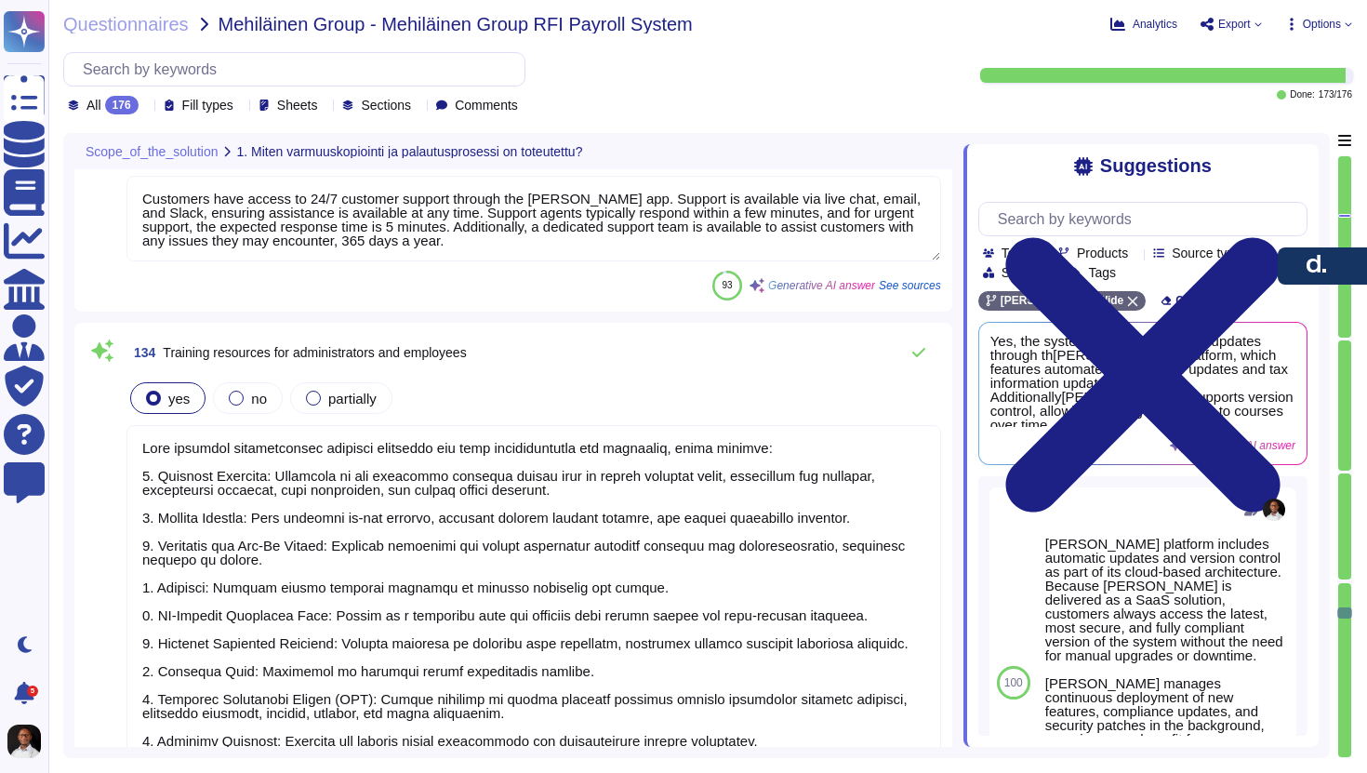
click at [450, 510] on textarea at bounding box center [533, 614] width 815 height 379
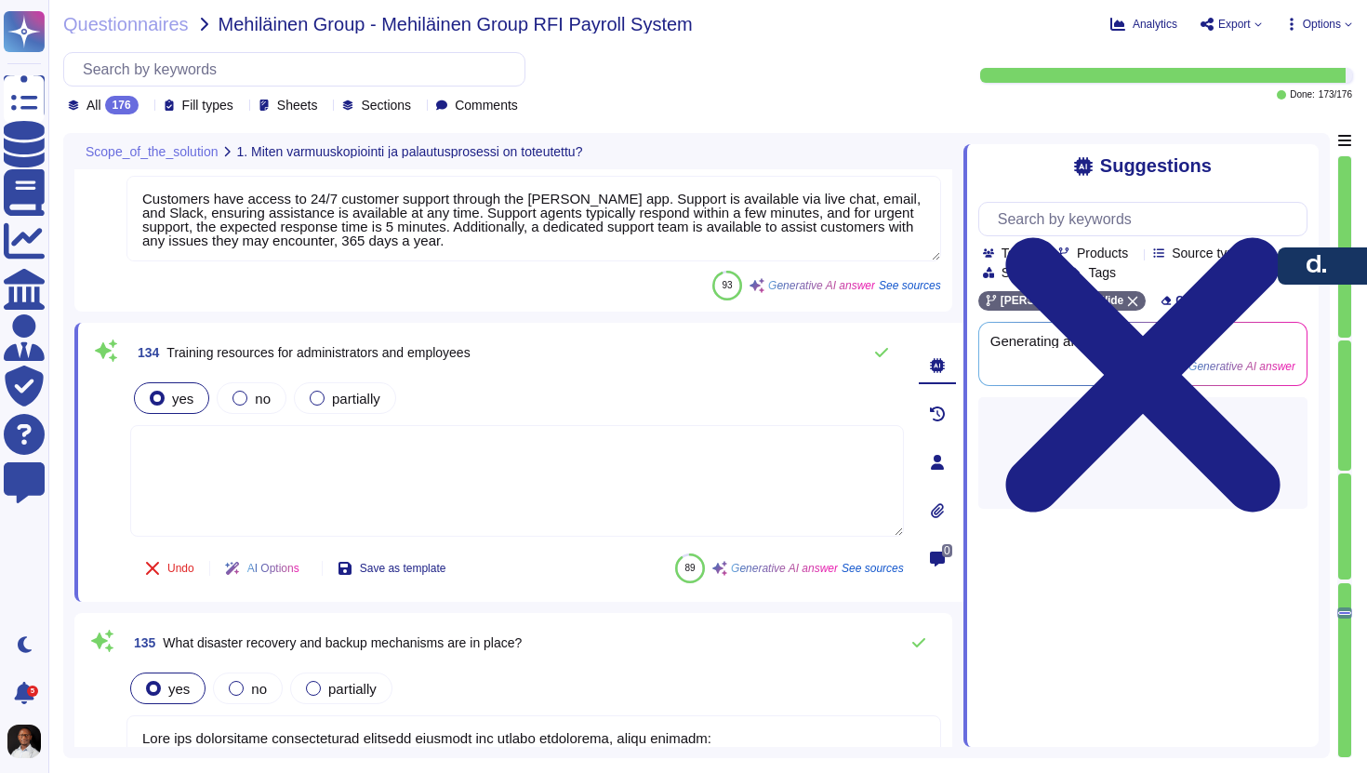
type textarea "Buy system modules individually [PERSON_NAME] services includes integrated back…"
paste textarea "[PERSON_NAME] offers a comprehensive training model designed to ensure clients …"
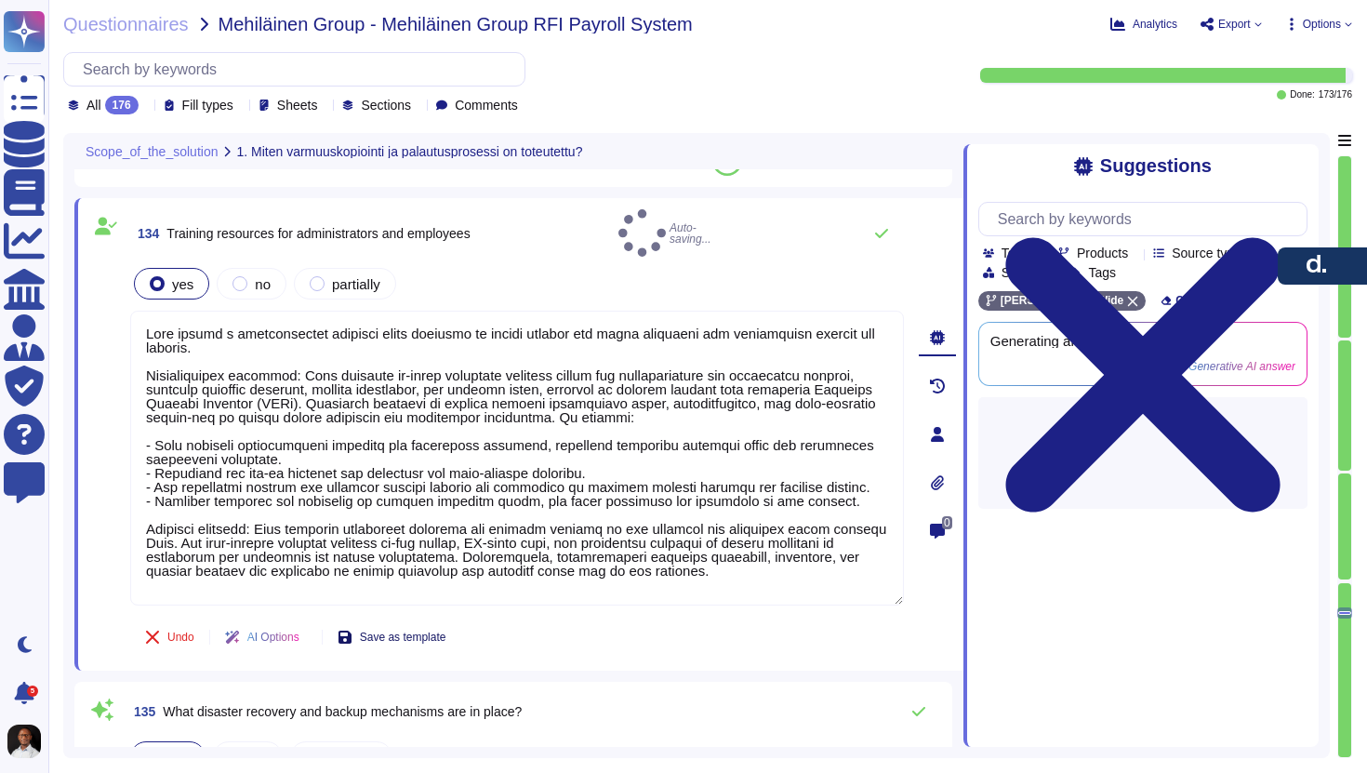
type textarea "[PERSON_NAME] offers a comprehensive training model designed to ensure clients …"
click at [431, 634] on button "Save as template" at bounding box center [392, 637] width 139 height 37
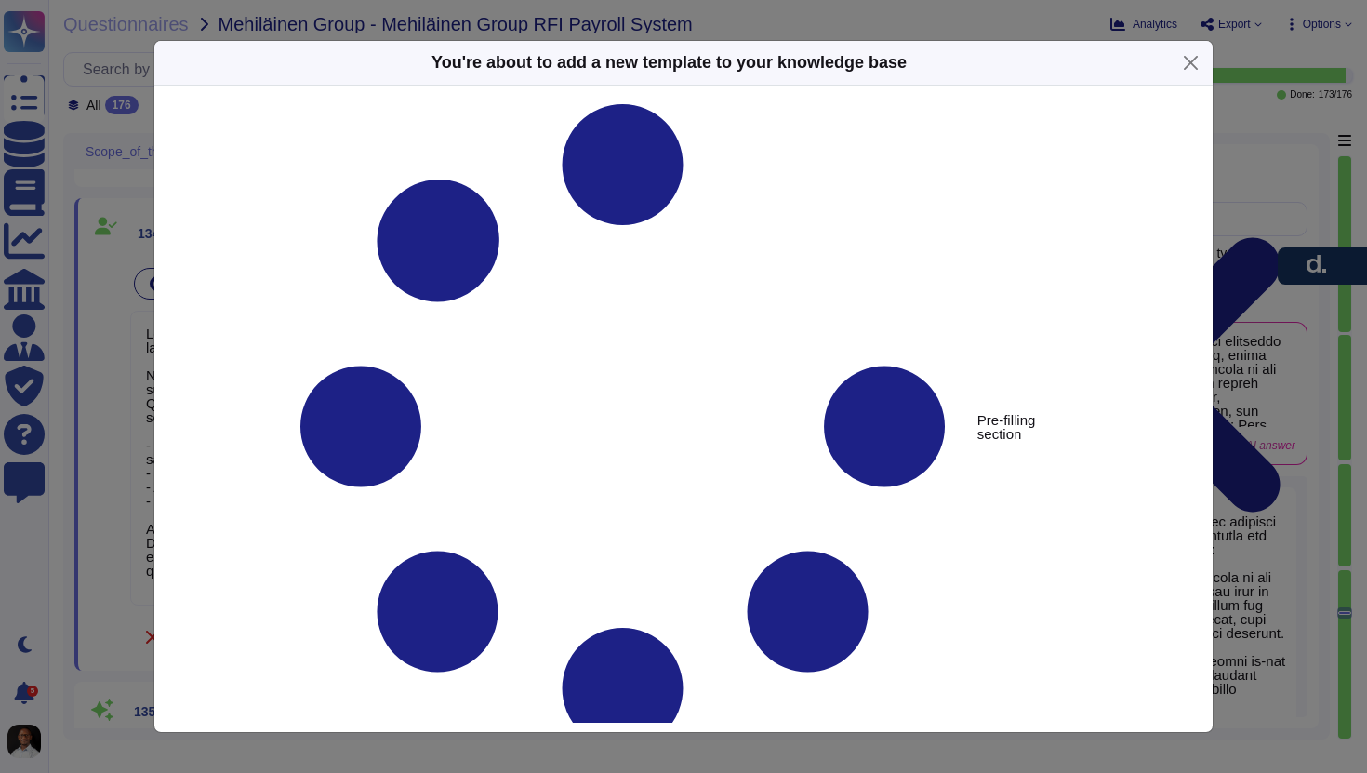
type textarea "Training resources for administrators and employees"
type textarea "[PERSON_NAME] offers a comprehensive training model designed to ensure clients …"
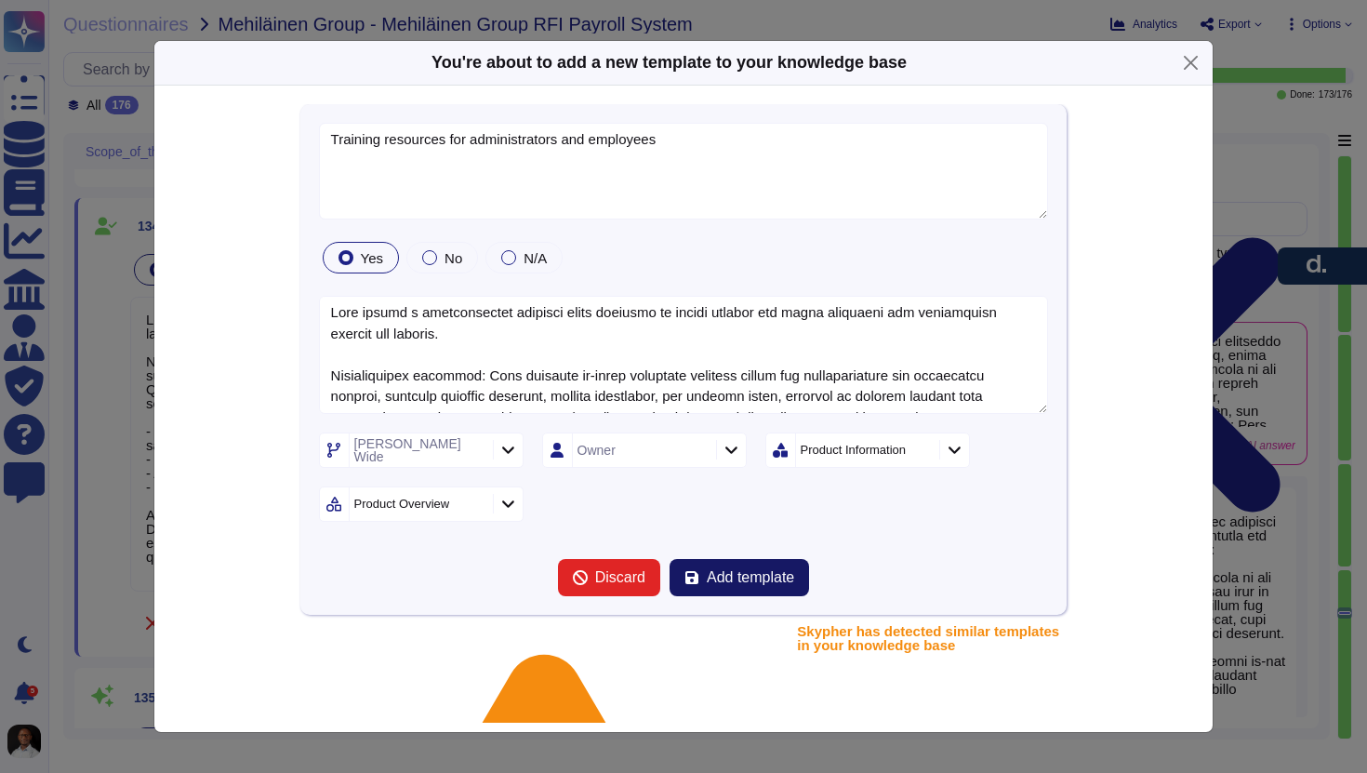
click at [744, 571] on span "Add template" at bounding box center [750, 577] width 87 height 15
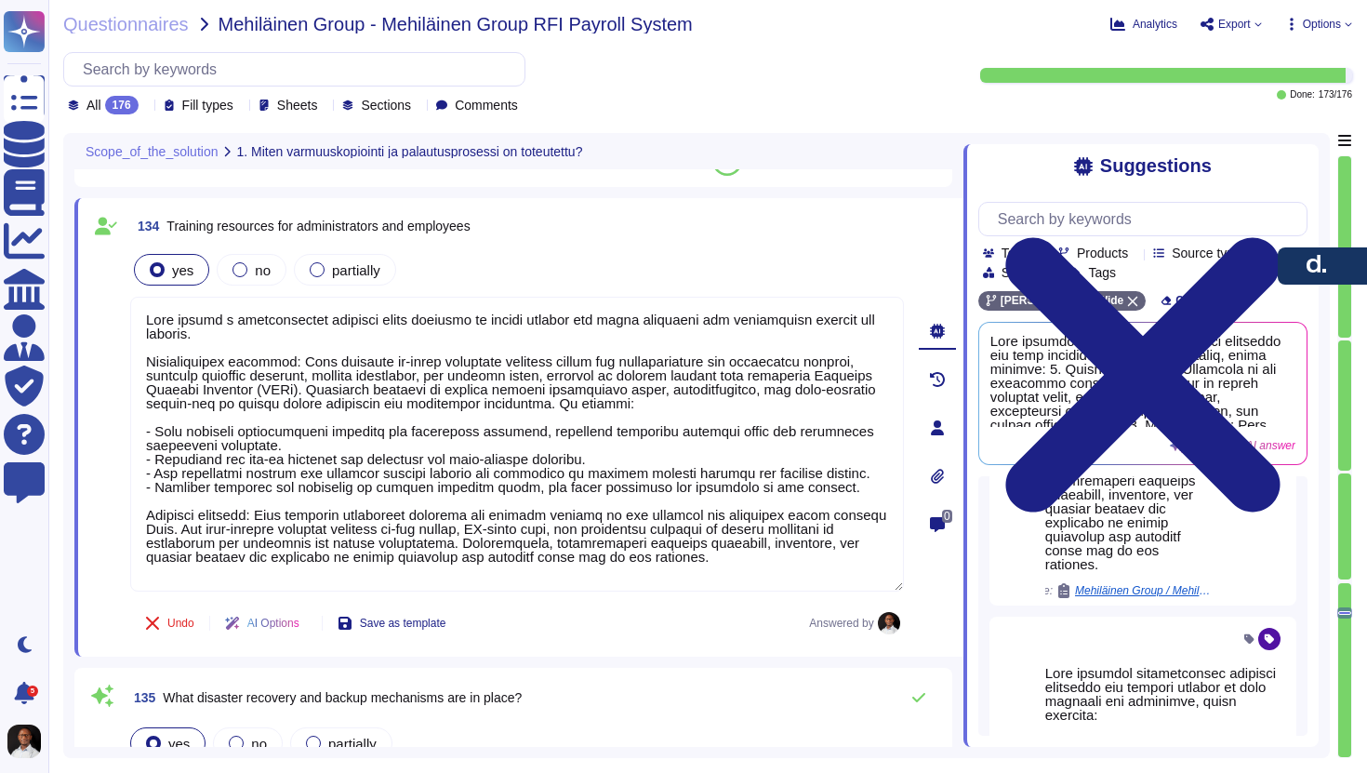
scroll to position [926, 0]
